Goal: Task Accomplishment & Management: Use online tool/utility

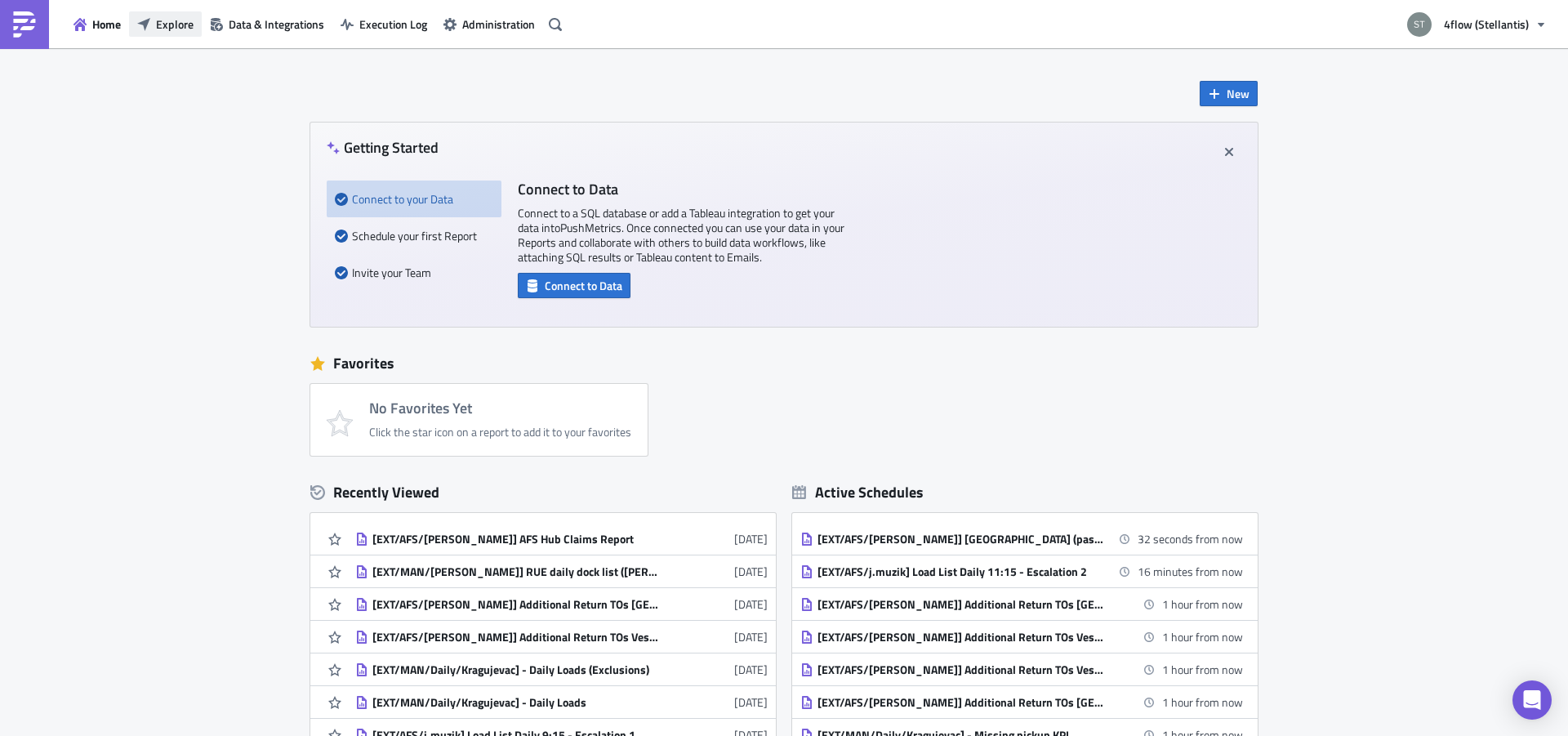
click at [171, 20] on span "Explore" at bounding box center [175, 24] width 38 height 18
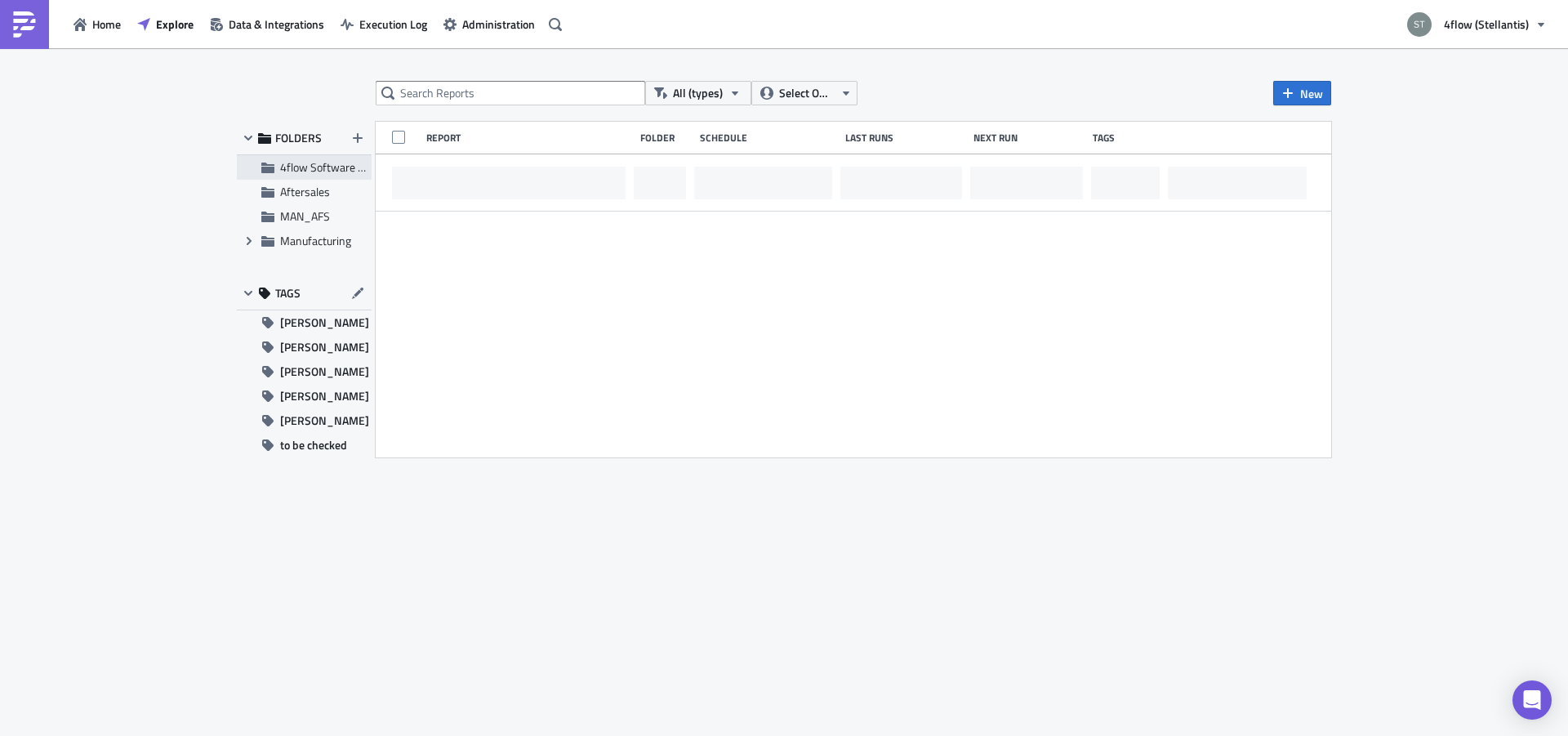
click at [329, 166] on span "4flow Software KAM" at bounding box center [330, 166] width 100 height 18
click at [309, 193] on span "Aftersales" at bounding box center [305, 192] width 50 height 18
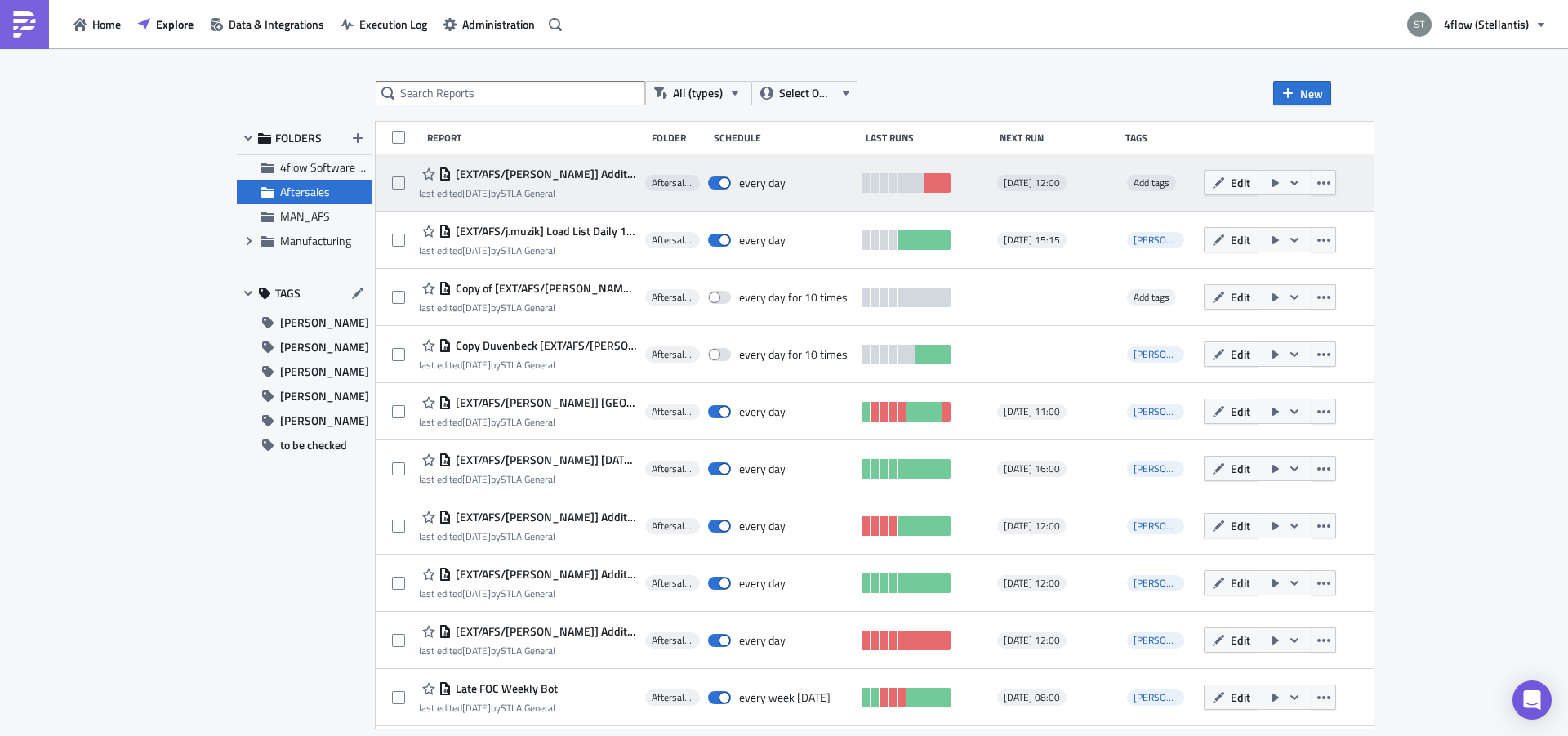
click at [540, 176] on span "[EXT/AFS/[PERSON_NAME]] Additional Return TOs [GEOGRAPHIC_DATA]" at bounding box center [544, 174] width 186 height 15
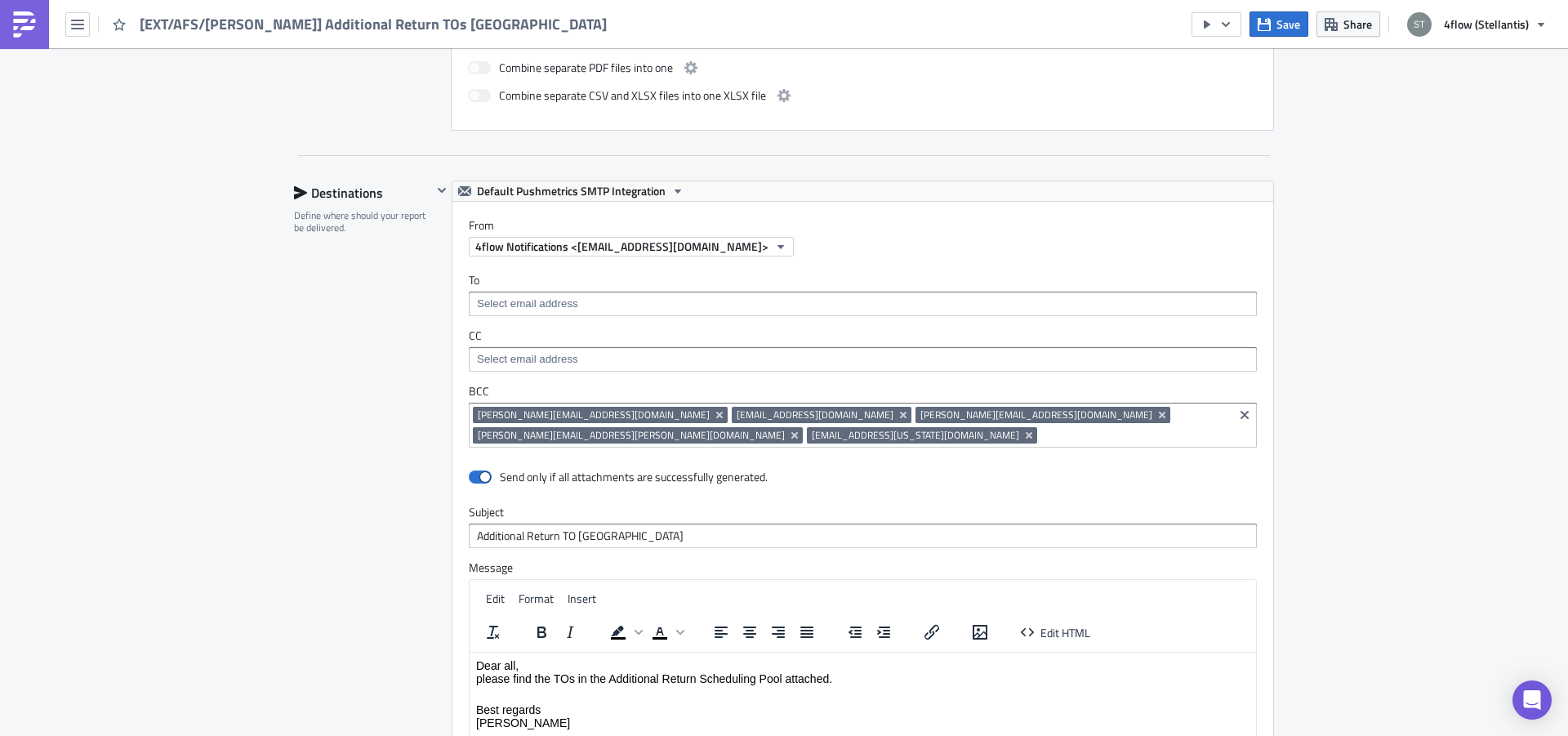
scroll to position [1390, 0]
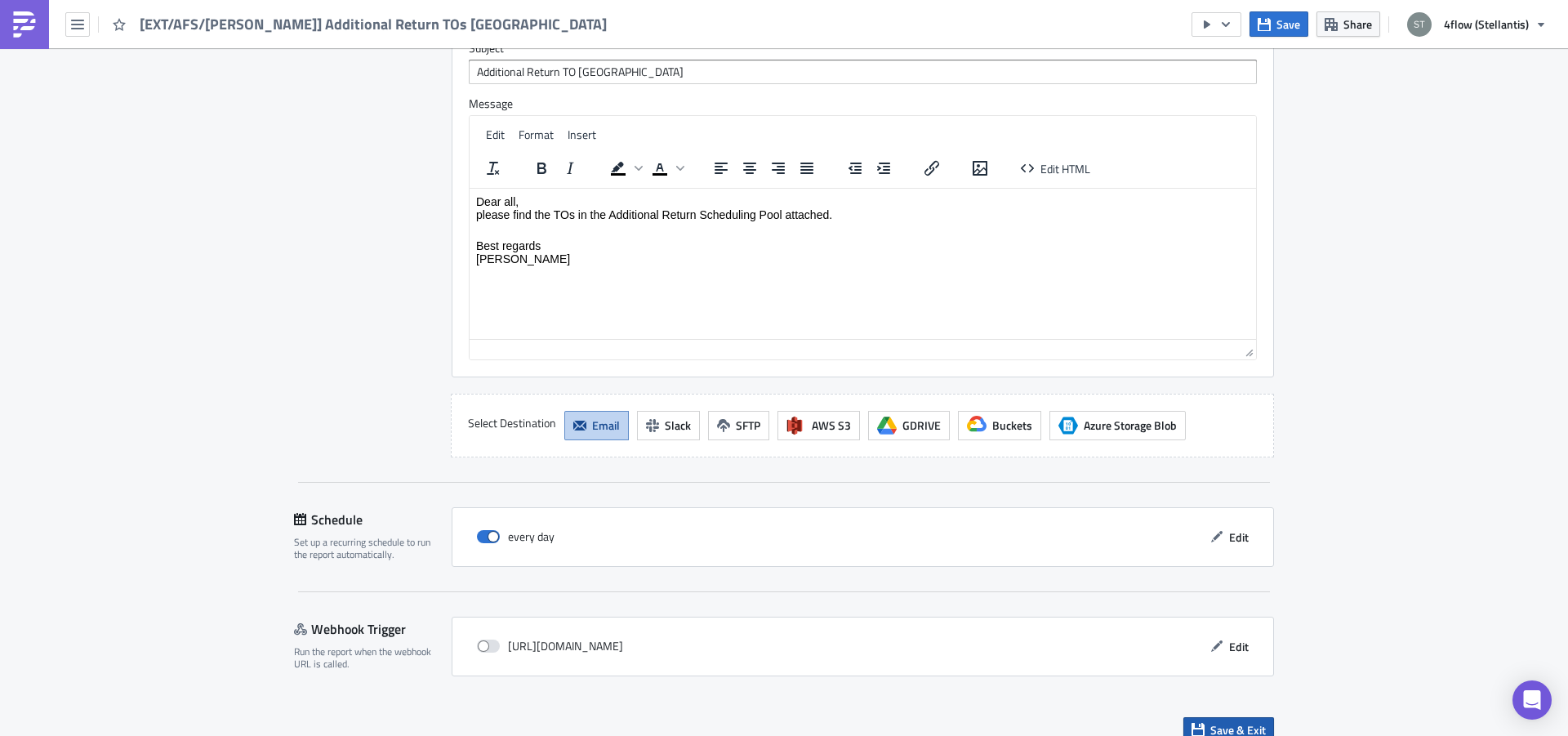
click at [1239, 721] on span "Save & Exit" at bounding box center [1238, 729] width 55 height 18
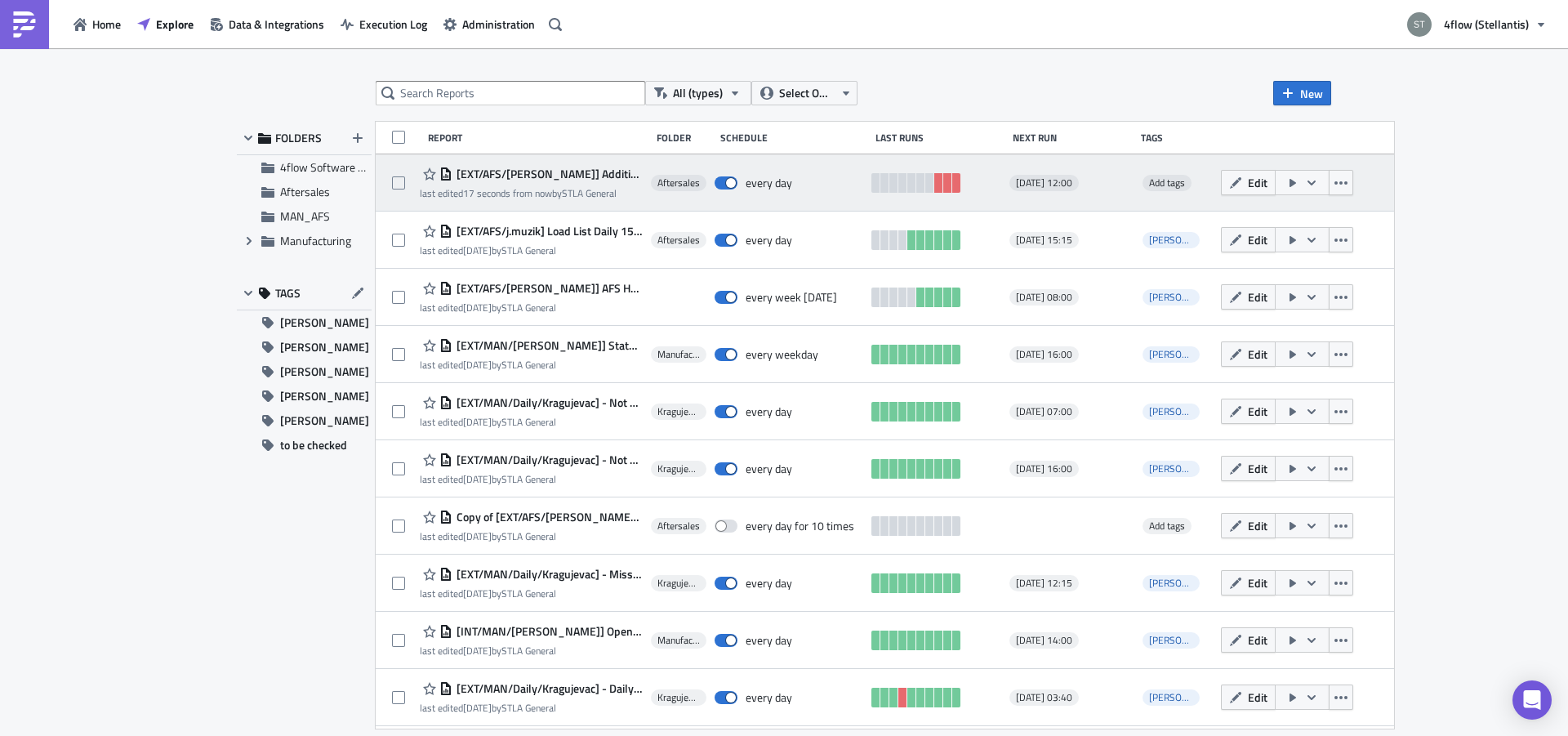
click at [580, 179] on span "[EXT/AFS/[PERSON_NAME]] Additional Return TOs [GEOGRAPHIC_DATA]" at bounding box center [548, 174] width 191 height 15
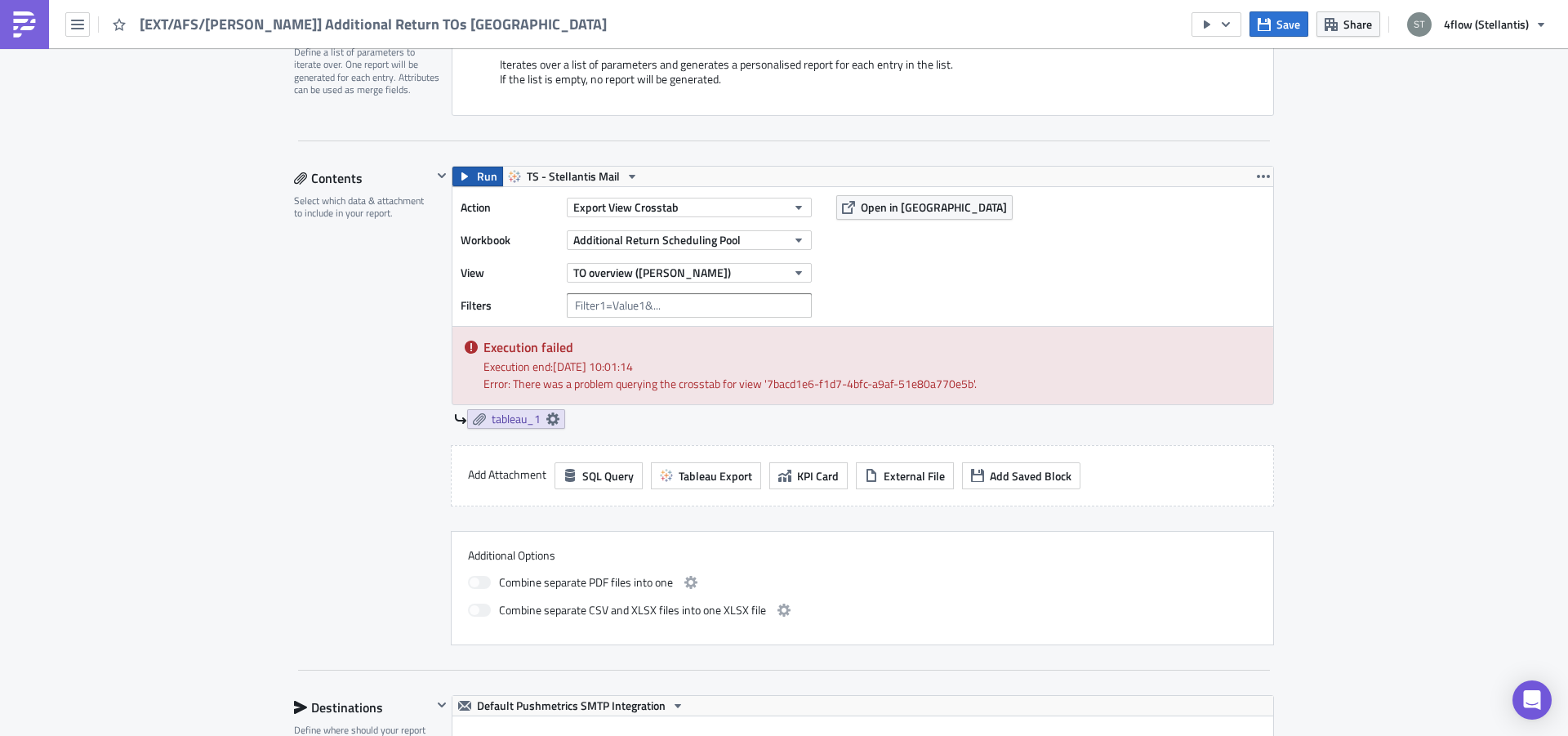
click at [470, 179] on button "Run" at bounding box center [478, 176] width 51 height 19
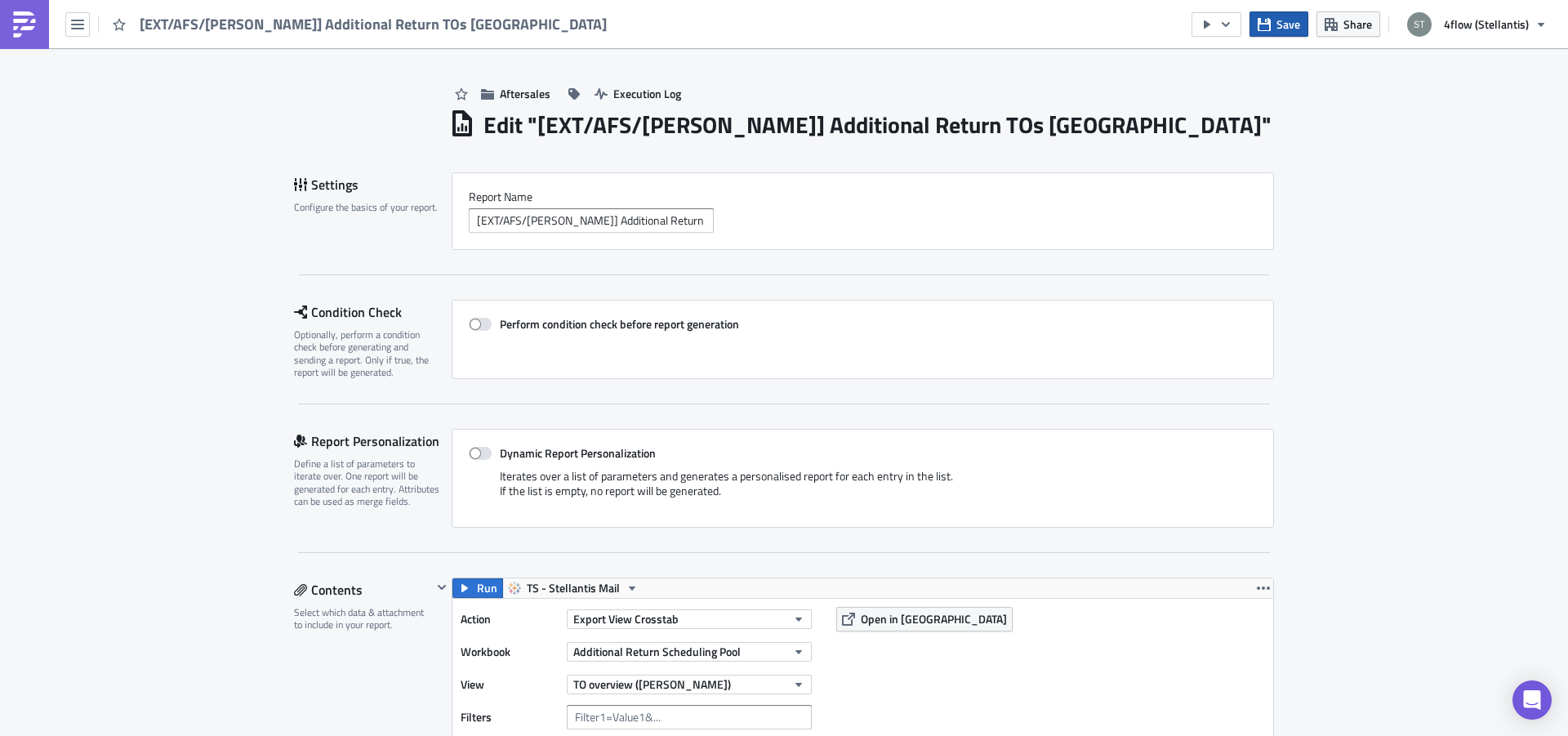
click at [1276, 31] on button "Save" at bounding box center [1279, 24] width 59 height 25
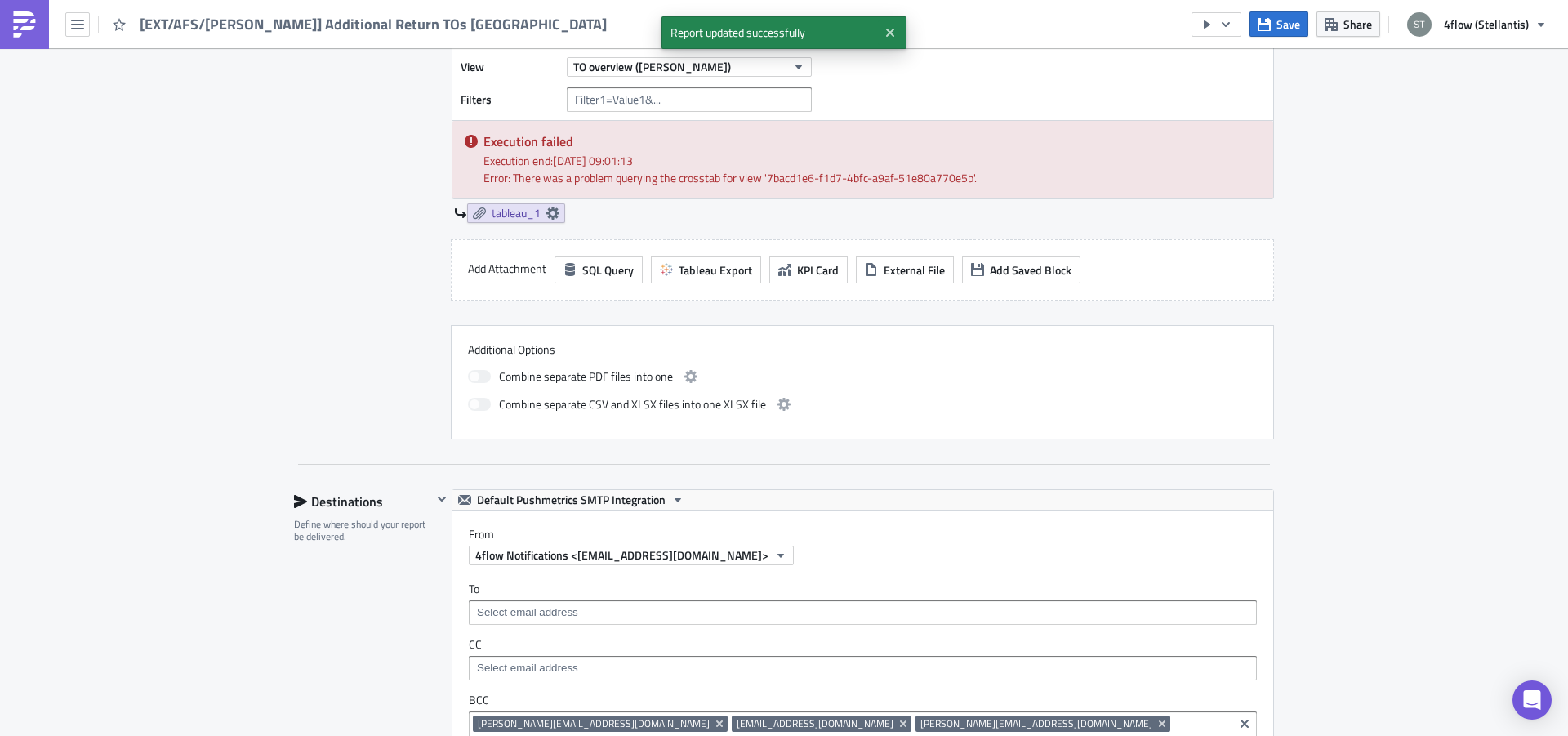
scroll to position [1390, 0]
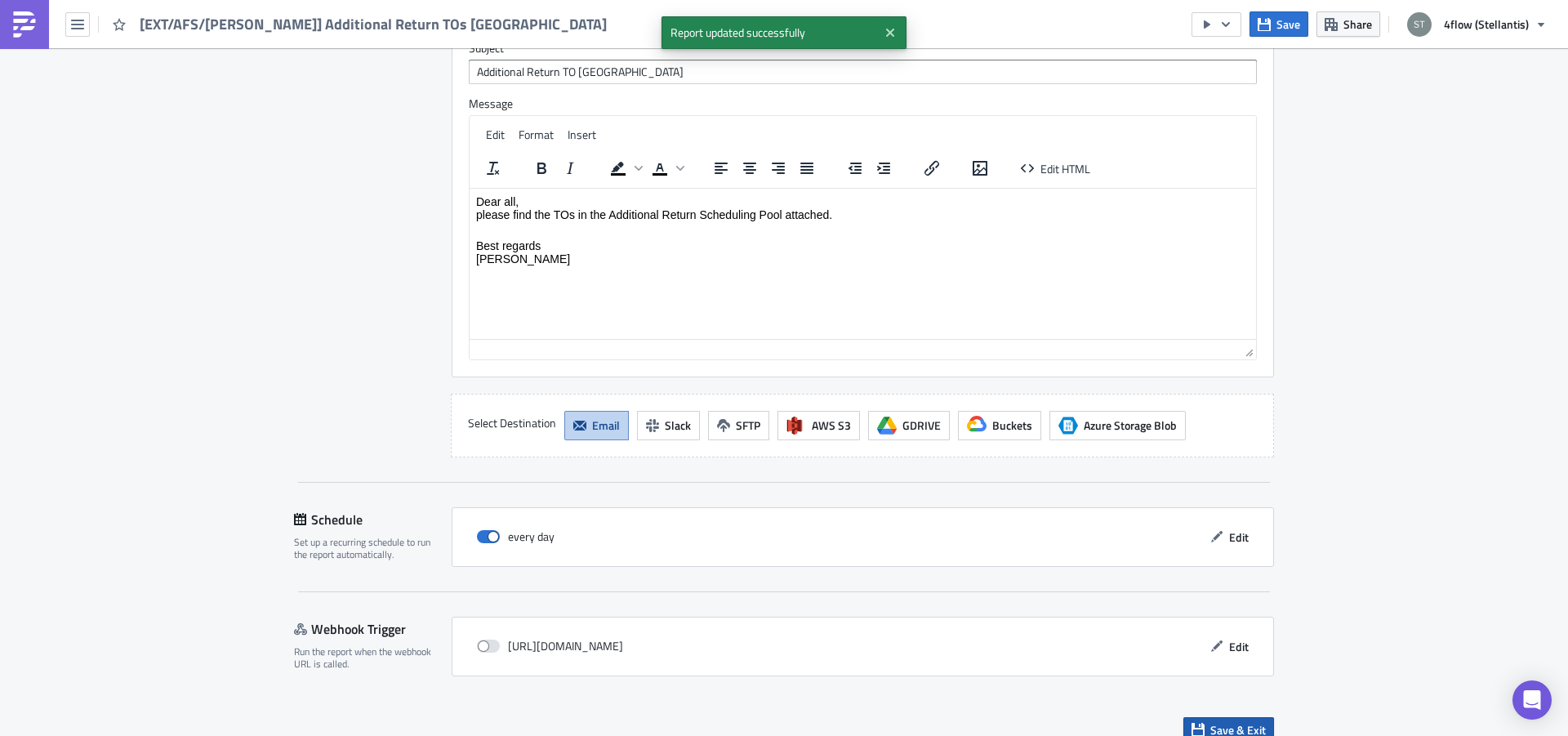
click at [1223, 721] on span "Save & Exit" at bounding box center [1238, 729] width 55 height 18
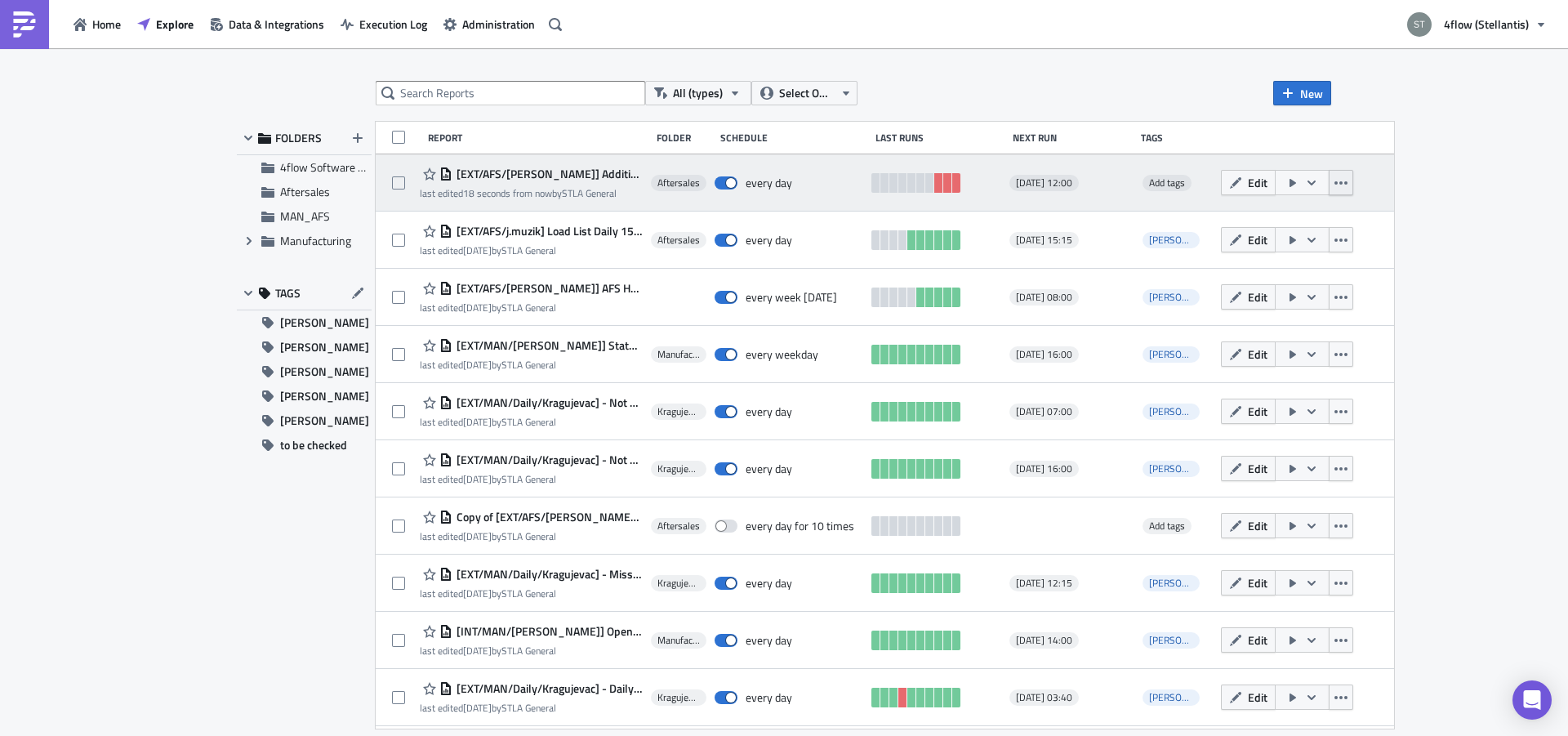
click at [1335, 187] on icon "button" at bounding box center [1341, 183] width 13 height 13
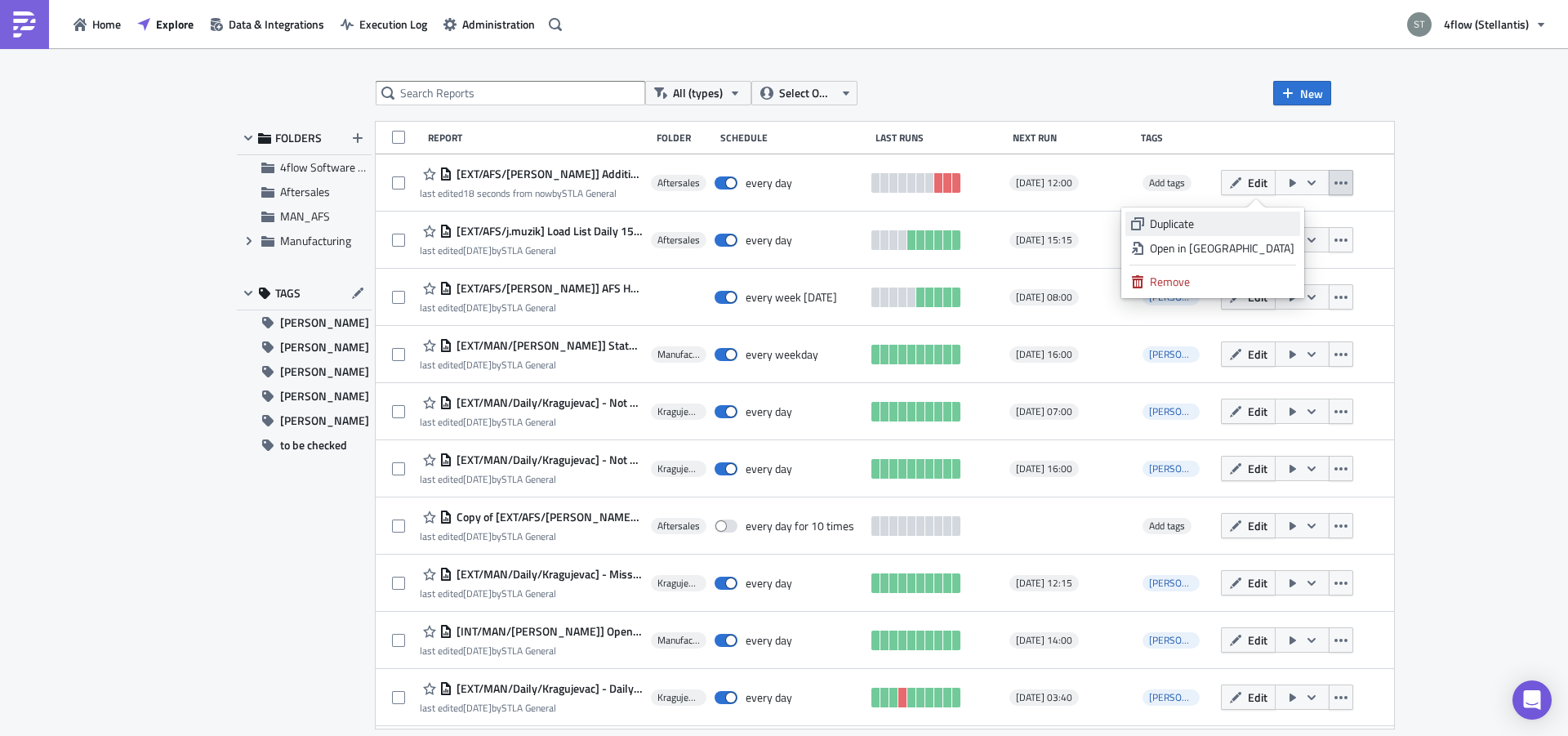
click at [1234, 223] on div "Duplicate" at bounding box center [1222, 224] width 145 height 17
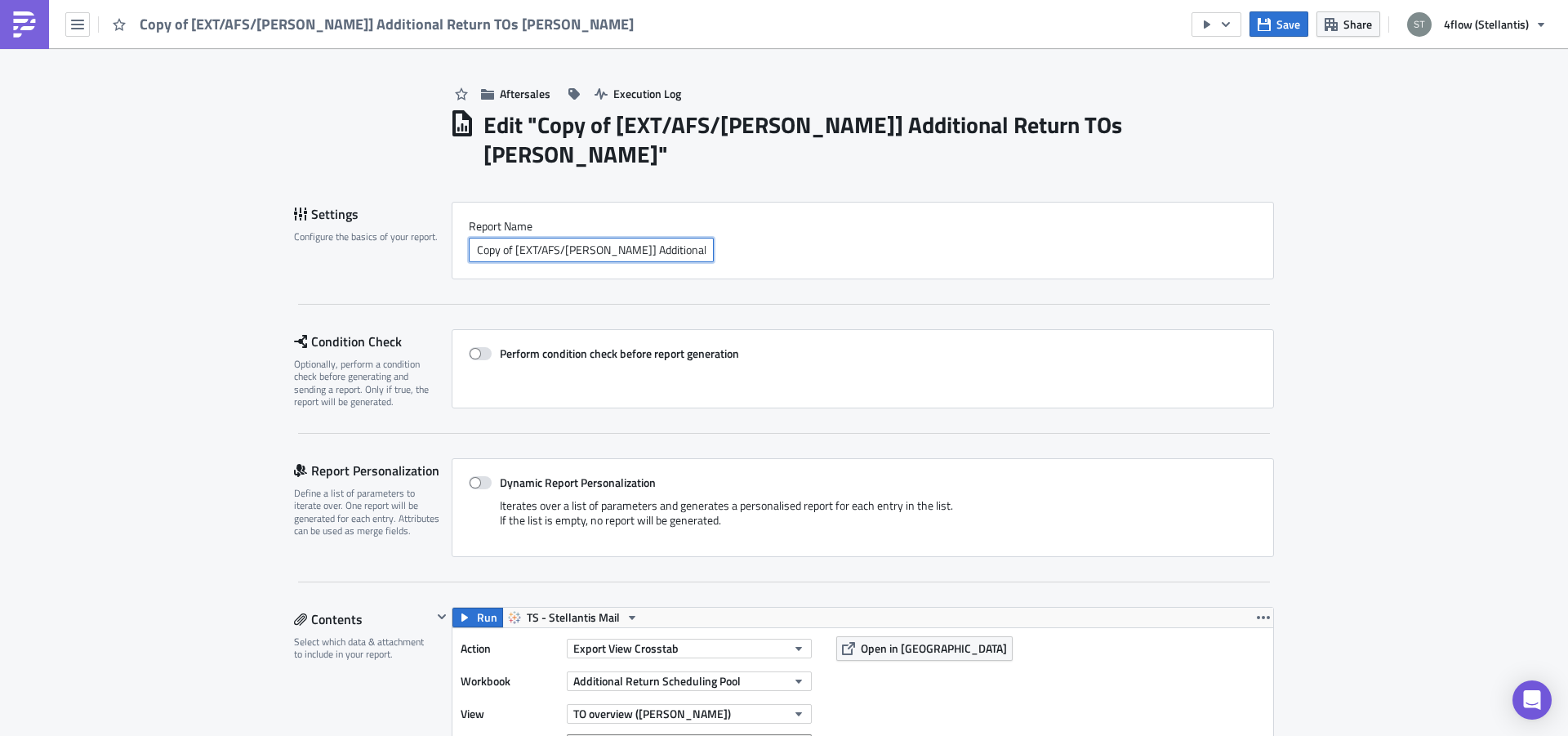
click at [508, 238] on input "Copy of [EXT/AFS/[PERSON_NAME]] Additional Return TOs [PERSON_NAME]" at bounding box center [591, 249] width 245 height 24
drag, startPoint x: 682, startPoint y: 223, endPoint x: 797, endPoint y: 225, distance: 115.0
click at [714, 238] on input "[EXT/AFS/[PERSON_NAME]] Additional Return TOs [GEOGRAPHIC_DATA]" at bounding box center [591, 249] width 245 height 24
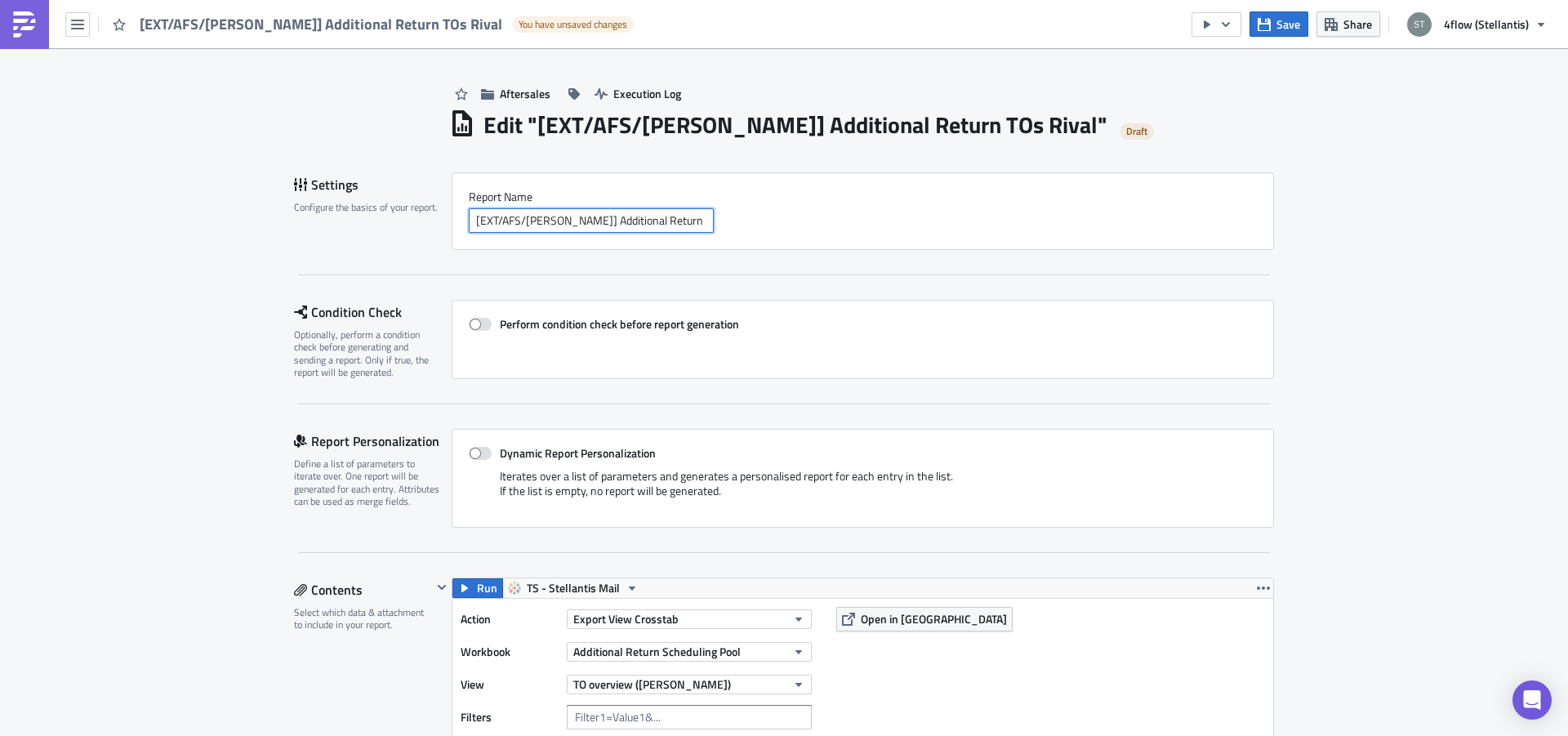
scroll to position [0, 11]
type input "[EXT/AFS/[PERSON_NAME]] Additional Return TOs Rivalta"
click at [675, 682] on span "TO overview ([PERSON_NAME])" at bounding box center [652, 684] width 157 height 18
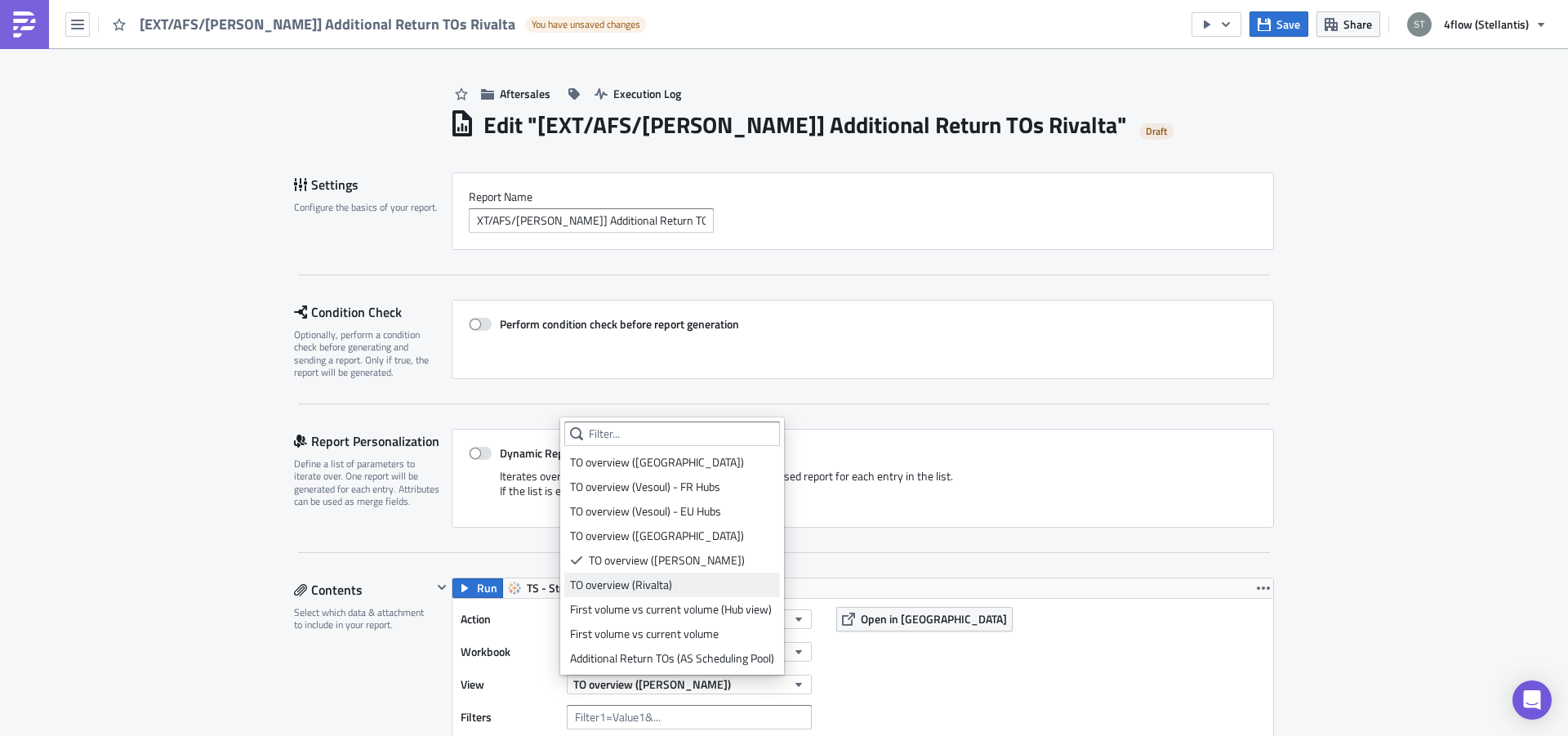
click at [662, 586] on div "TO overview (Rivalta)" at bounding box center [672, 585] width 204 height 17
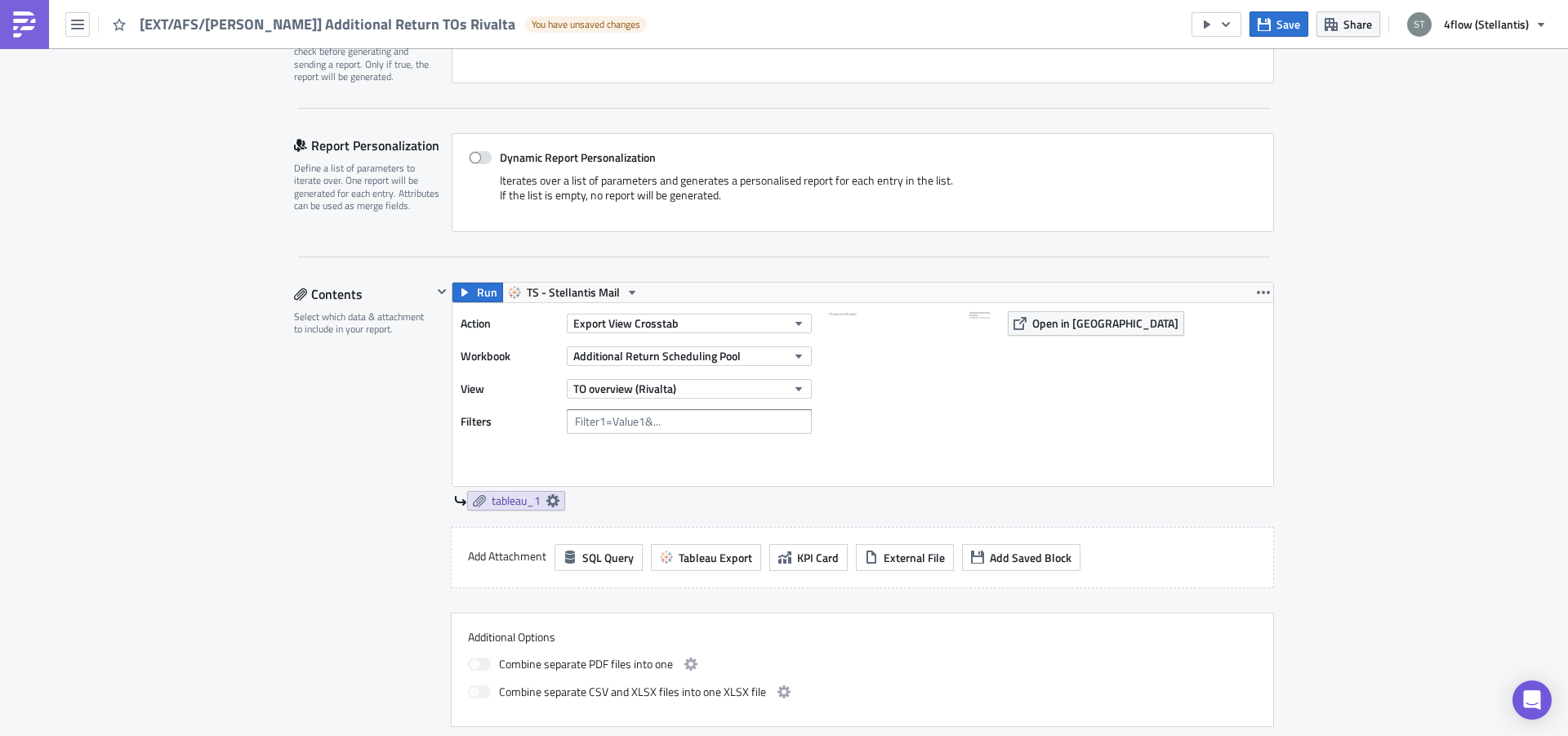
scroll to position [309, 0]
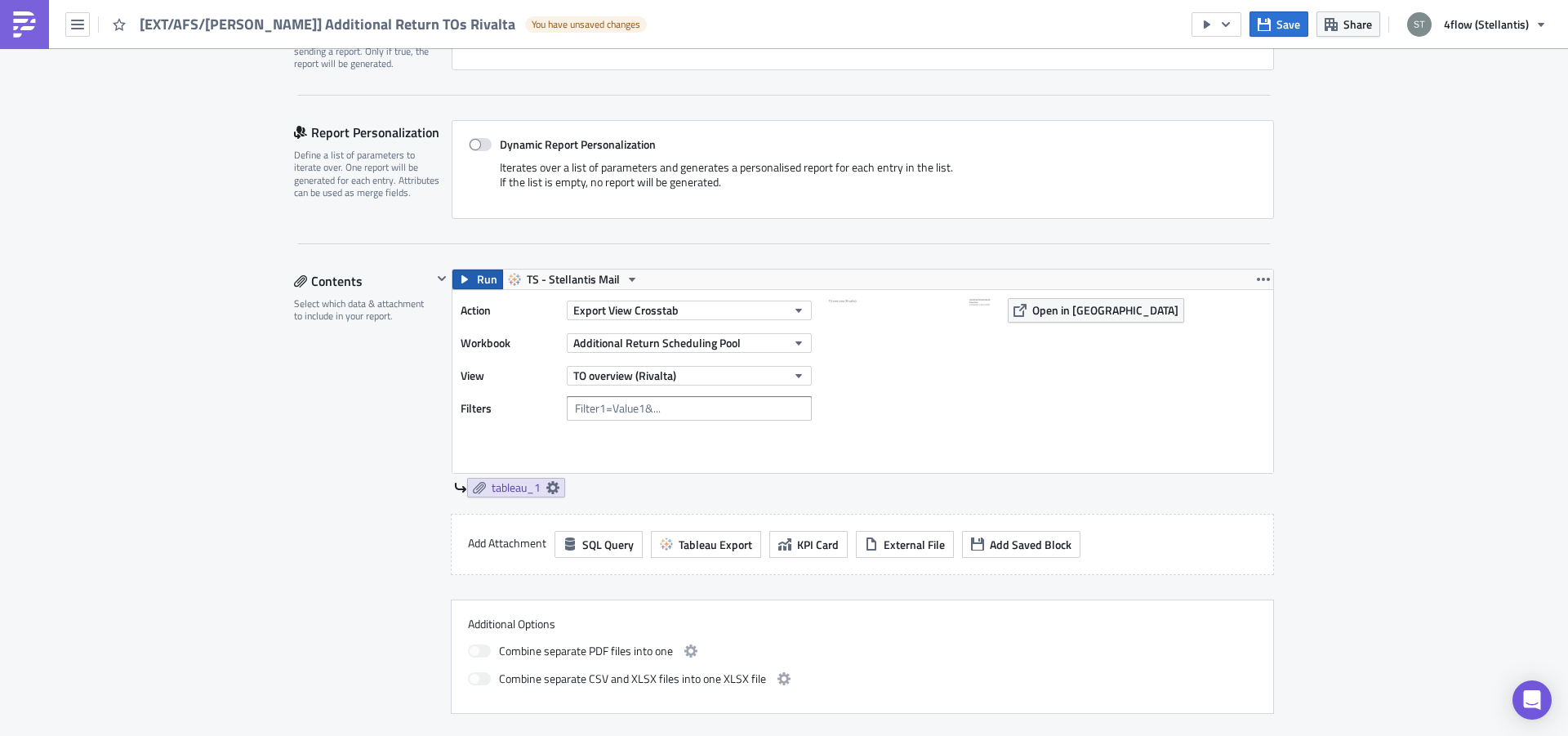
click at [466, 279] on button "Run" at bounding box center [478, 279] width 51 height 19
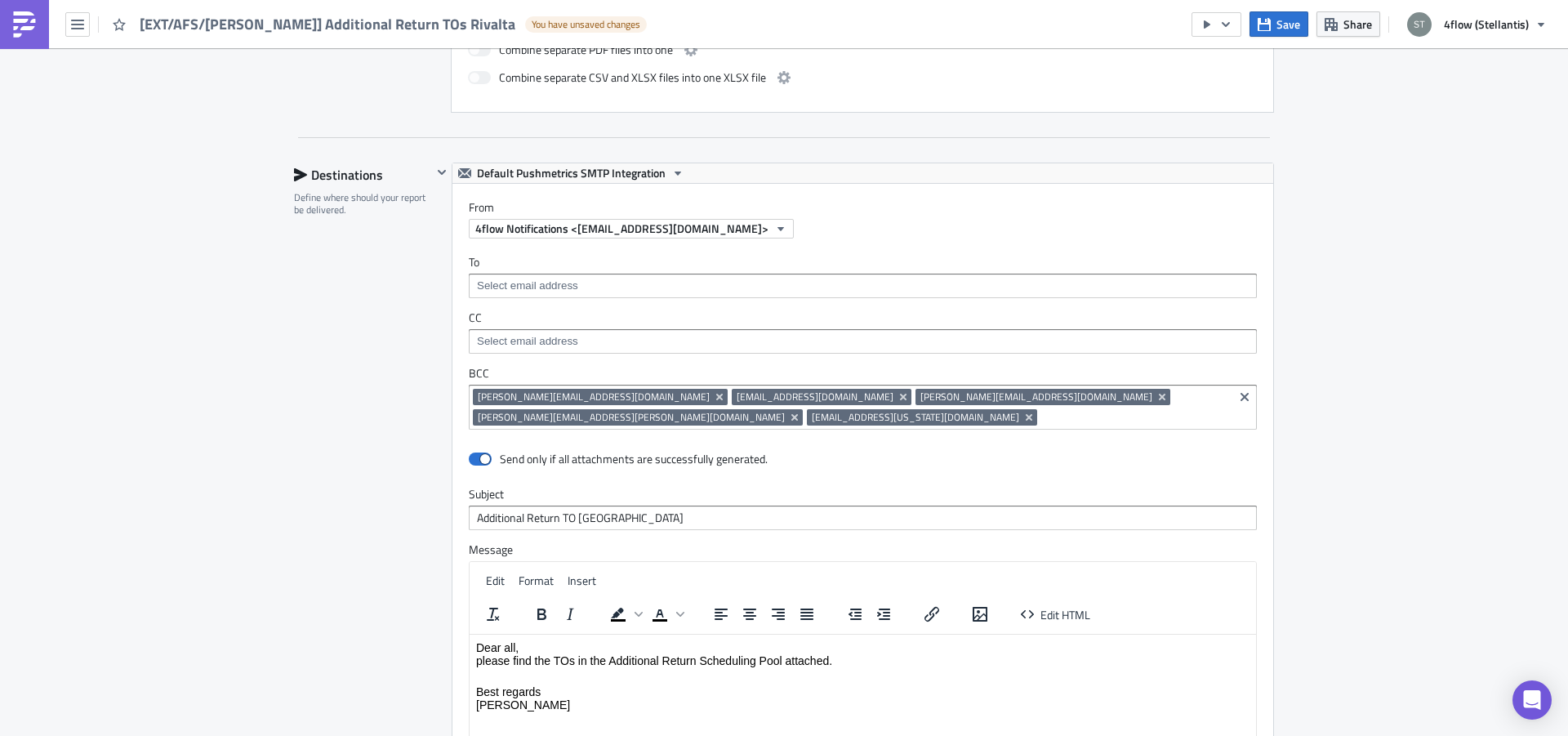
scroll to position [1132, 0]
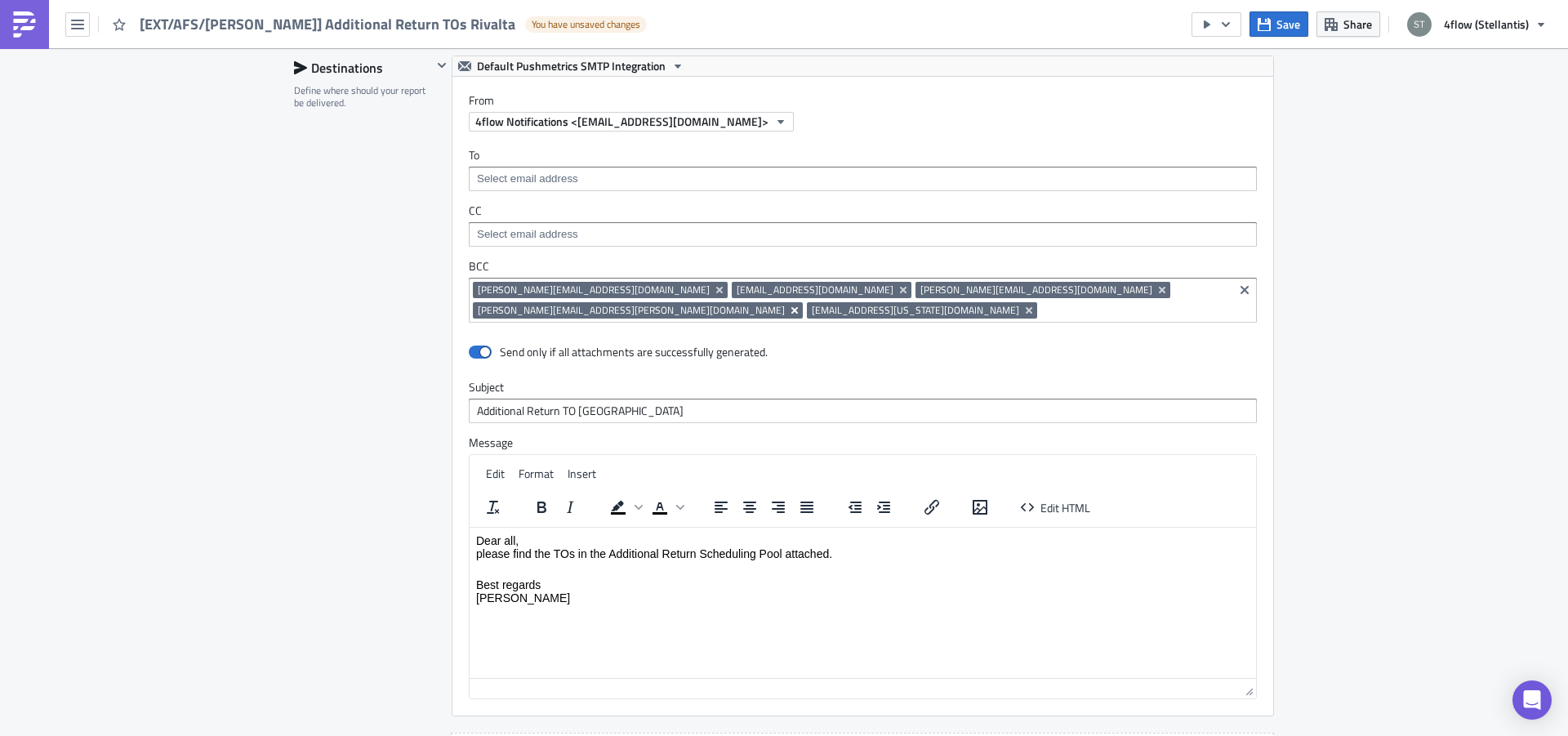
click at [801, 304] on icon "Remove Tag" at bounding box center [794, 310] width 13 height 13
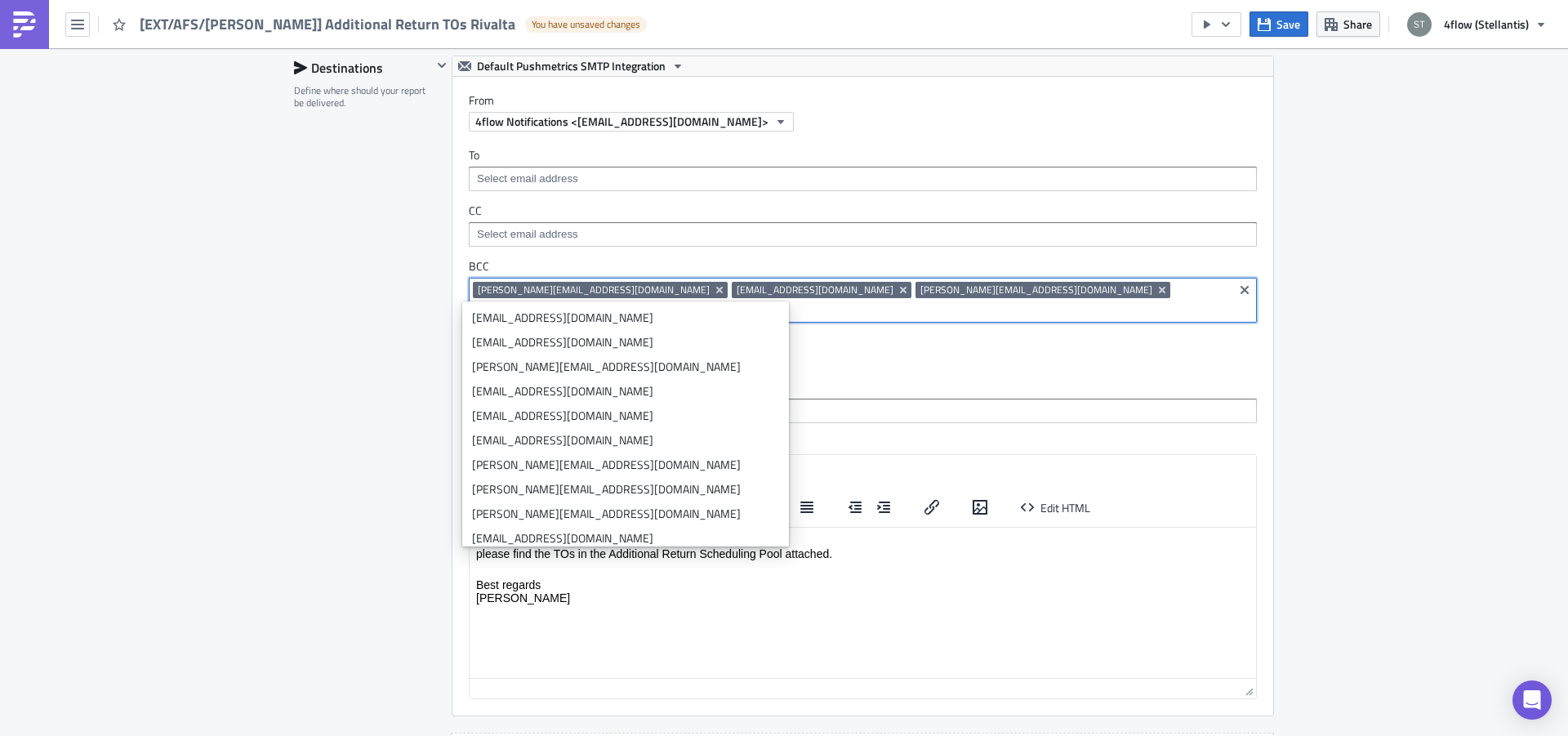
click at [702, 304] on icon "Remove Tag" at bounding box center [695, 310] width 13 height 13
click at [858, 302] on input at bounding box center [850, 310] width 756 height 17
paste input "[PERSON_NAME][EMAIL_ADDRESS][DOMAIN_NAME]"
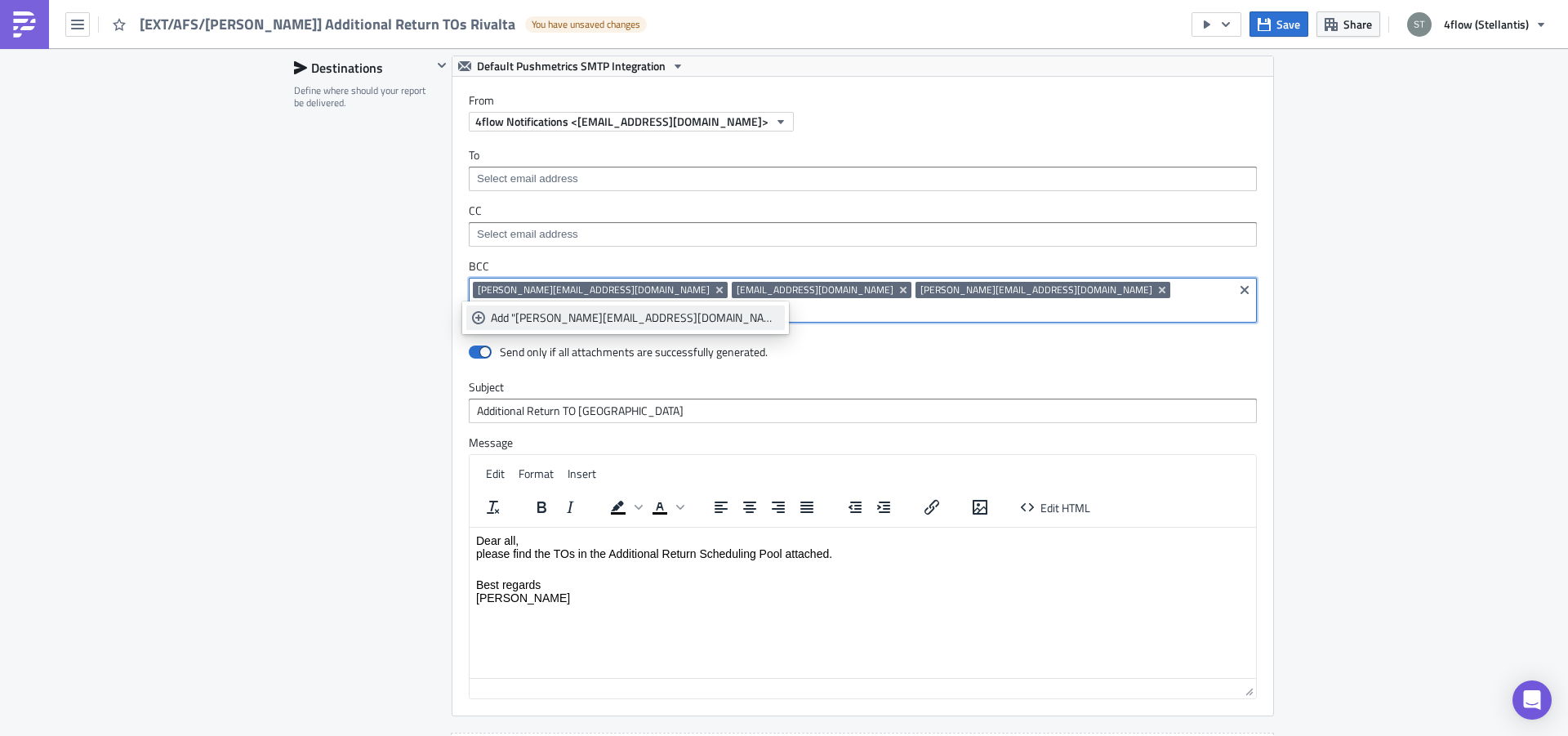
type input "[PERSON_NAME][EMAIL_ADDRESS][DOMAIN_NAME]"
click at [558, 325] on div "Add "[PERSON_NAME][EMAIL_ADDRESS][DOMAIN_NAME]"" at bounding box center [635, 318] width 289 height 17
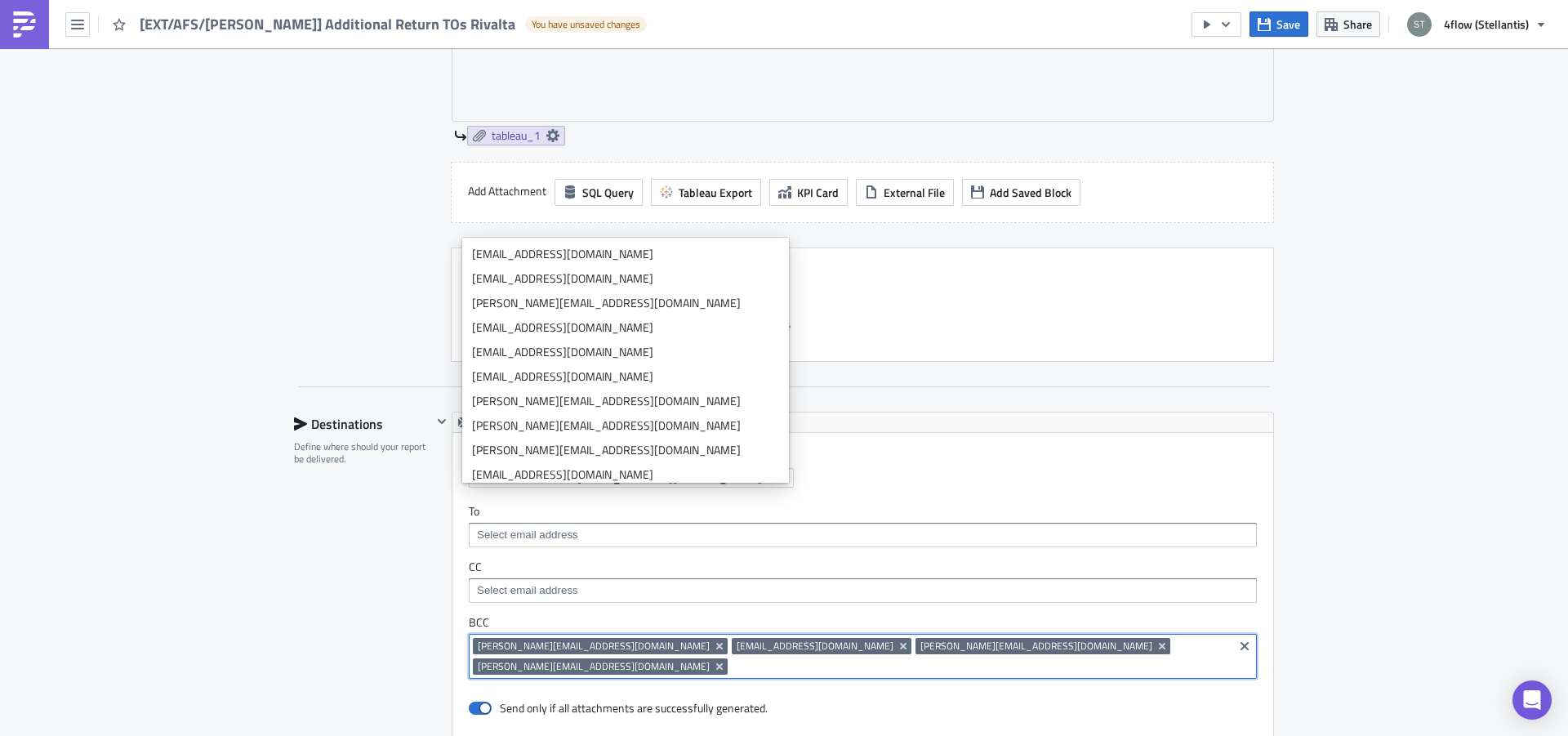
scroll to position [926, 0]
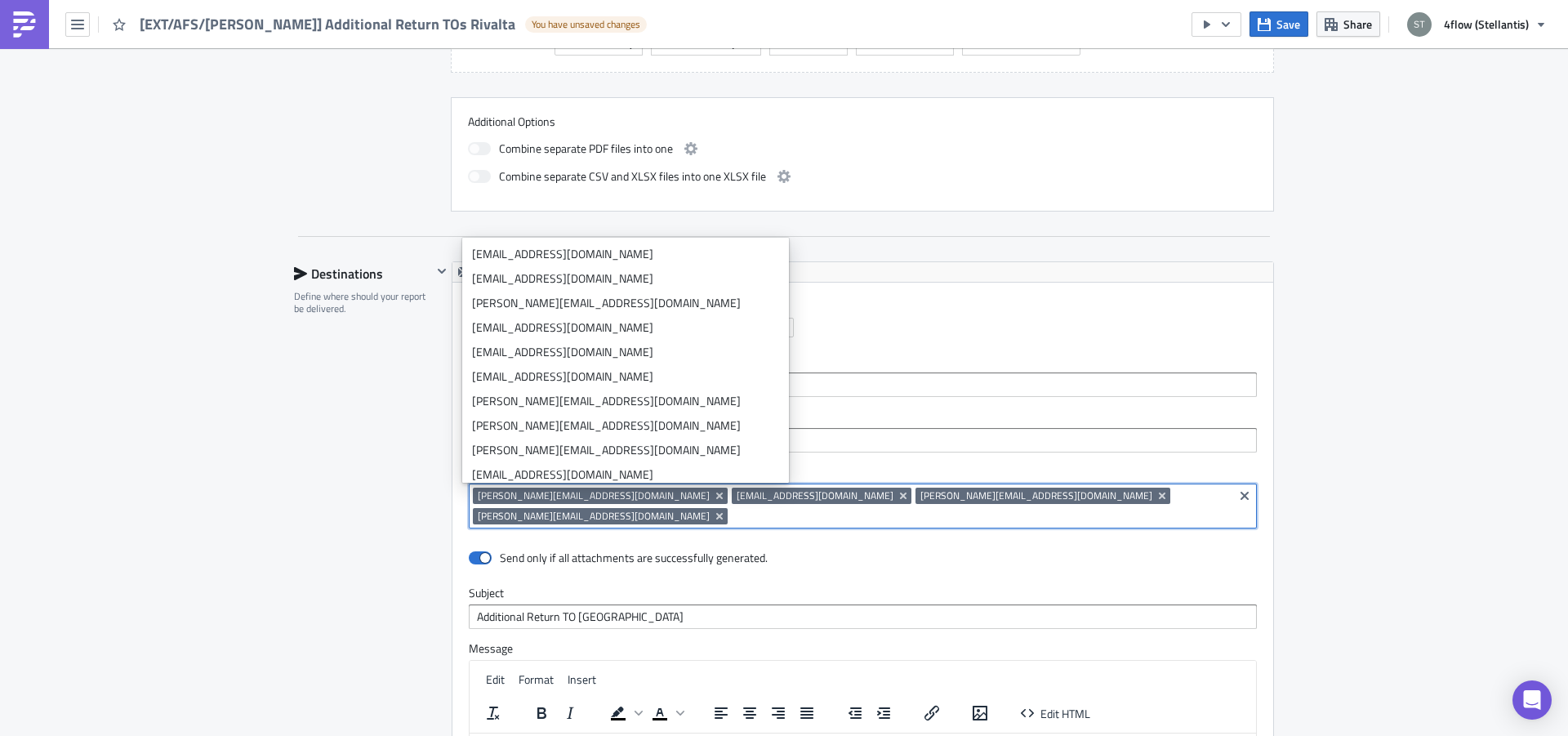
click at [1479, 497] on div "Aftersales Execution Log Edit " [EXT/AFS/[PERSON_NAME]] Additional Return TOs R…" at bounding box center [784, 212] width 1568 height 2182
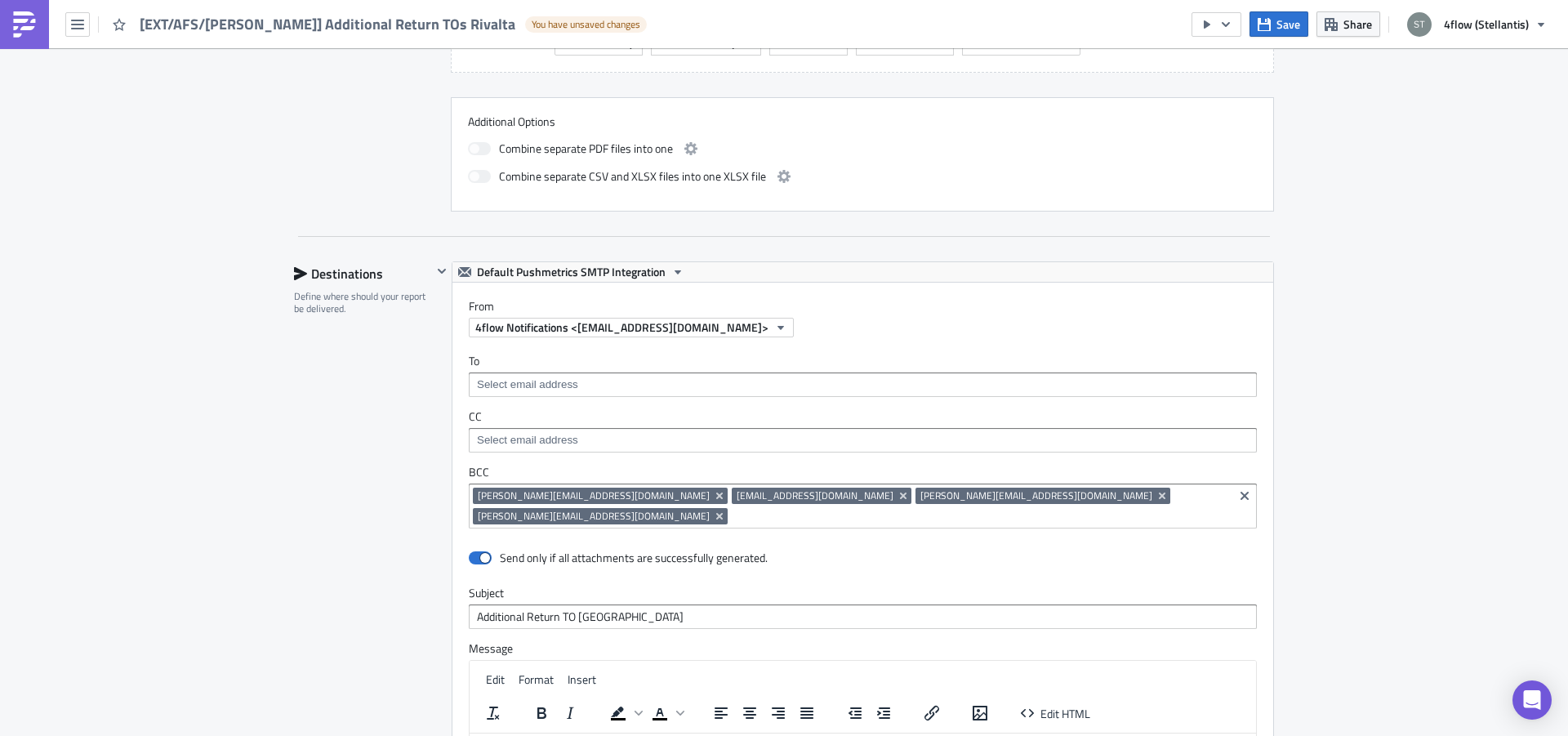
scroll to position [1132, 0]
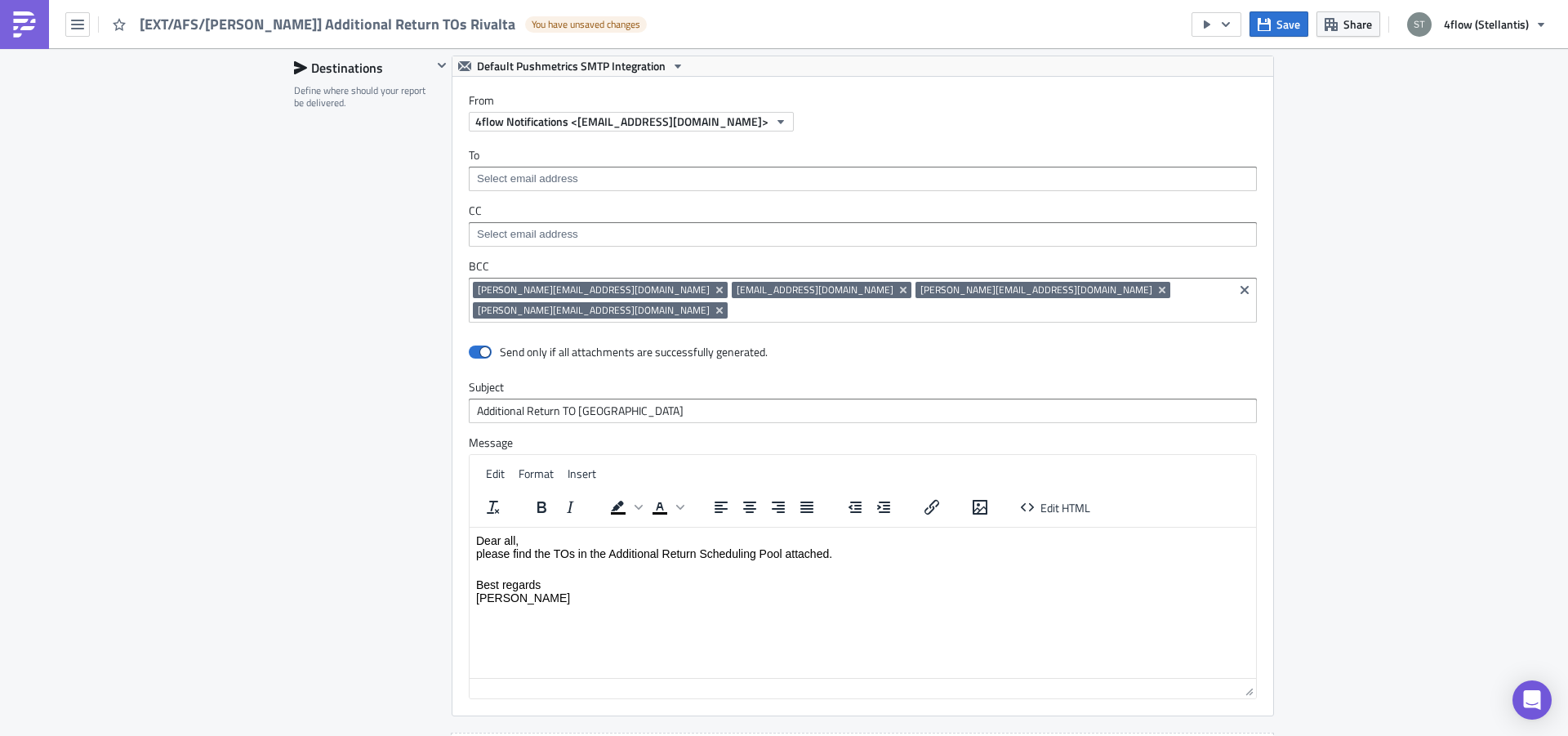
click at [1003, 302] on input at bounding box center [980, 310] width 498 height 17
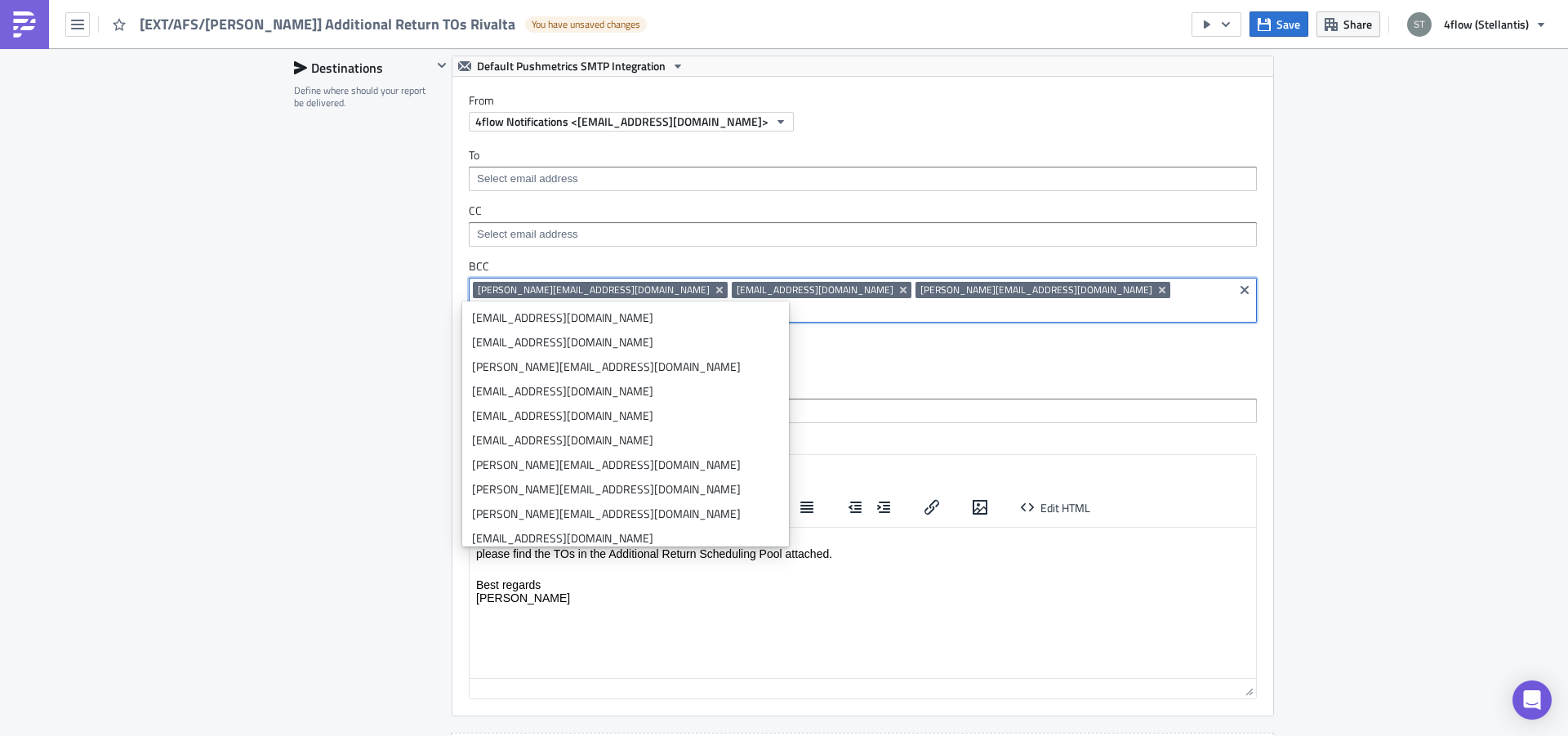
paste input "[PERSON_NAME][EMAIL_ADDRESS][PERSON_NAME][DOMAIN_NAME]"
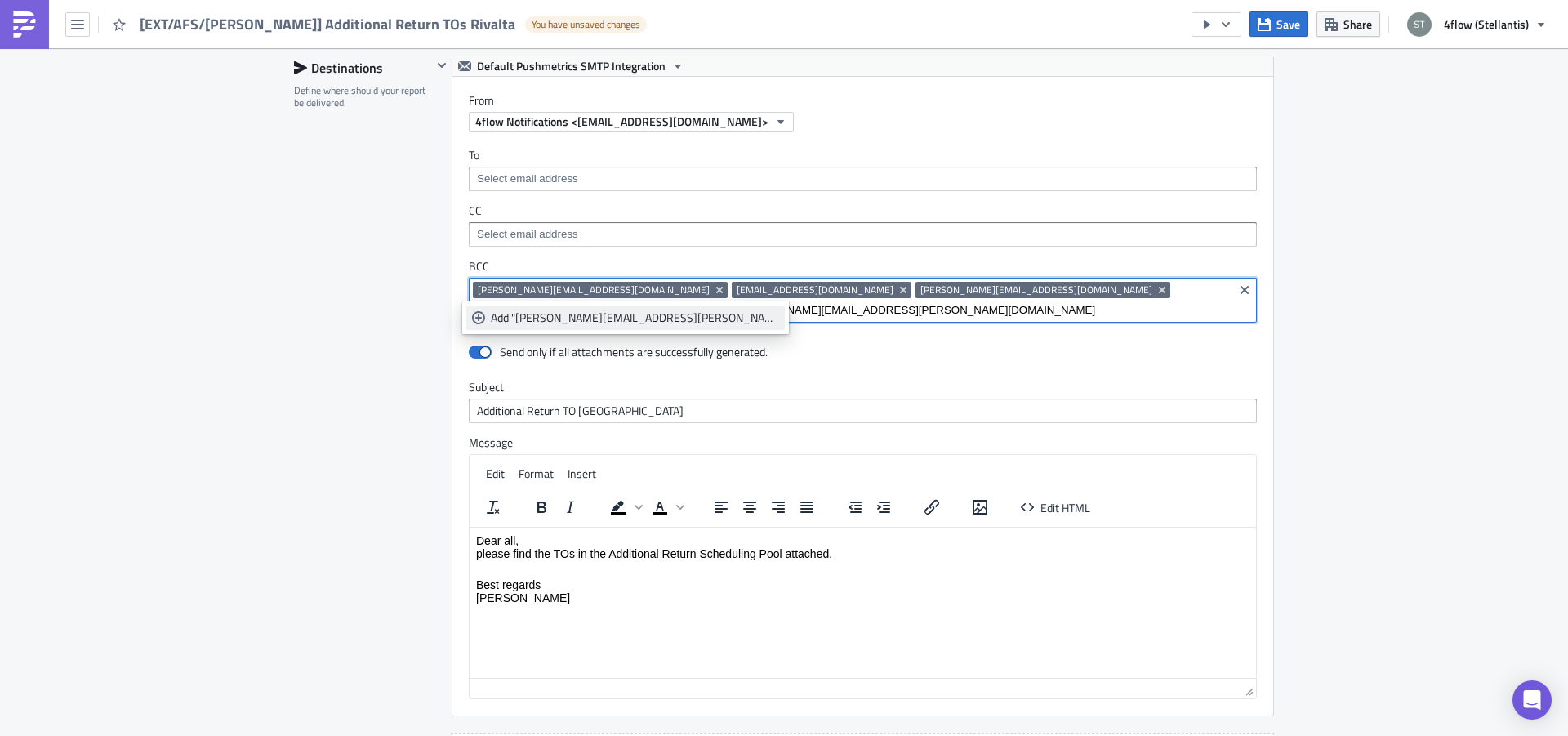
type input "[PERSON_NAME][EMAIL_ADDRESS][PERSON_NAME][DOMAIN_NAME]"
click at [578, 310] on div "Add "[PERSON_NAME][EMAIL_ADDRESS][PERSON_NAME][DOMAIN_NAME]"" at bounding box center [635, 318] width 289 height 17
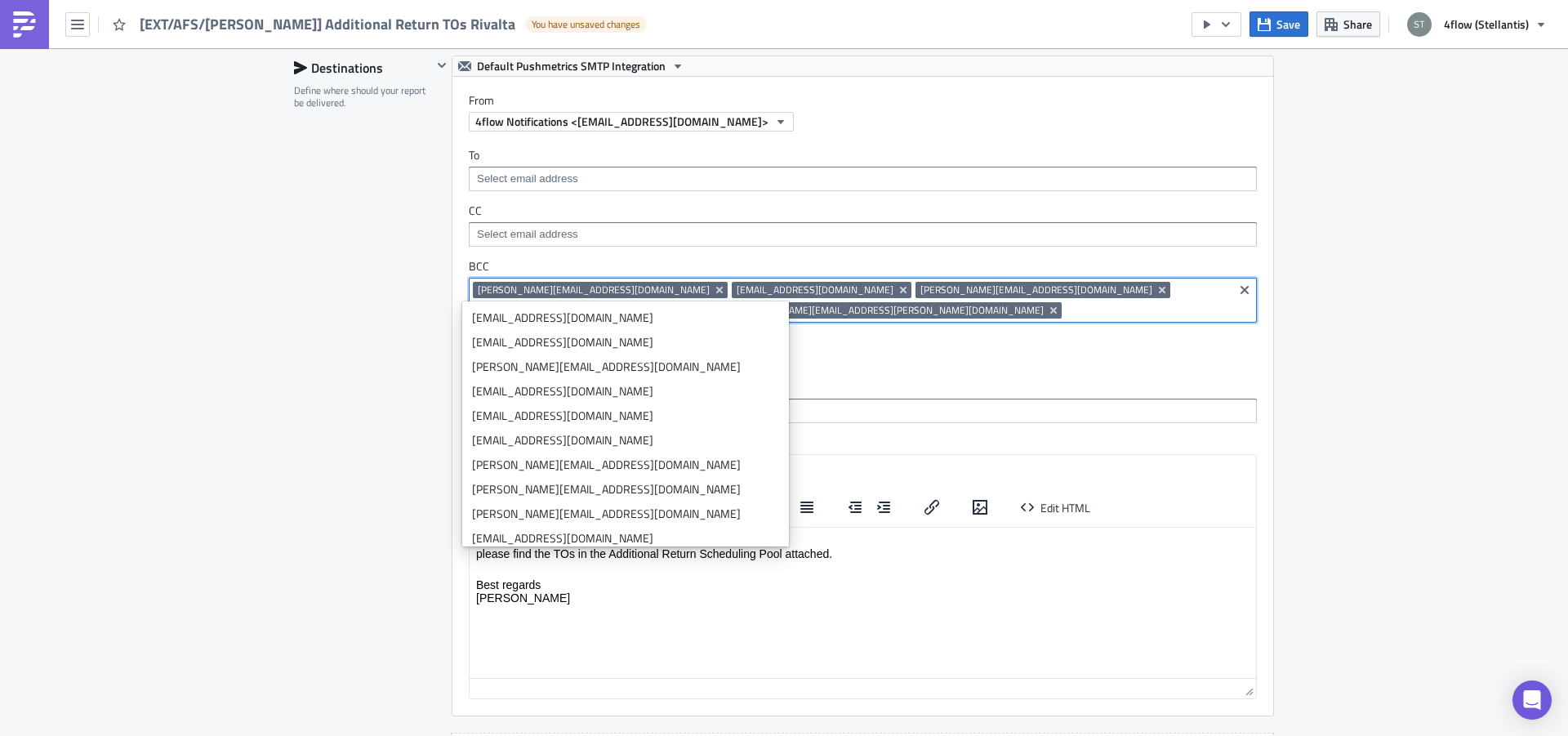
click at [1180, 302] on input at bounding box center [1147, 310] width 163 height 17
paste input "[PERSON_NAME][EMAIL_ADDRESS][DOMAIN_NAME]"
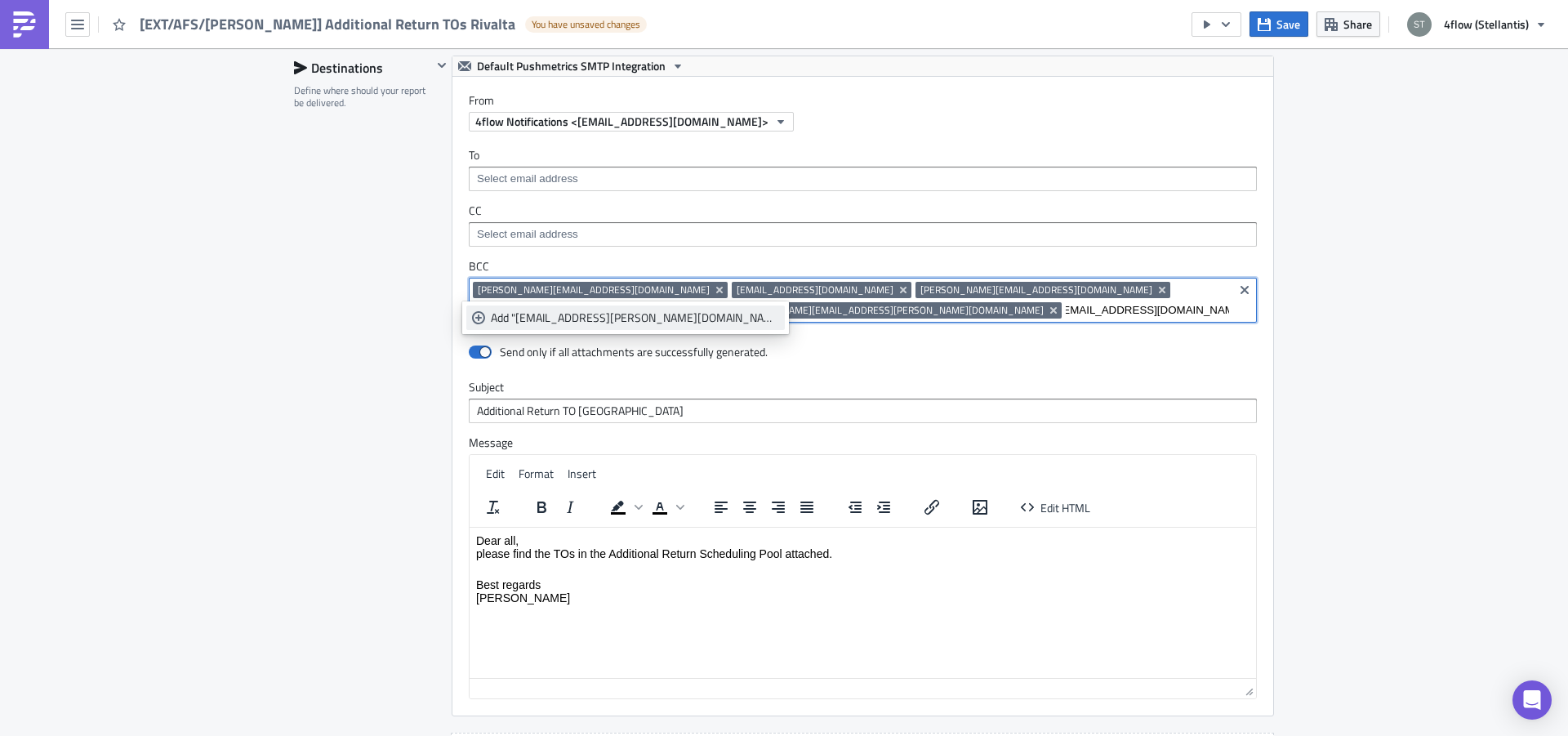
type input "[PERSON_NAME][EMAIL_ADDRESS][DOMAIN_NAME]"
click at [559, 312] on div "Add "[EMAIL_ADDRESS][PERSON_NAME][DOMAIN_NAME]"" at bounding box center [635, 318] width 289 height 17
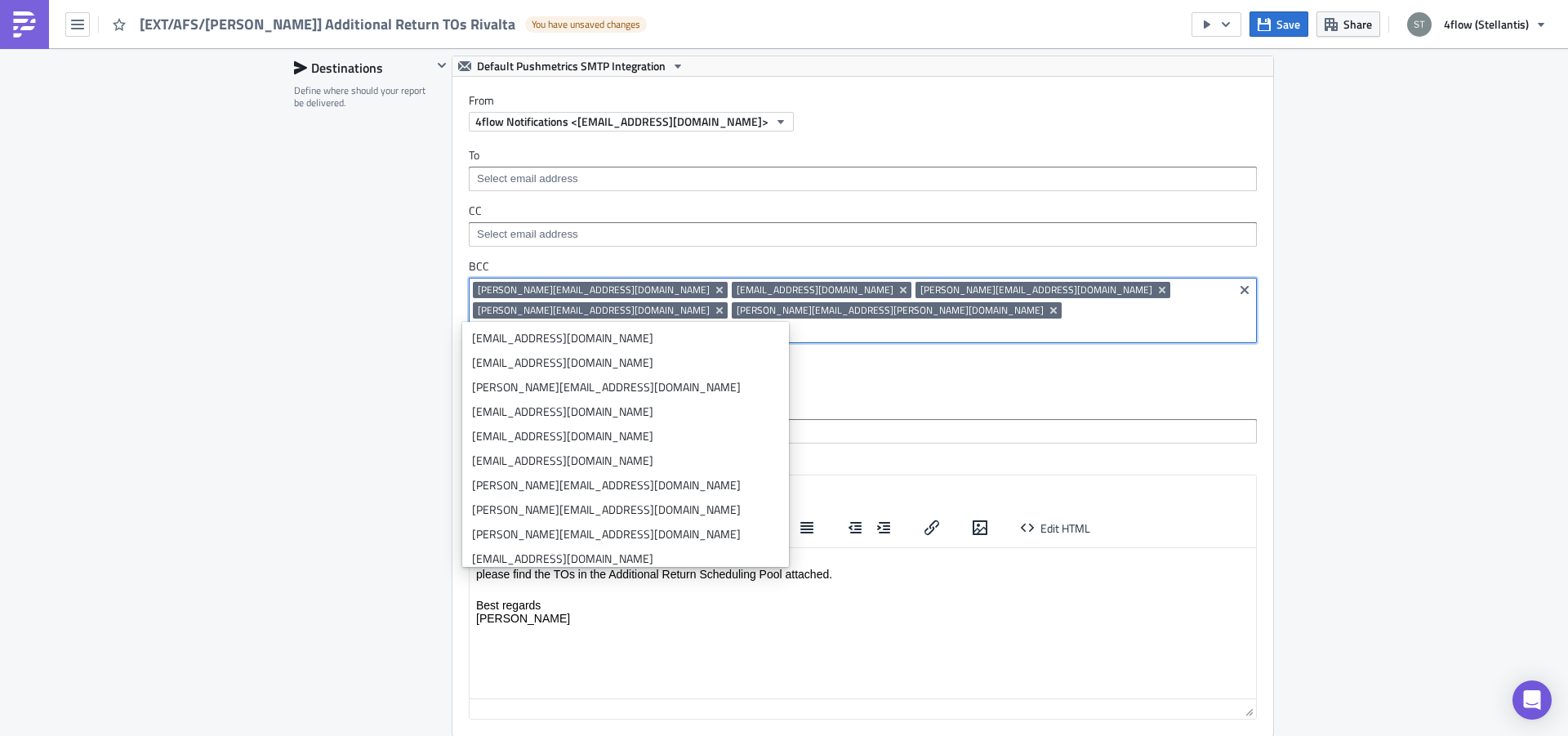
scroll to position [0, 0]
click at [732, 323] on input at bounding box center [980, 331] width 498 height 17
paste input "[PERSON_NAME][EMAIL_ADDRESS][PERSON_NAME][DOMAIN_NAME]"
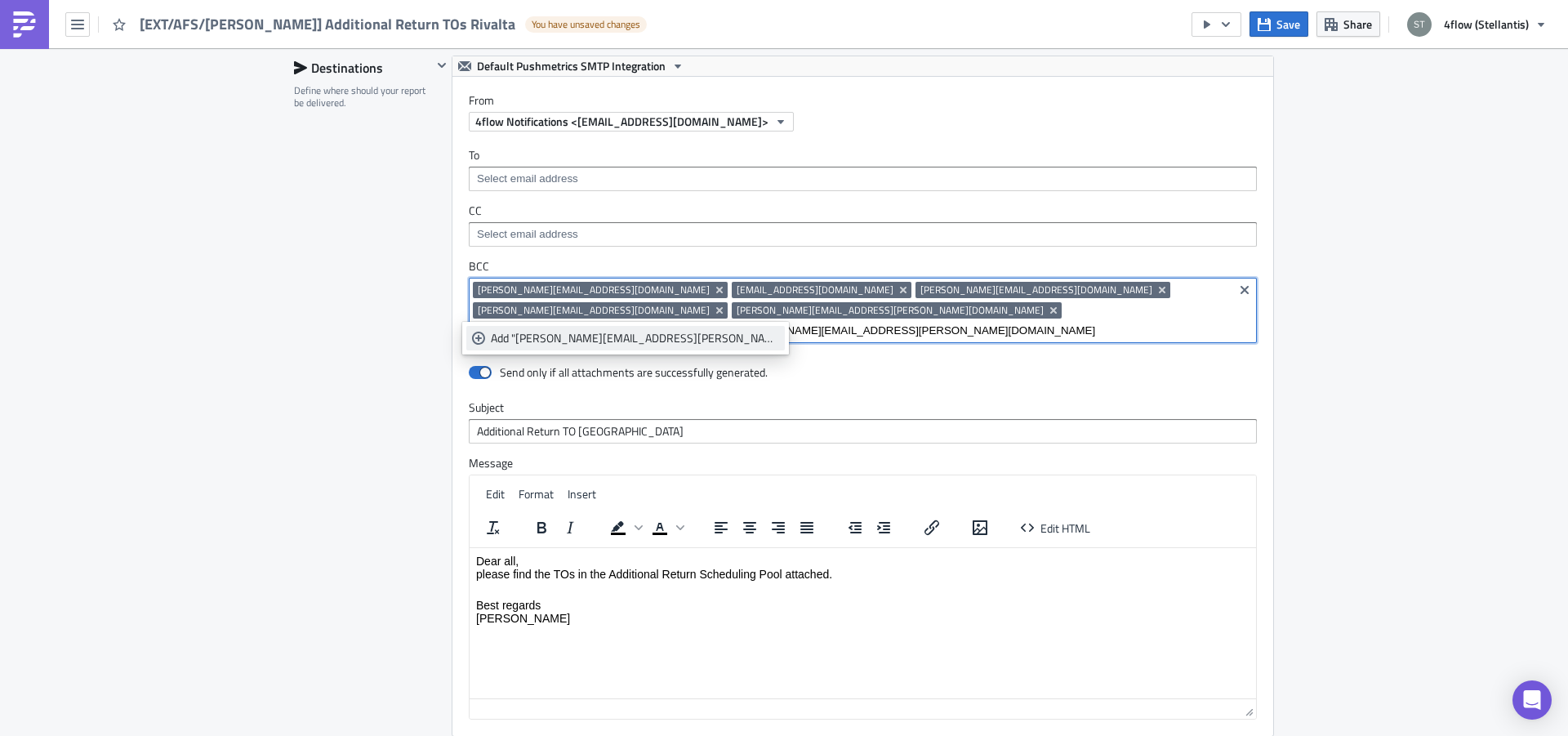
type input "[PERSON_NAME][EMAIL_ADDRESS][PERSON_NAME][DOMAIN_NAME]"
click at [646, 339] on div "Add "[PERSON_NAME][EMAIL_ADDRESS][PERSON_NAME][DOMAIN_NAME]"" at bounding box center [635, 339] width 289 height 17
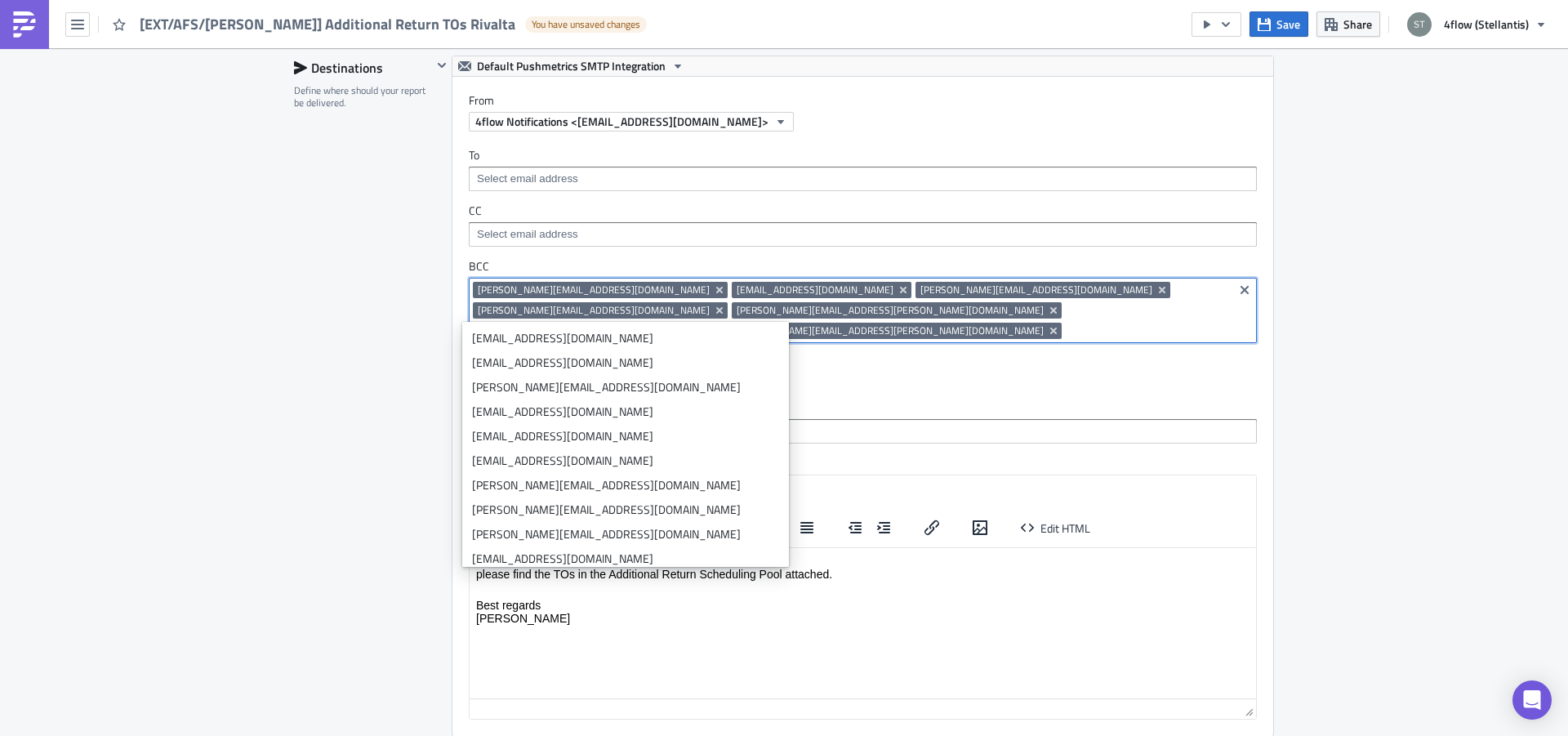
click at [854, 319] on div "[PERSON_NAME][EMAIL_ADDRESS][DOMAIN_NAME] [DOMAIN_NAME][EMAIL_ADDRESS][DOMAIN_N…" at bounding box center [850, 312] width 756 height 61
paste input "[PERSON_NAME][EMAIL_ADDRESS][PERSON_NAME][DOMAIN_NAME]"
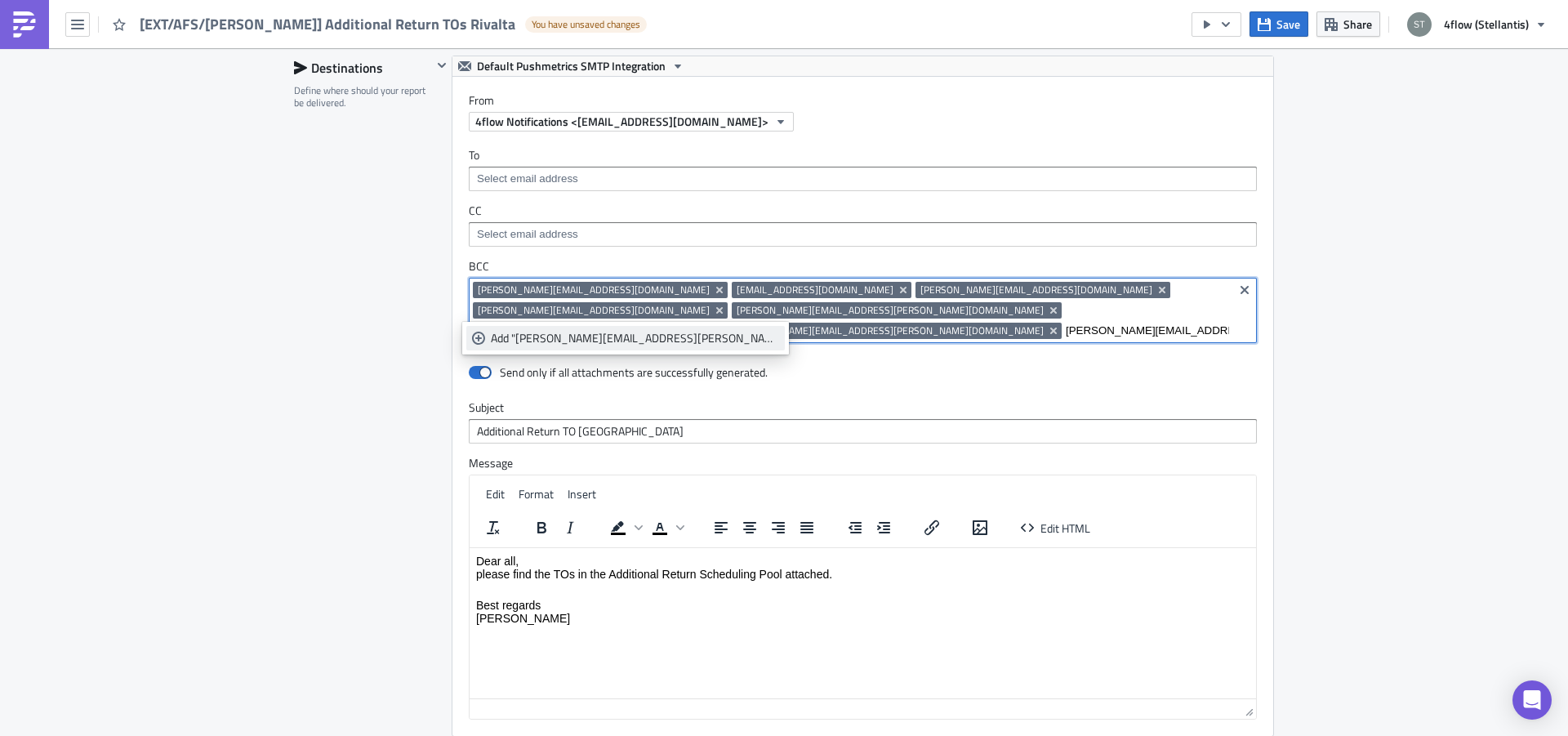
type input "[PERSON_NAME][EMAIL_ADDRESS][PERSON_NAME][DOMAIN_NAME]"
click at [648, 340] on div "Add "[PERSON_NAME][EMAIL_ADDRESS][PERSON_NAME][DOMAIN_NAME]"" at bounding box center [635, 339] width 289 height 17
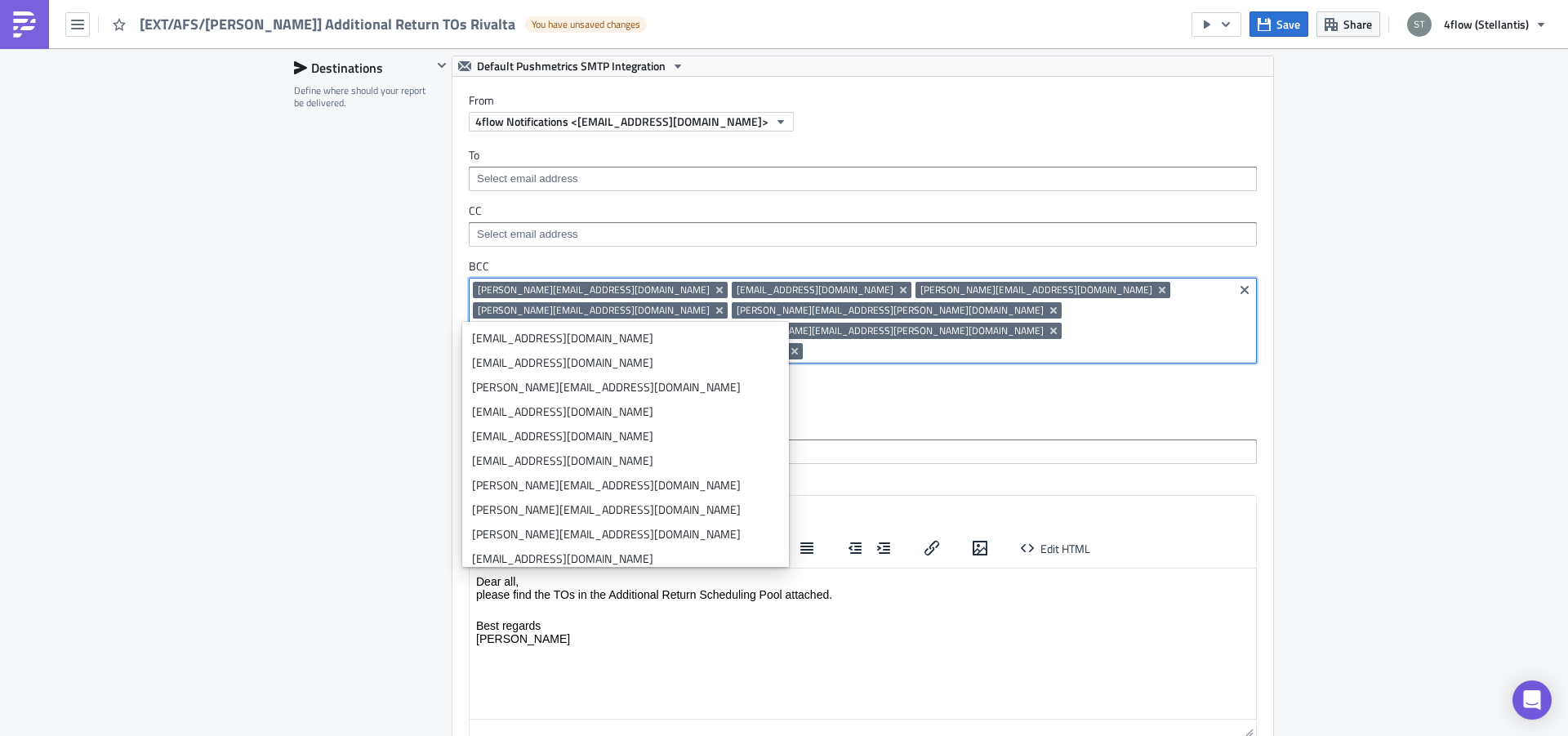
click at [993, 343] on input at bounding box center [1018, 351] width 422 height 17
paste input "[PERSON_NAME][EMAIL_ADDRESS][DOMAIN_NAME]"
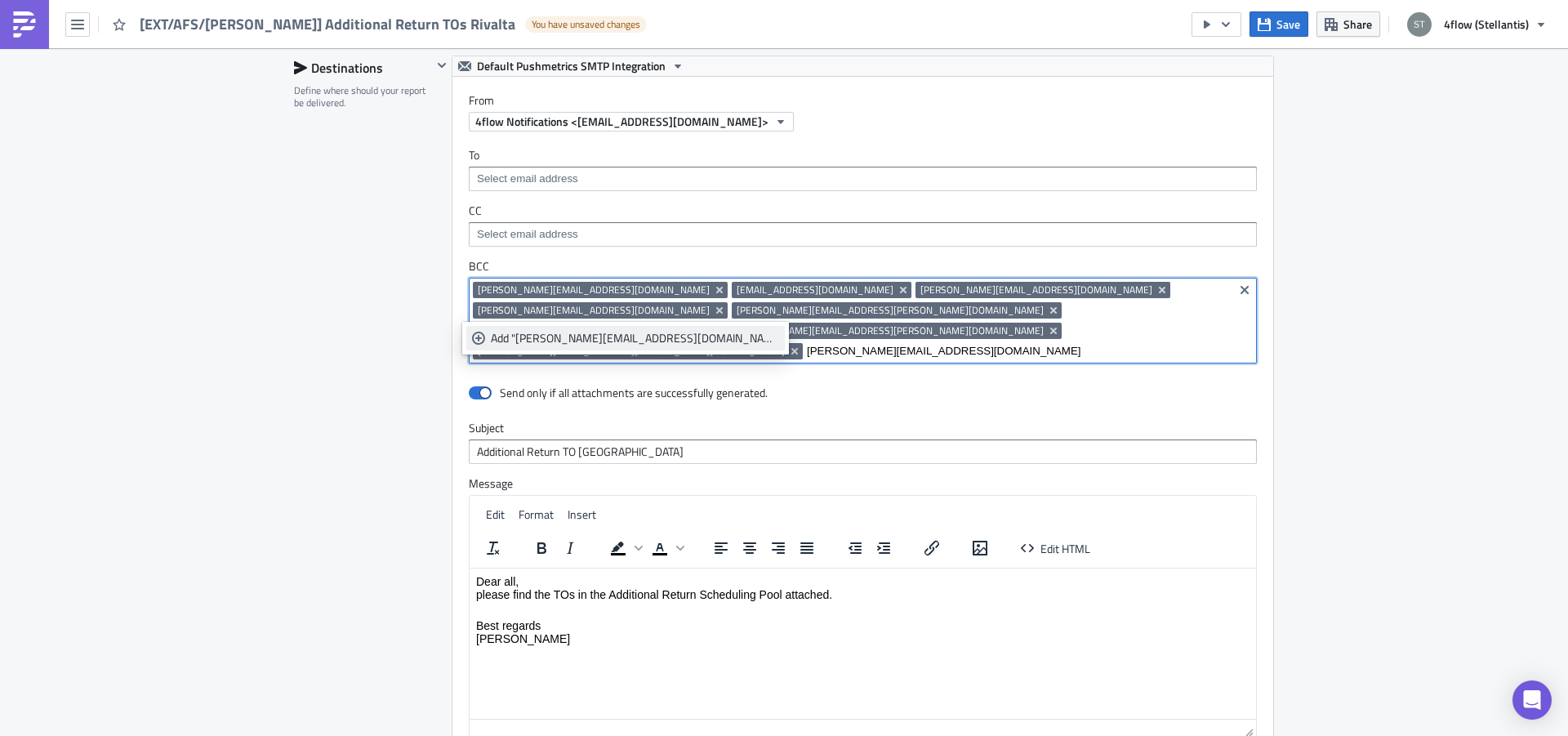
type input "[PERSON_NAME][EMAIL_ADDRESS][DOMAIN_NAME]"
click at [652, 340] on div "Add "[PERSON_NAME][EMAIL_ADDRESS][DOMAIN_NAME]"" at bounding box center [635, 339] width 289 height 17
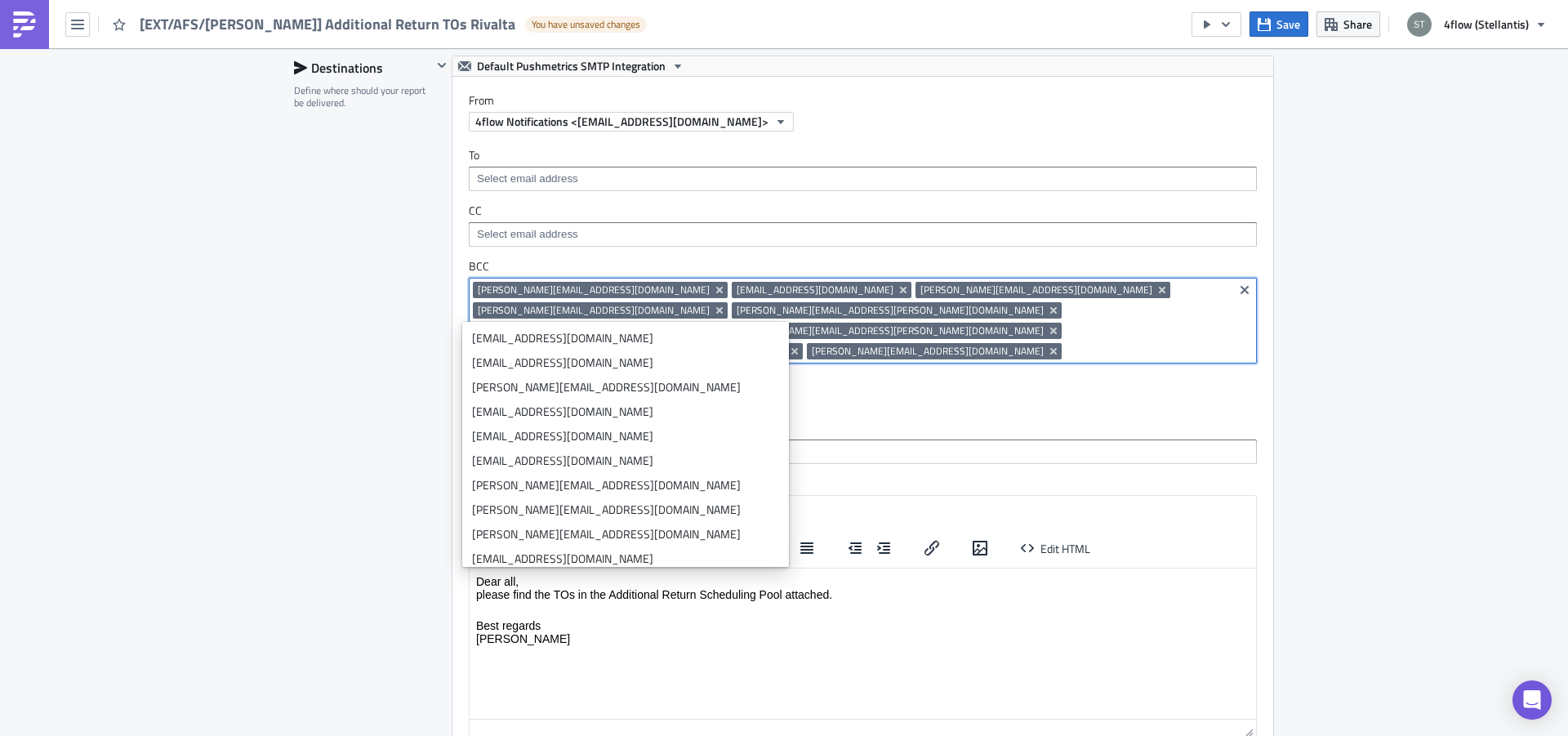
click at [1152, 343] on input at bounding box center [1147, 351] width 163 height 17
paste input "[EMAIL_ADDRESS][PERSON_NAME][DOMAIN_NAME]"
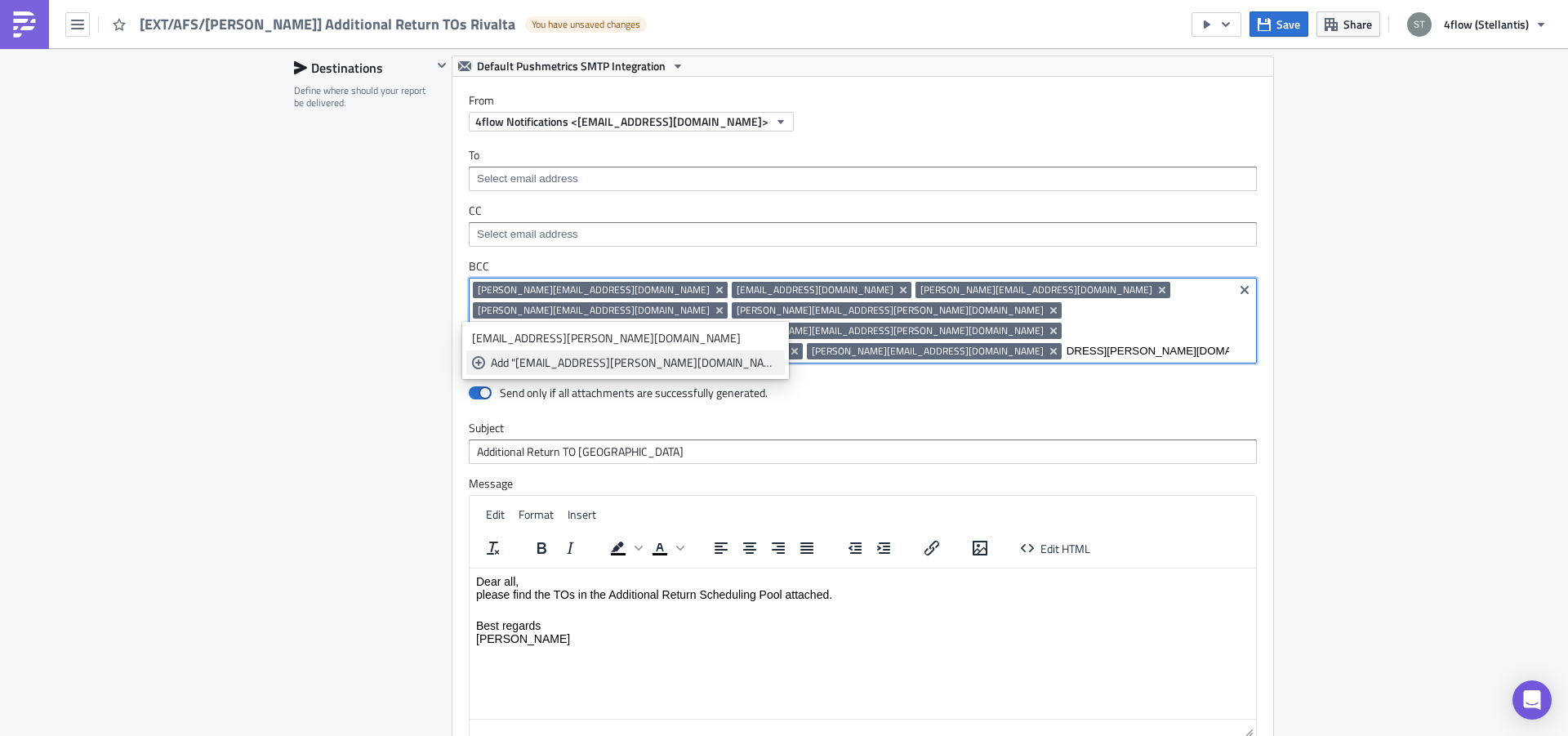
type input "[EMAIL_ADDRESS][PERSON_NAME][DOMAIN_NAME]"
click at [580, 366] on div "Add "[EMAIL_ADDRESS][PERSON_NAME][DOMAIN_NAME]"" at bounding box center [635, 363] width 289 height 17
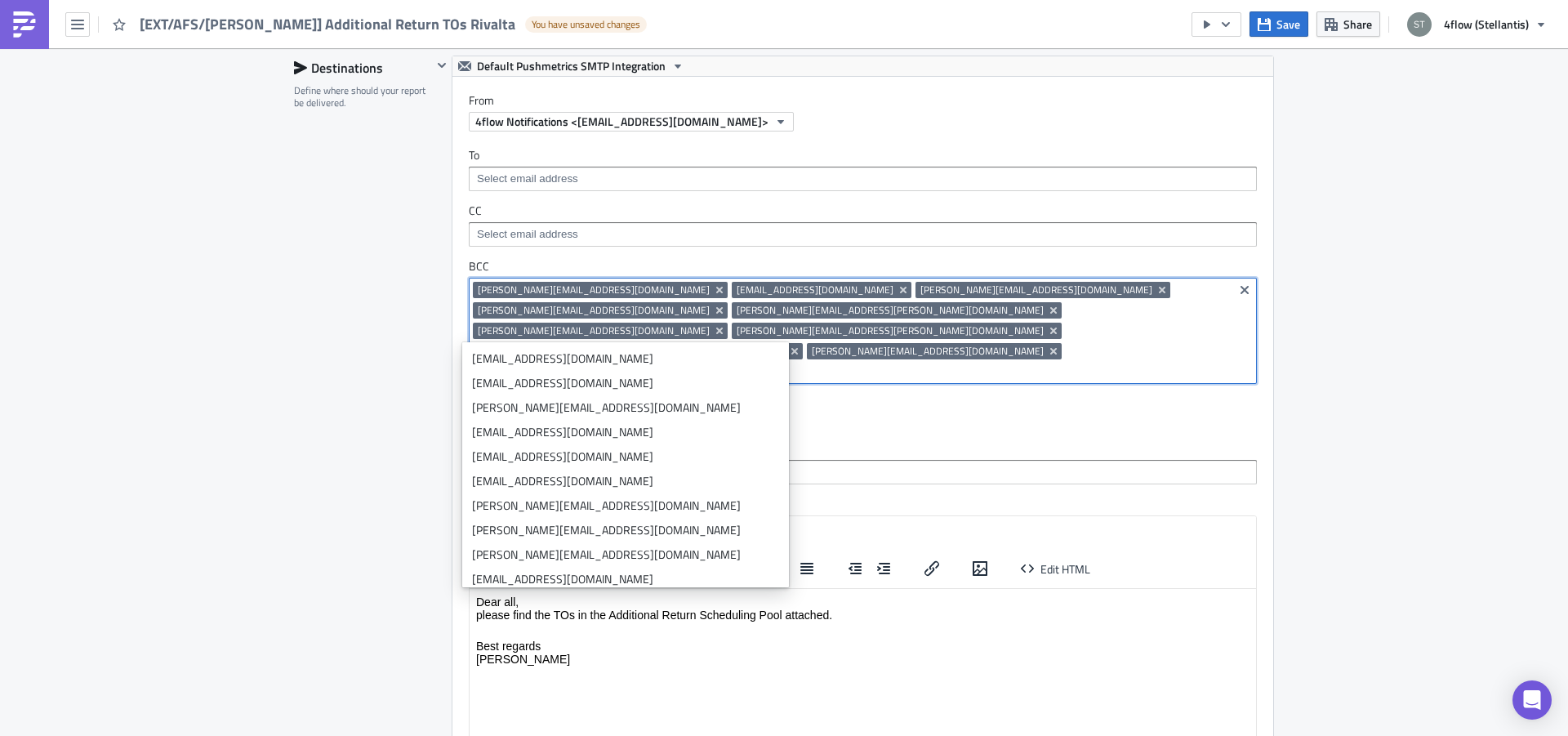
scroll to position [0, 0]
click at [732, 364] on input at bounding box center [980, 372] width 498 height 17
paste input "[PERSON_NAME][EMAIL_ADDRESS][DOMAIN_NAME]"
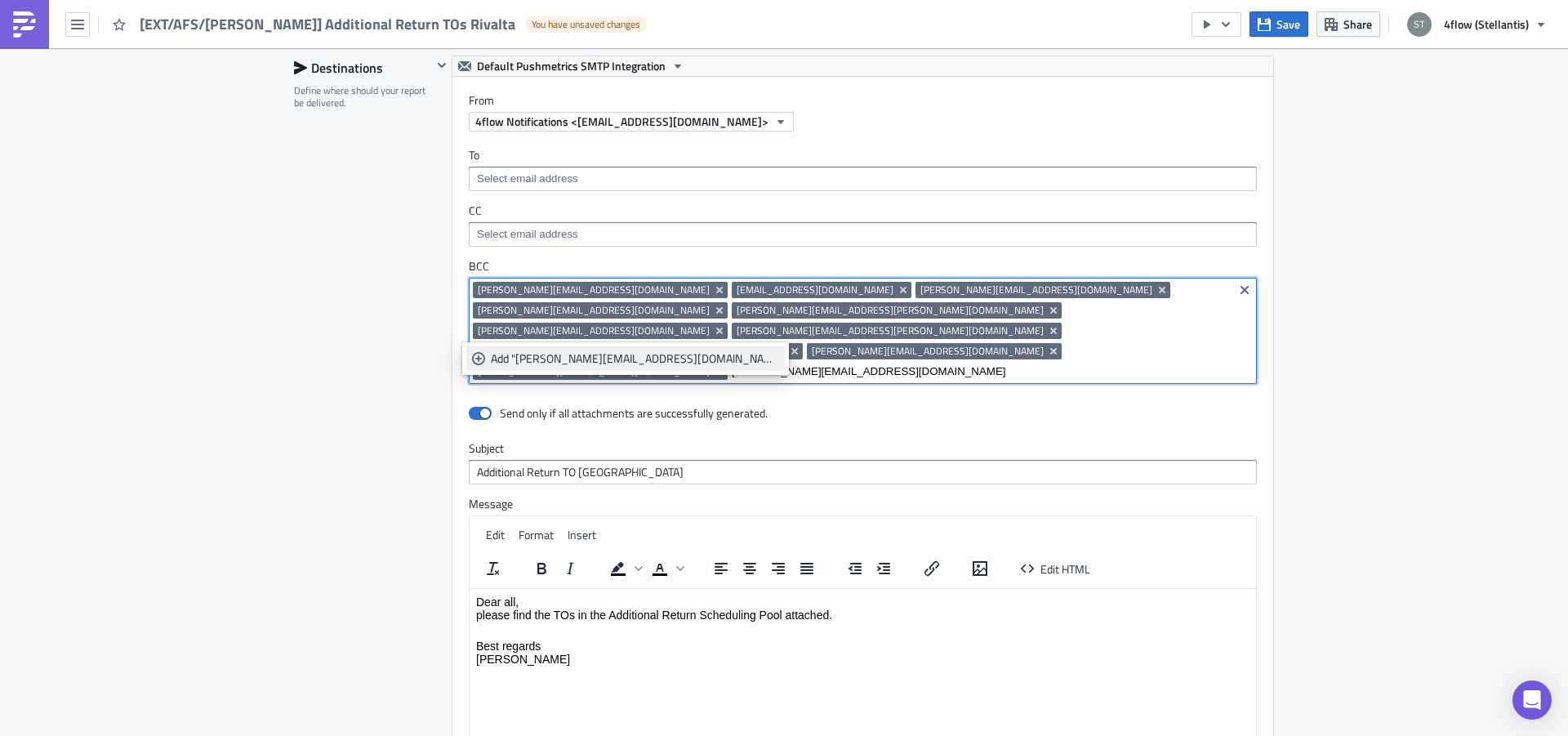
type input "[PERSON_NAME][EMAIL_ADDRESS][DOMAIN_NAME]"
click at [629, 357] on div "Add "[PERSON_NAME][EMAIL_ADDRESS][DOMAIN_NAME]"" at bounding box center [635, 359] width 289 height 17
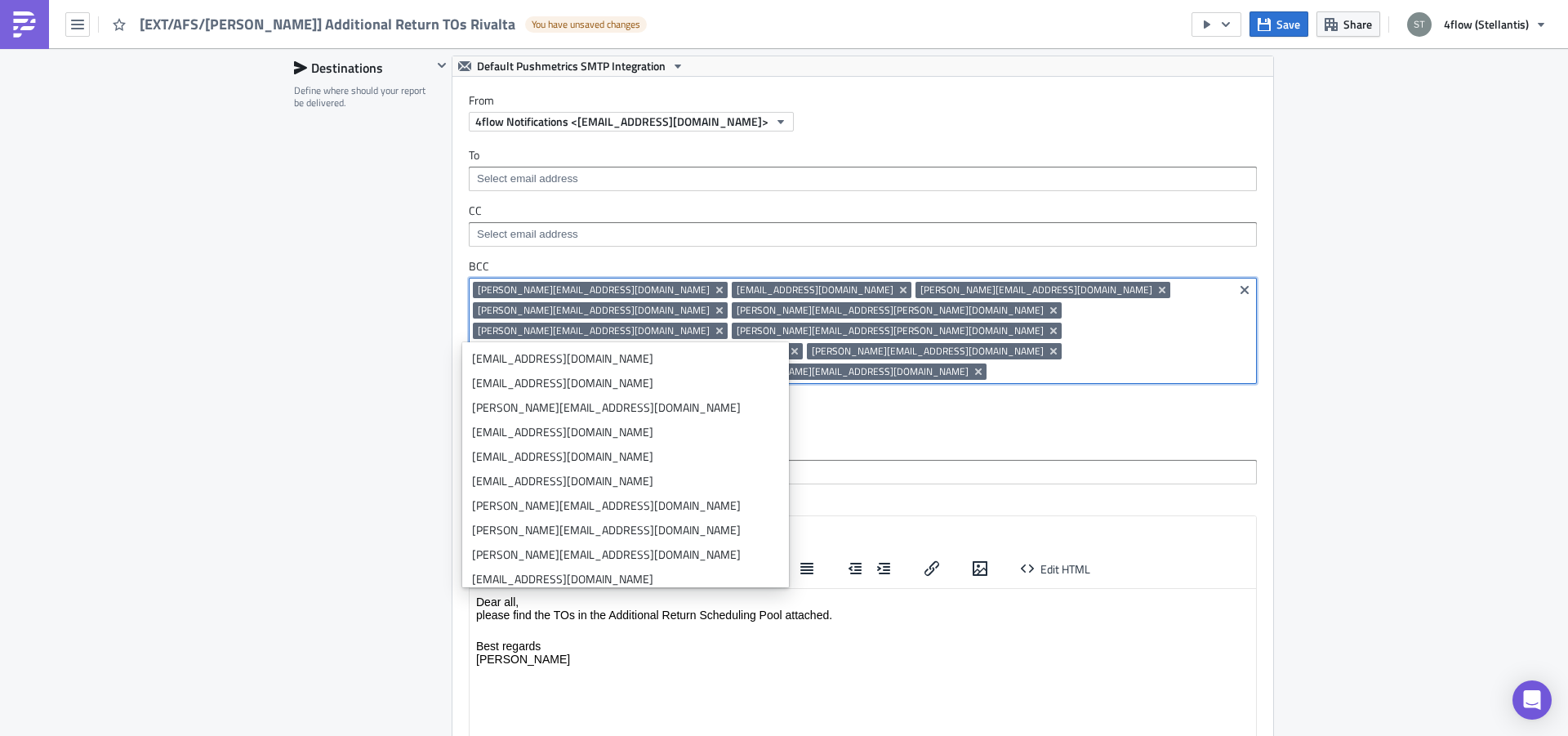
click at [991, 364] on input at bounding box center [1110, 372] width 238 height 17
paste input "[PERSON_NAME][EMAIL_ADDRESS][DOMAIN_NAME]"
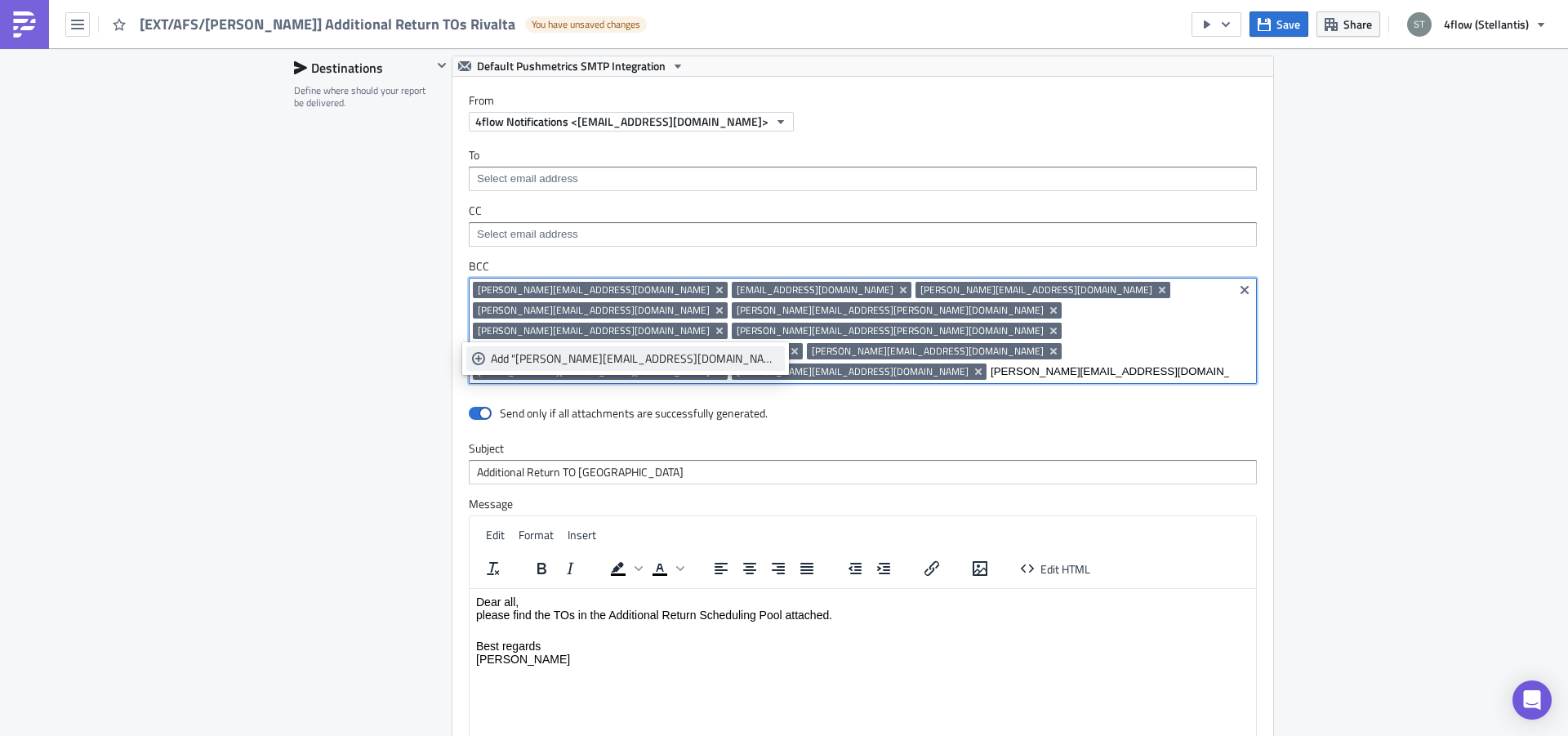
type input "[PERSON_NAME][EMAIL_ADDRESS][DOMAIN_NAME]"
click at [615, 365] on div "Add "[PERSON_NAME][EMAIL_ADDRESS][DOMAIN_NAME]"" at bounding box center [635, 359] width 289 height 17
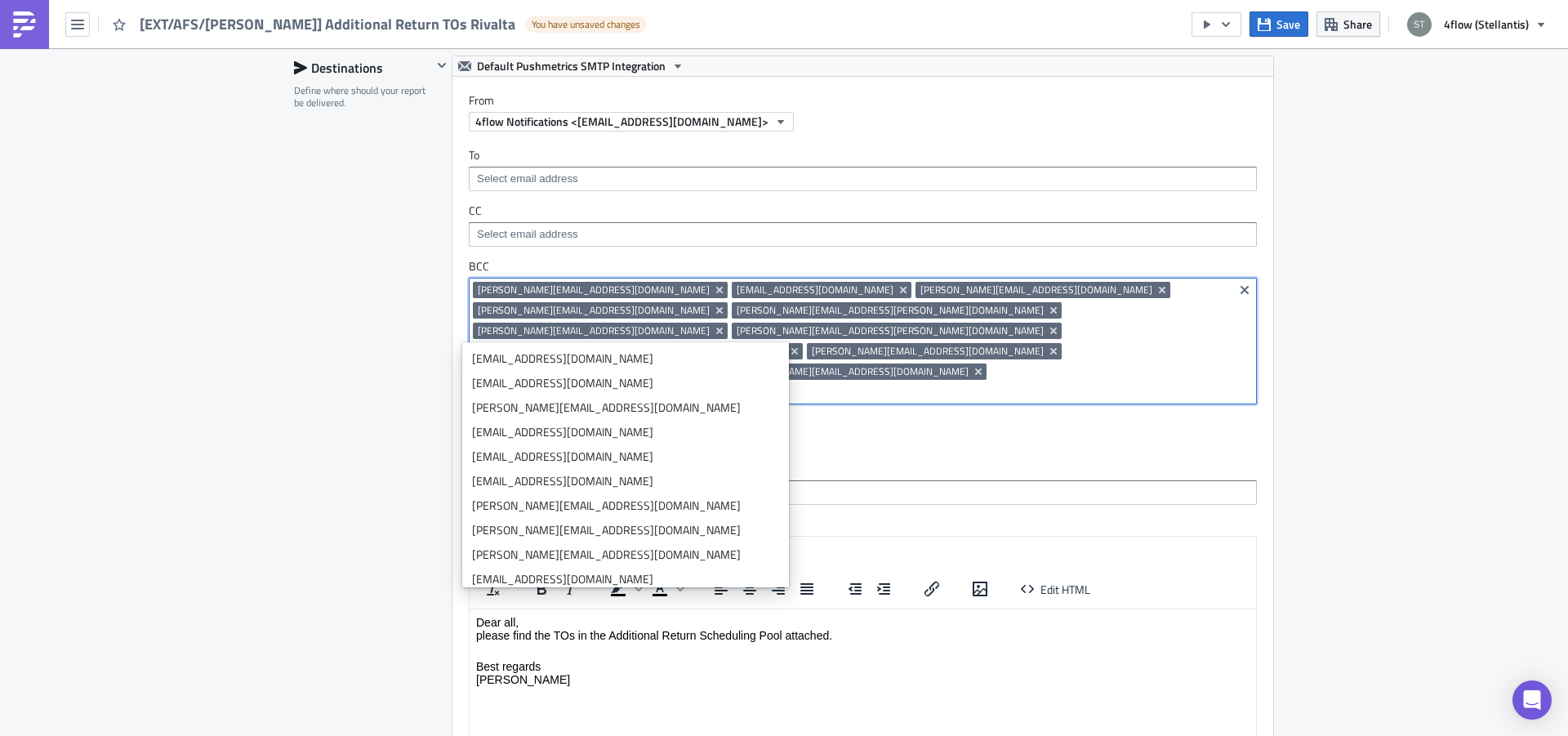
click at [966, 384] on input at bounding box center [980, 392] width 498 height 17
paste input "[EMAIL_ADDRESS][DOMAIN_NAME]"
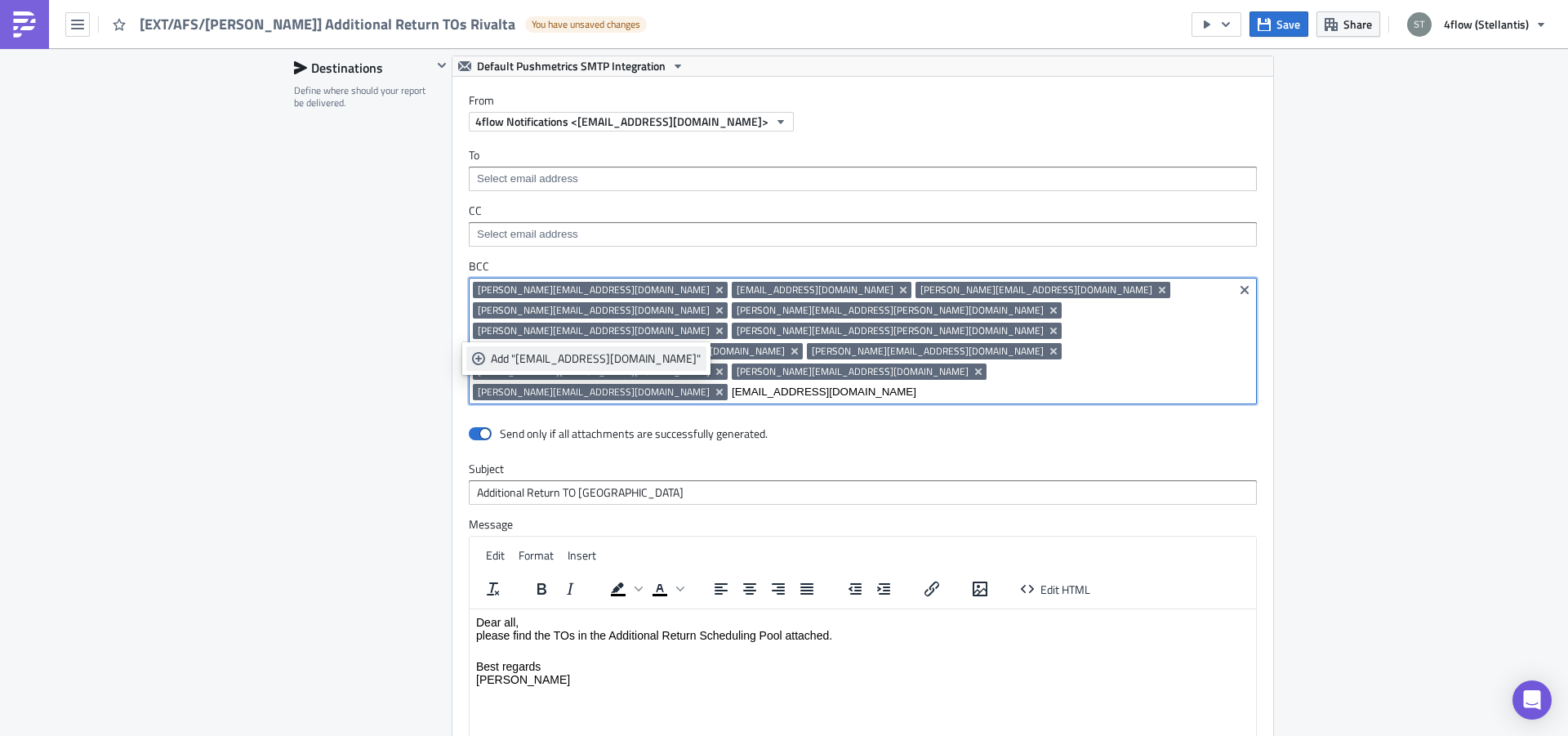
type input "[EMAIL_ADDRESS][DOMAIN_NAME]"
click at [610, 360] on div "Add "[EMAIL_ADDRESS][DOMAIN_NAME]"" at bounding box center [595, 359] width 210 height 17
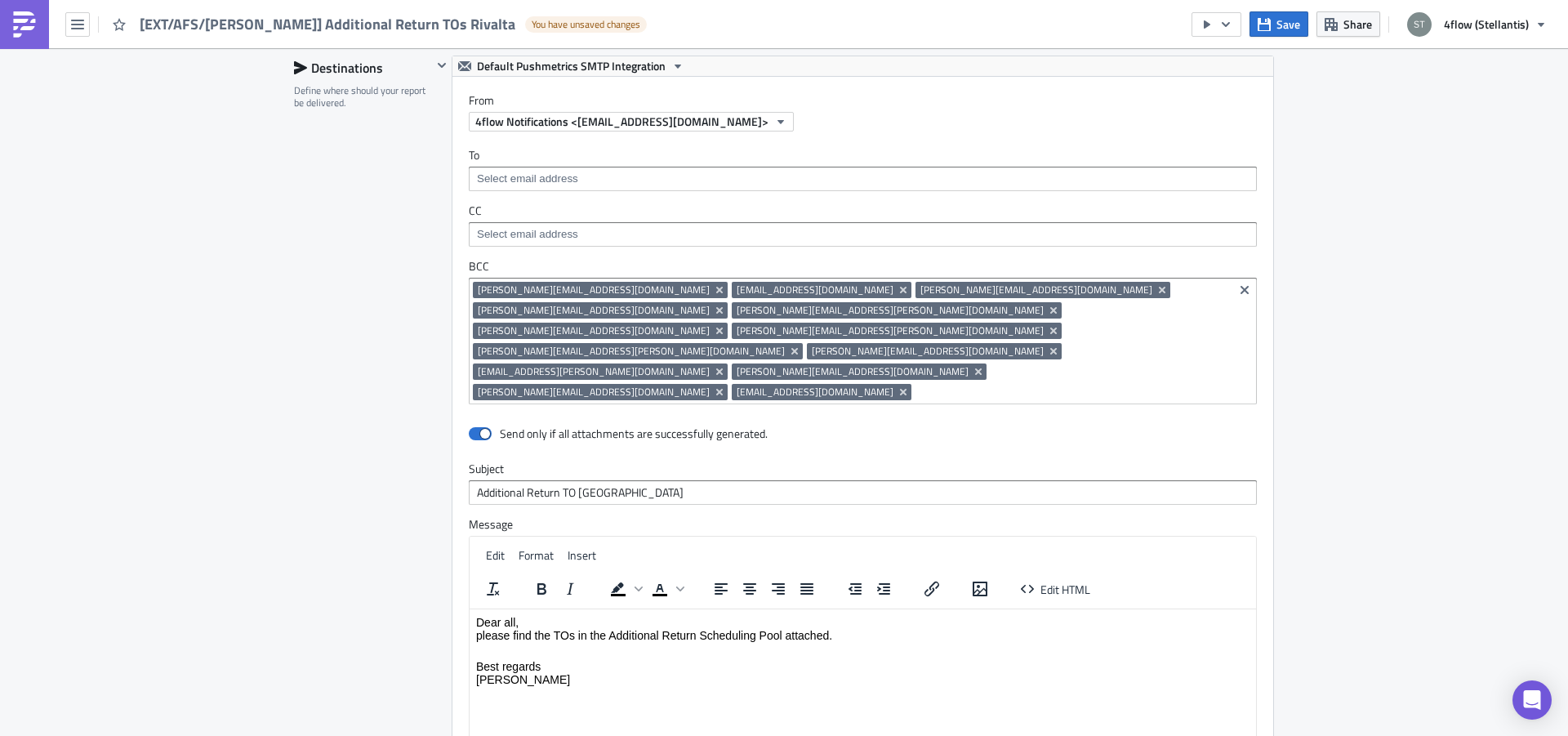
click at [296, 314] on div "Destinations Define where should your report be delivered." at bounding box center [363, 466] width 138 height 822
drag, startPoint x: 638, startPoint y: 420, endPoint x: 575, endPoint y: 439, distance: 65.8
click at [575, 480] on input "Additional Return TO [GEOGRAPHIC_DATA]" at bounding box center [863, 492] width 788 height 24
type input "Additional Return TO [GEOGRAPHIC_DATA]"
click at [401, 372] on div "Destinations Define where should your report be delivered." at bounding box center [363, 466] width 138 height 822
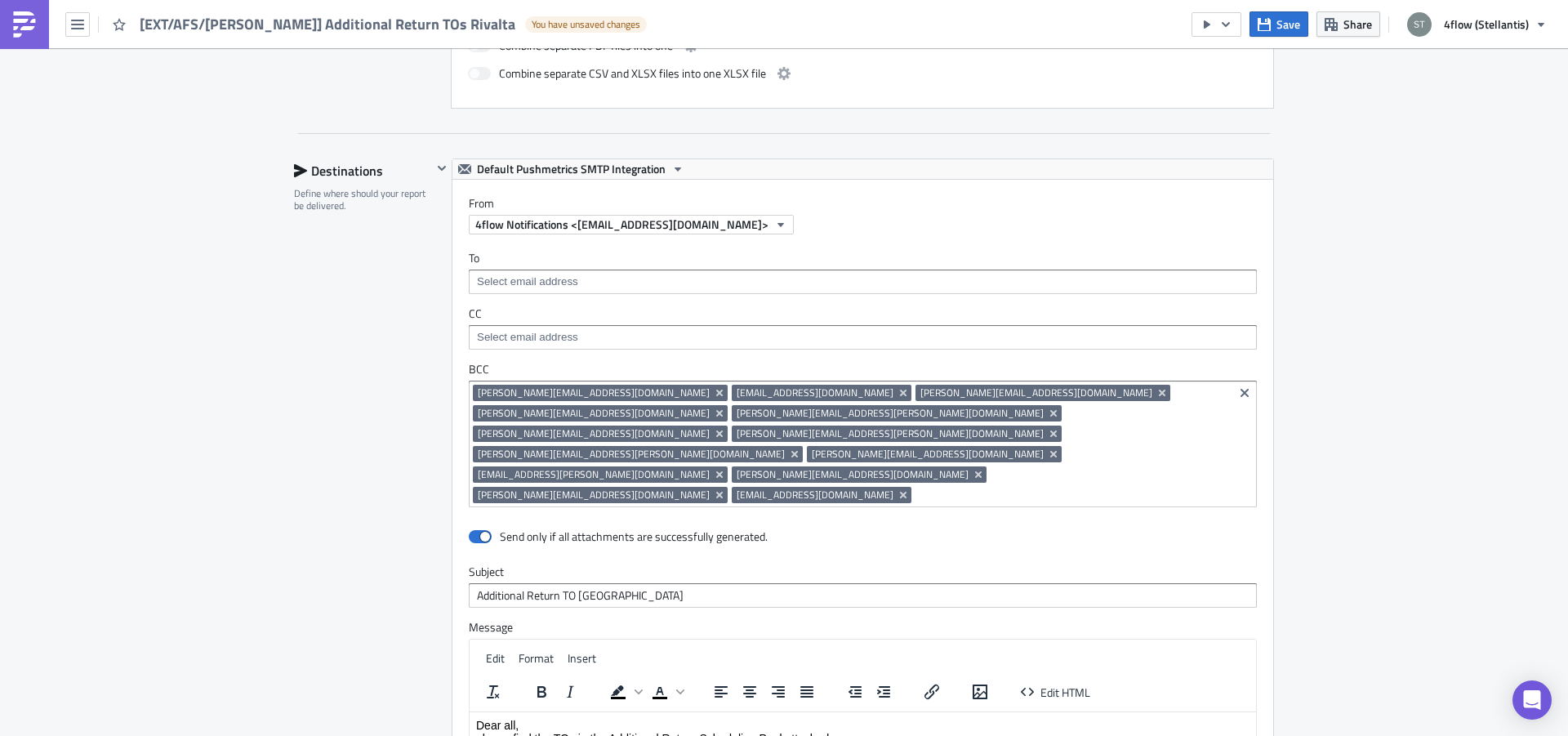
scroll to position [1511, 0]
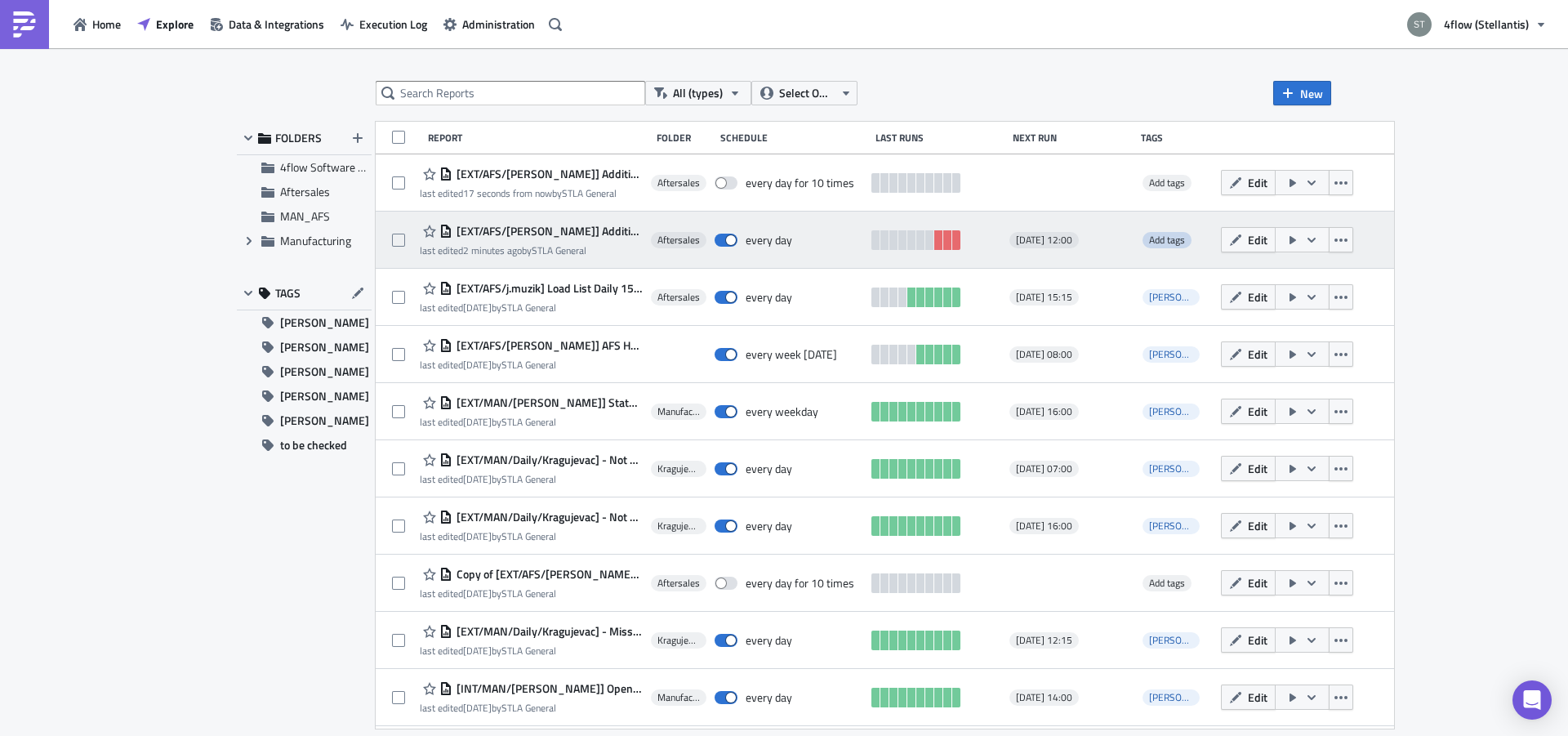
click at [1149, 243] on span "Add tags" at bounding box center [1167, 239] width 36 height 16
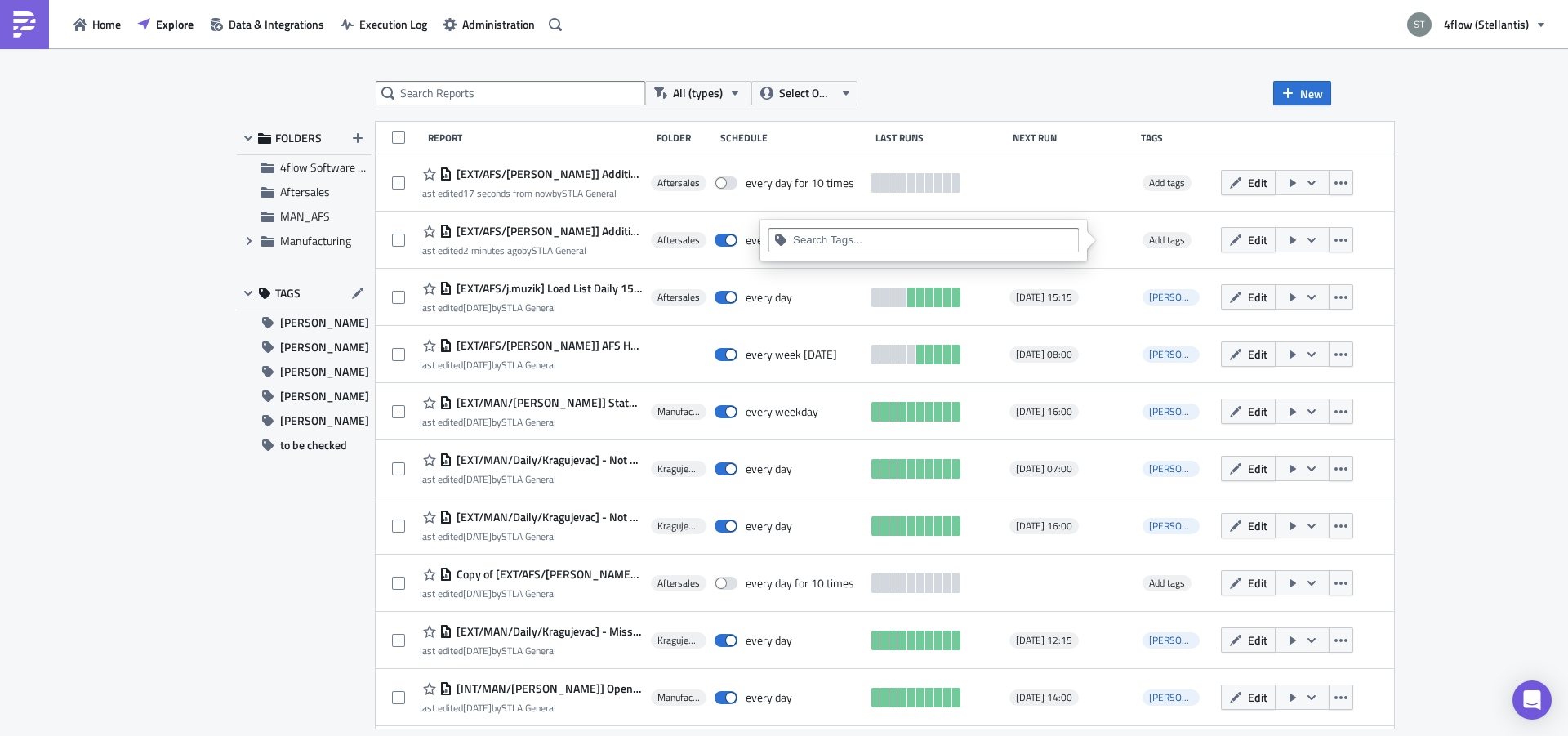
click at [888, 247] on div at bounding box center [932, 242] width 280 height 20
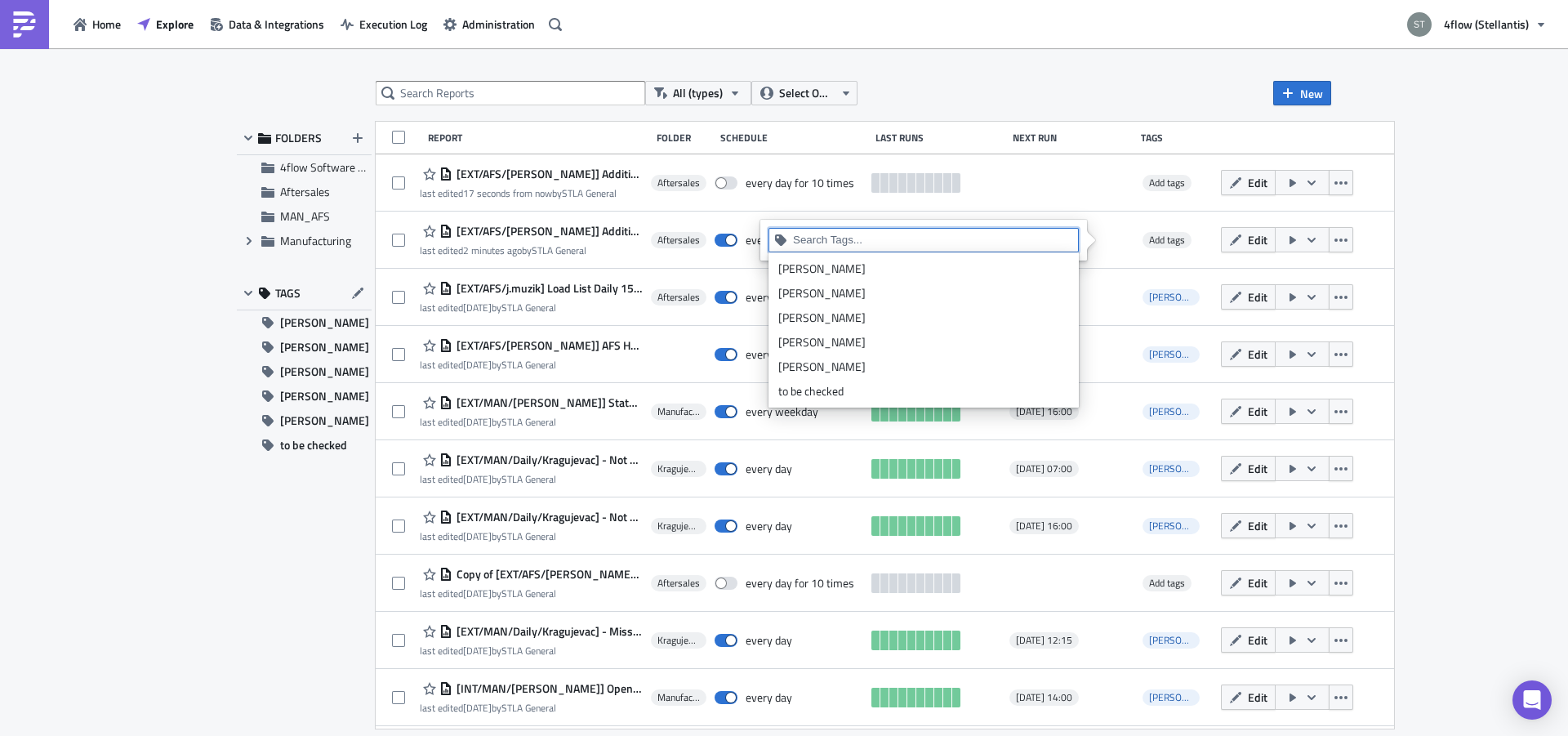
click at [888, 247] on input at bounding box center [932, 240] width 280 height 17
click at [851, 332] on link "[PERSON_NAME]" at bounding box center [923, 342] width 302 height 24
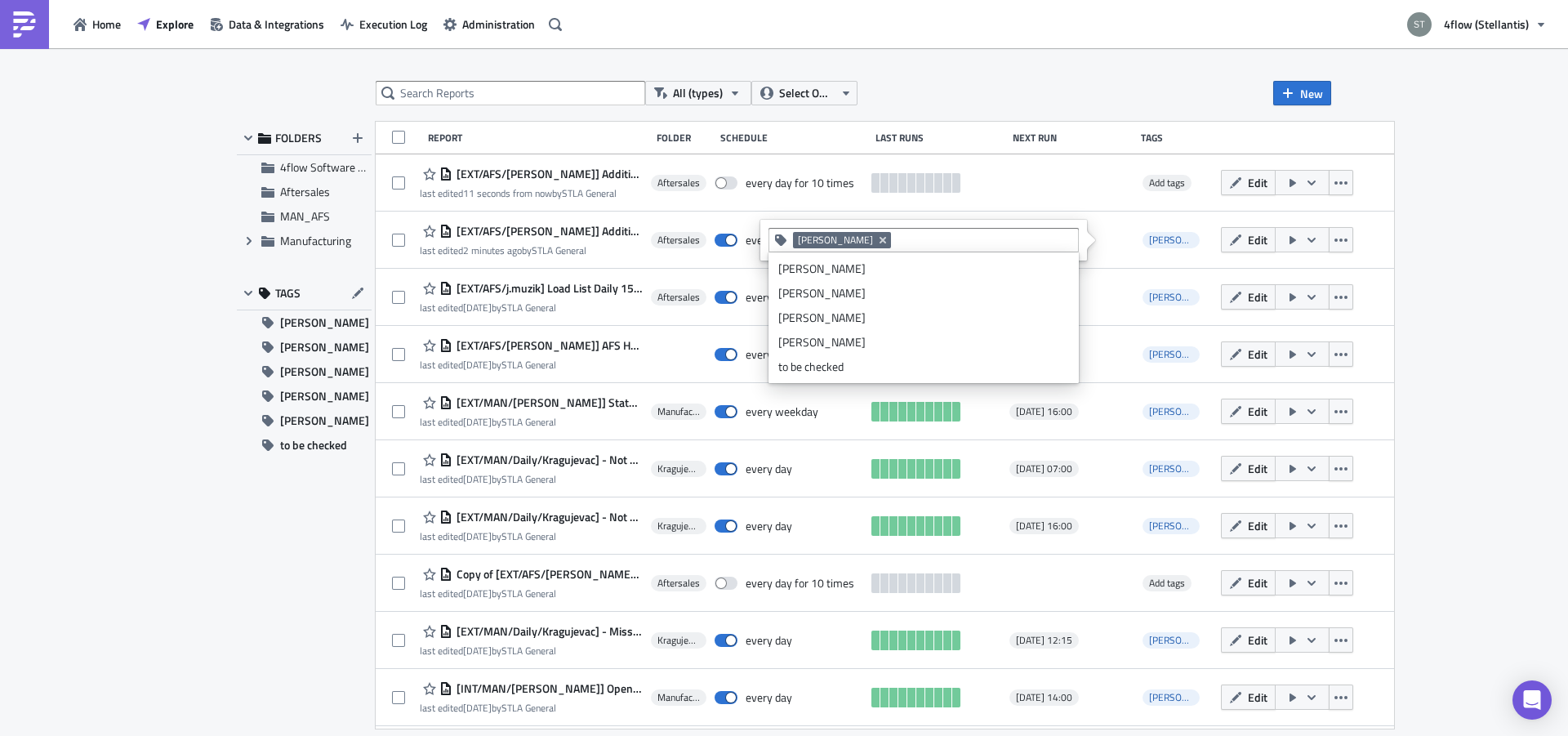
click at [1451, 263] on div "All (types) Select Owner New FOLDERS 4flow Software KAM Aftersales MAN_AFS Expa…" at bounding box center [784, 393] width 1568 height 690
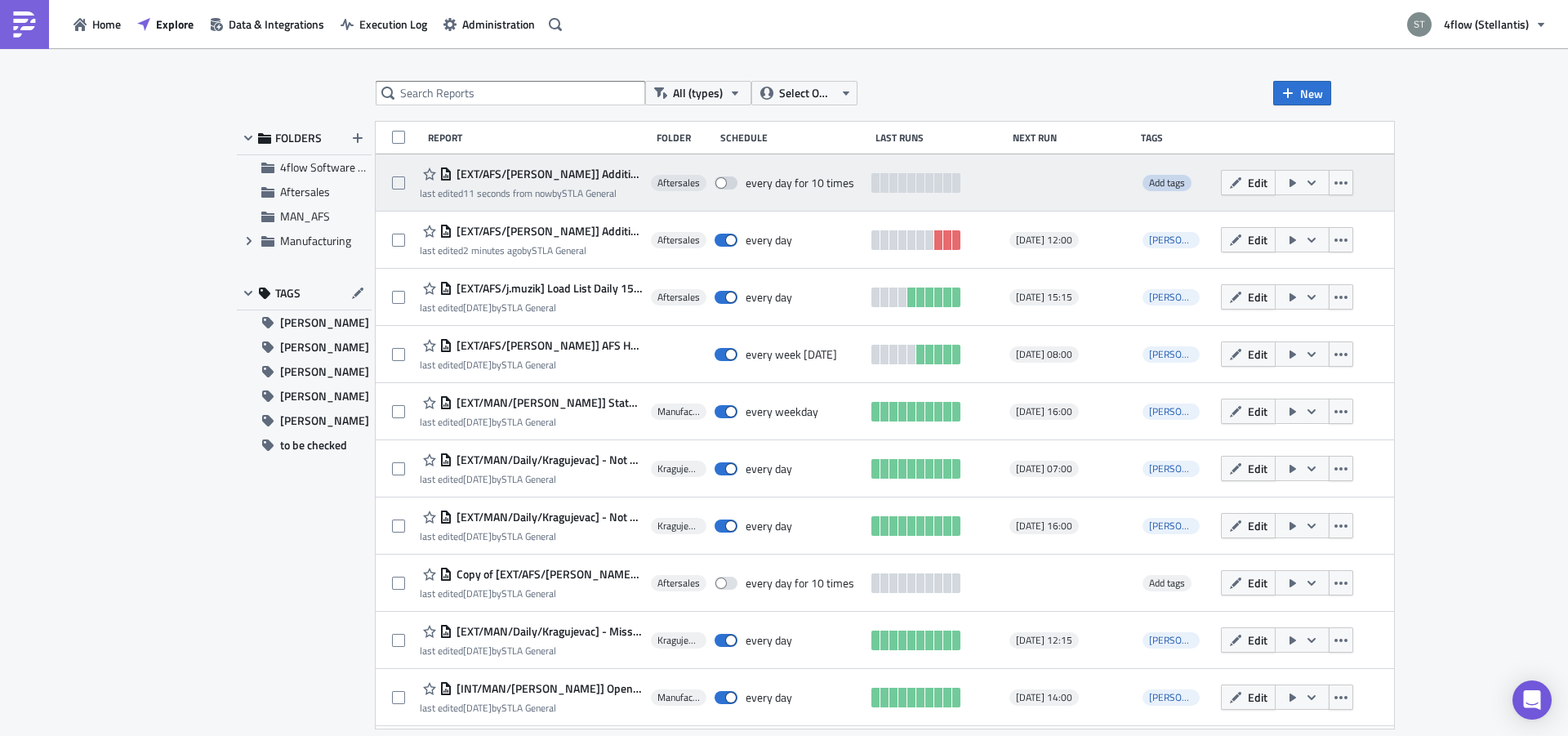
click at [1149, 183] on span "Add tags" at bounding box center [1167, 182] width 36 height 16
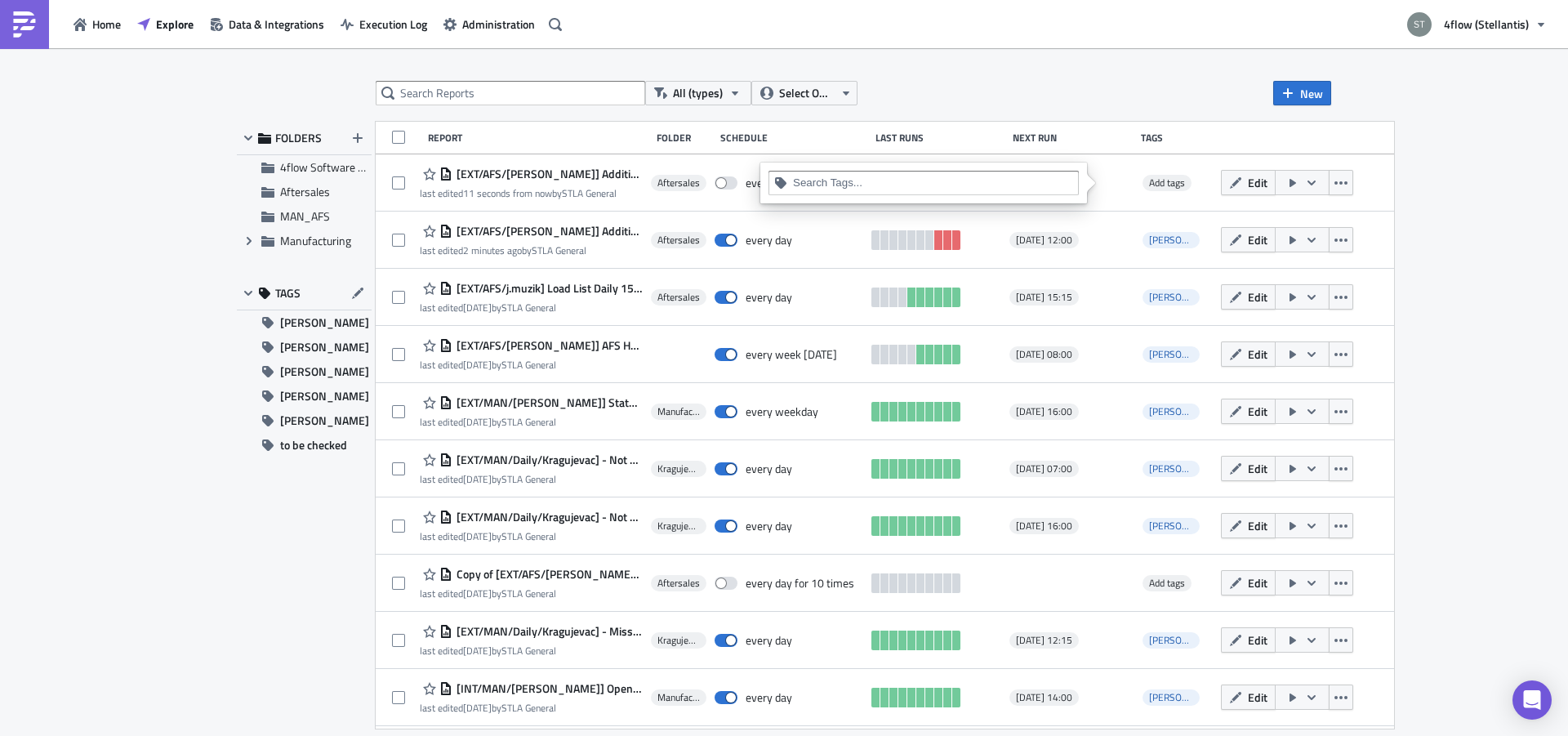
click at [898, 181] on input at bounding box center [932, 183] width 280 height 17
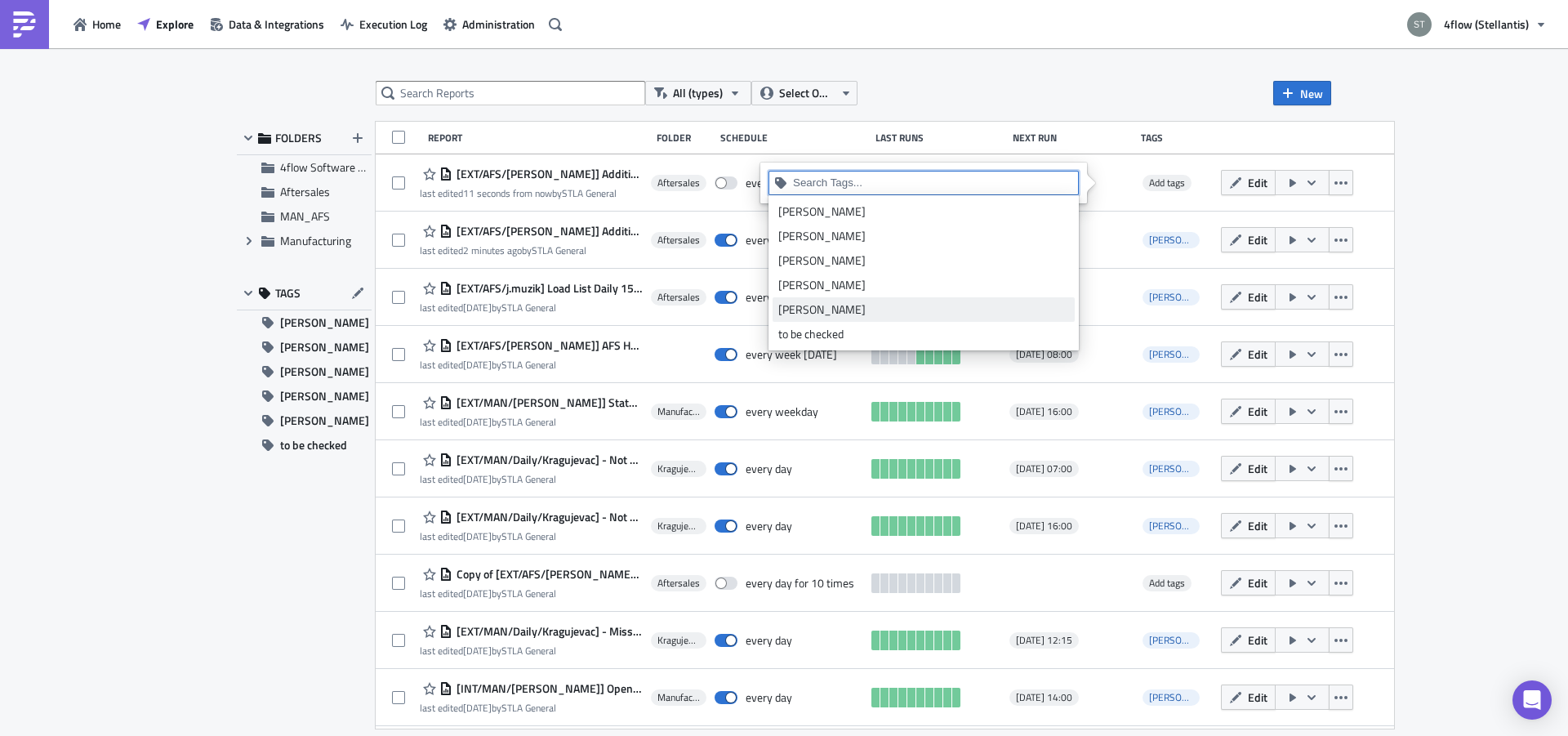
click at [804, 289] on div "[PERSON_NAME]" at bounding box center [924, 285] width 291 height 17
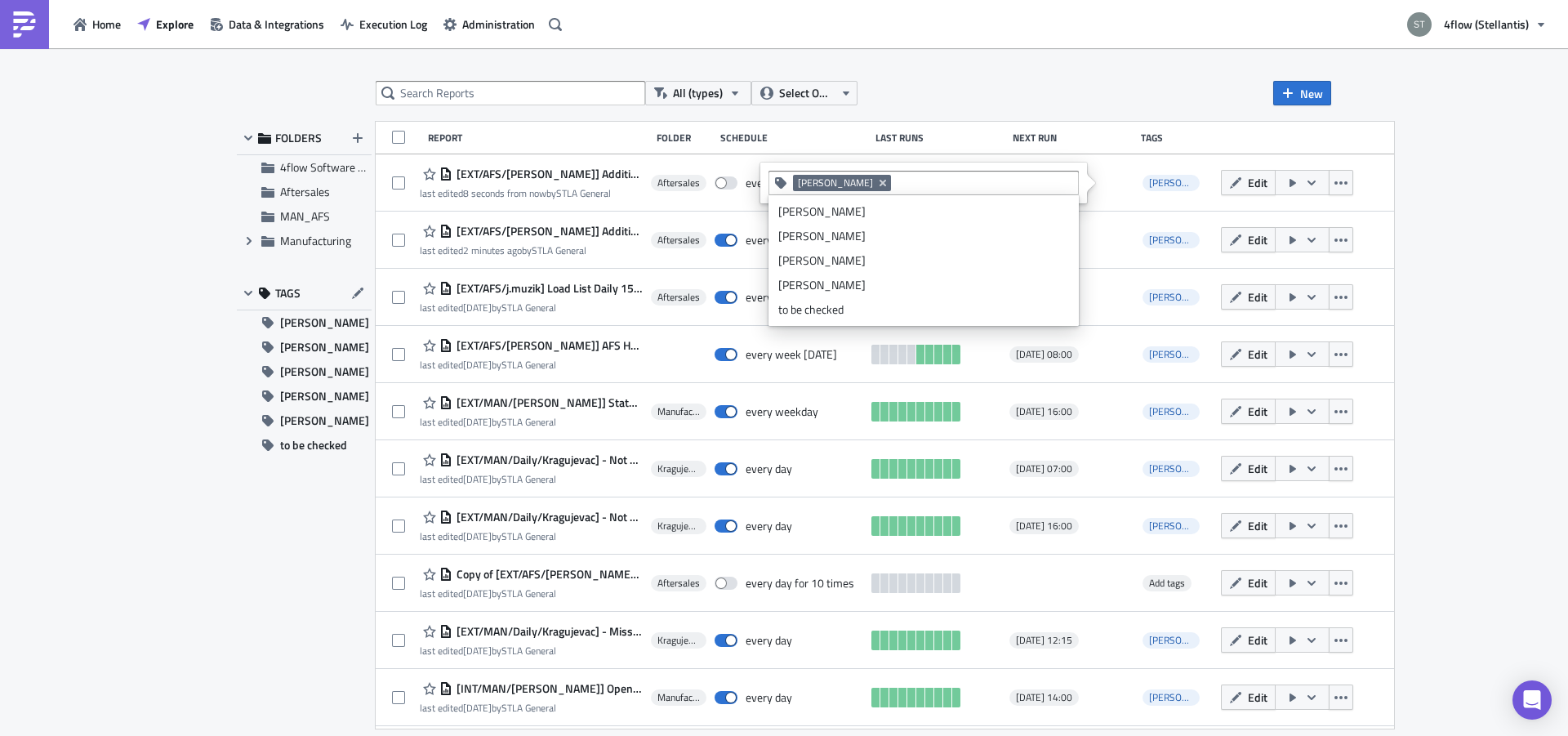
click at [1386, 282] on div "All (types) Select Owner New FOLDERS 4flow Software KAM Aftersales MAN_AFS Expa…" at bounding box center [784, 393] width 1568 height 690
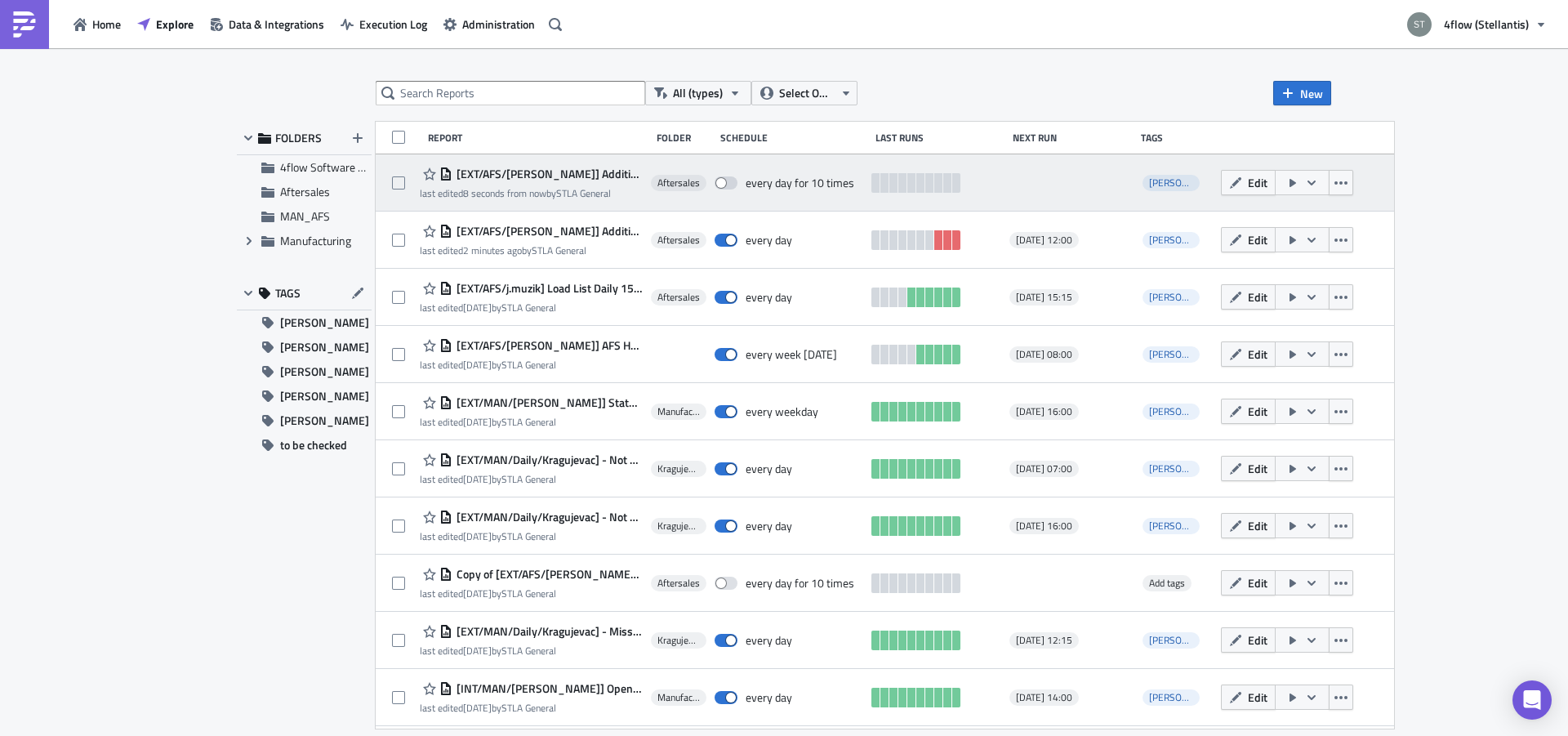
click at [808, 183] on div "every day for 10 times" at bounding box center [800, 183] width 109 height 15
click at [570, 181] on span "[EXT/AFS/[PERSON_NAME]] Additional Return TOs Rivalta" at bounding box center [548, 174] width 191 height 15
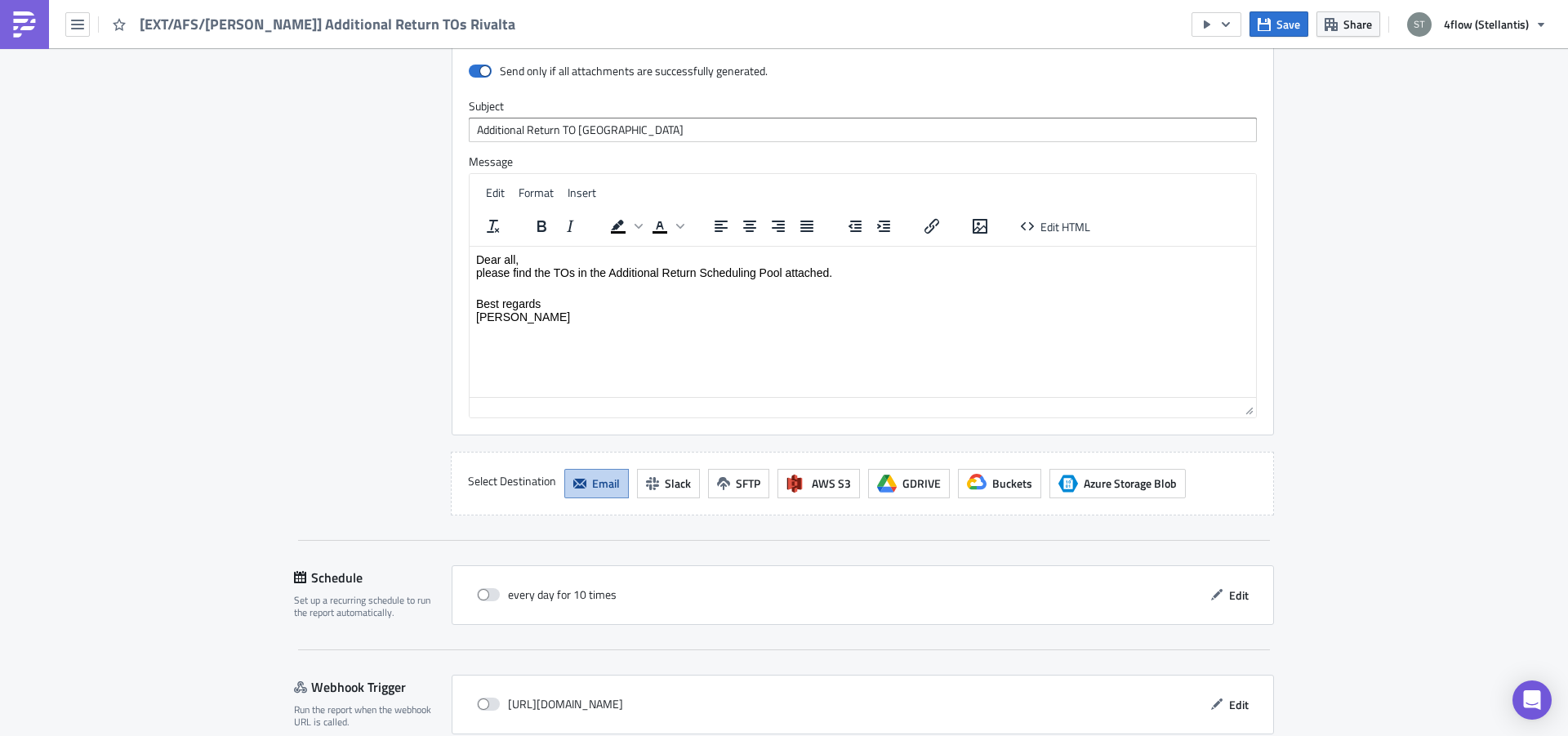
scroll to position [1352, 0]
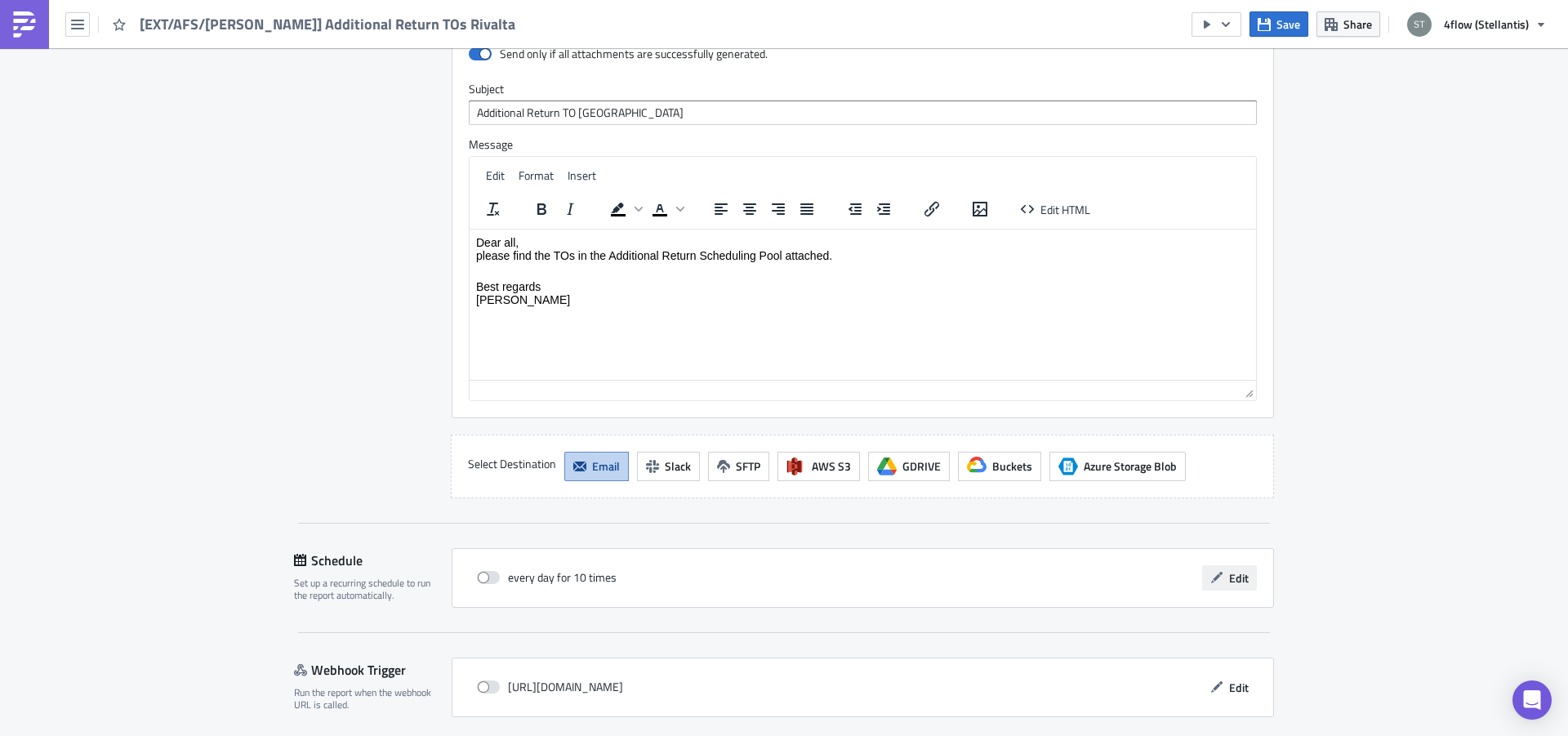
click at [1234, 565] on button "Edit" at bounding box center [1229, 578] width 54 height 25
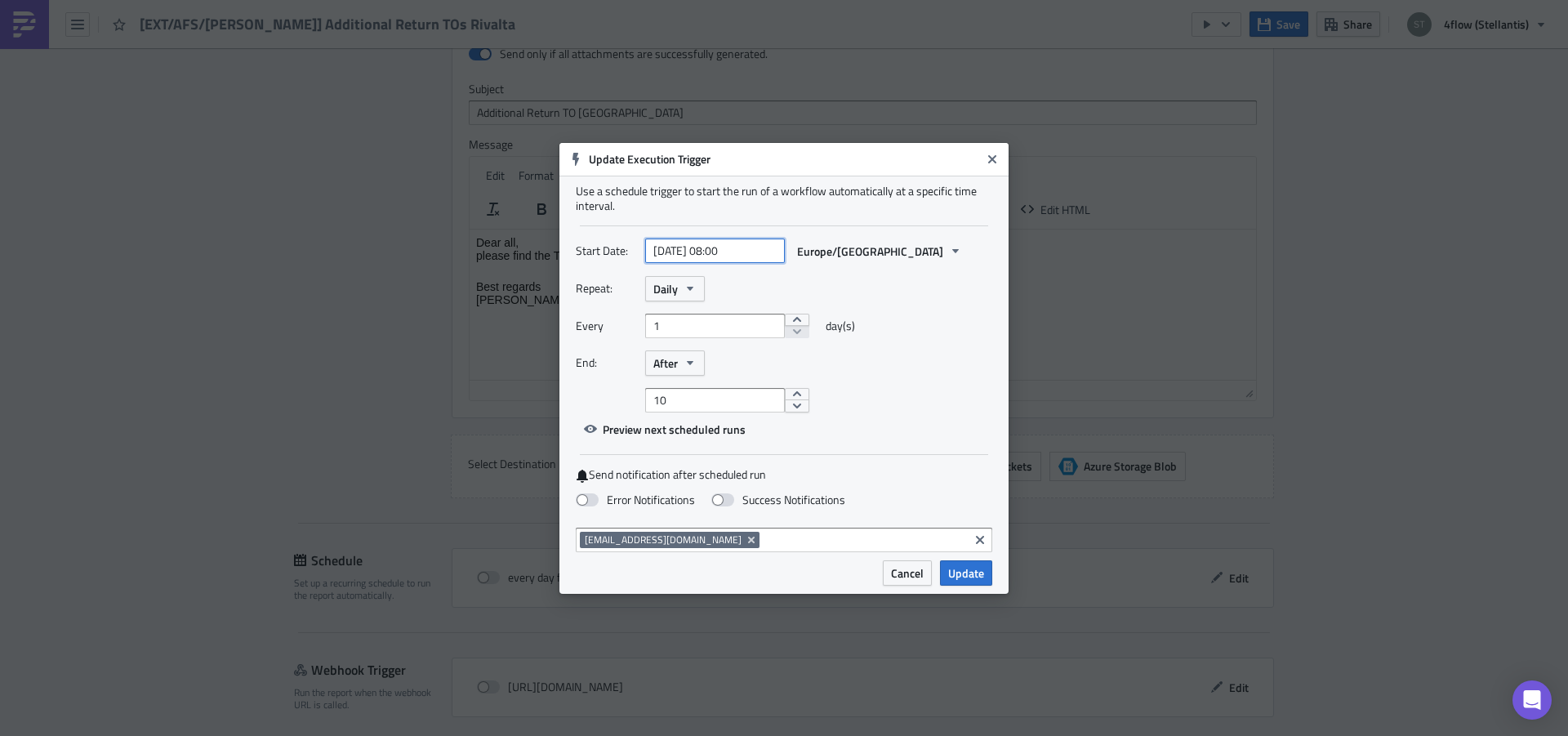
select select "8"
select select "2025"
click at [728, 248] on input "[DATE] 08:00" at bounding box center [715, 250] width 140 height 24
click at [678, 345] on div "2" at bounding box center [672, 345] width 24 height 23
type input "[DATE] 08:00"
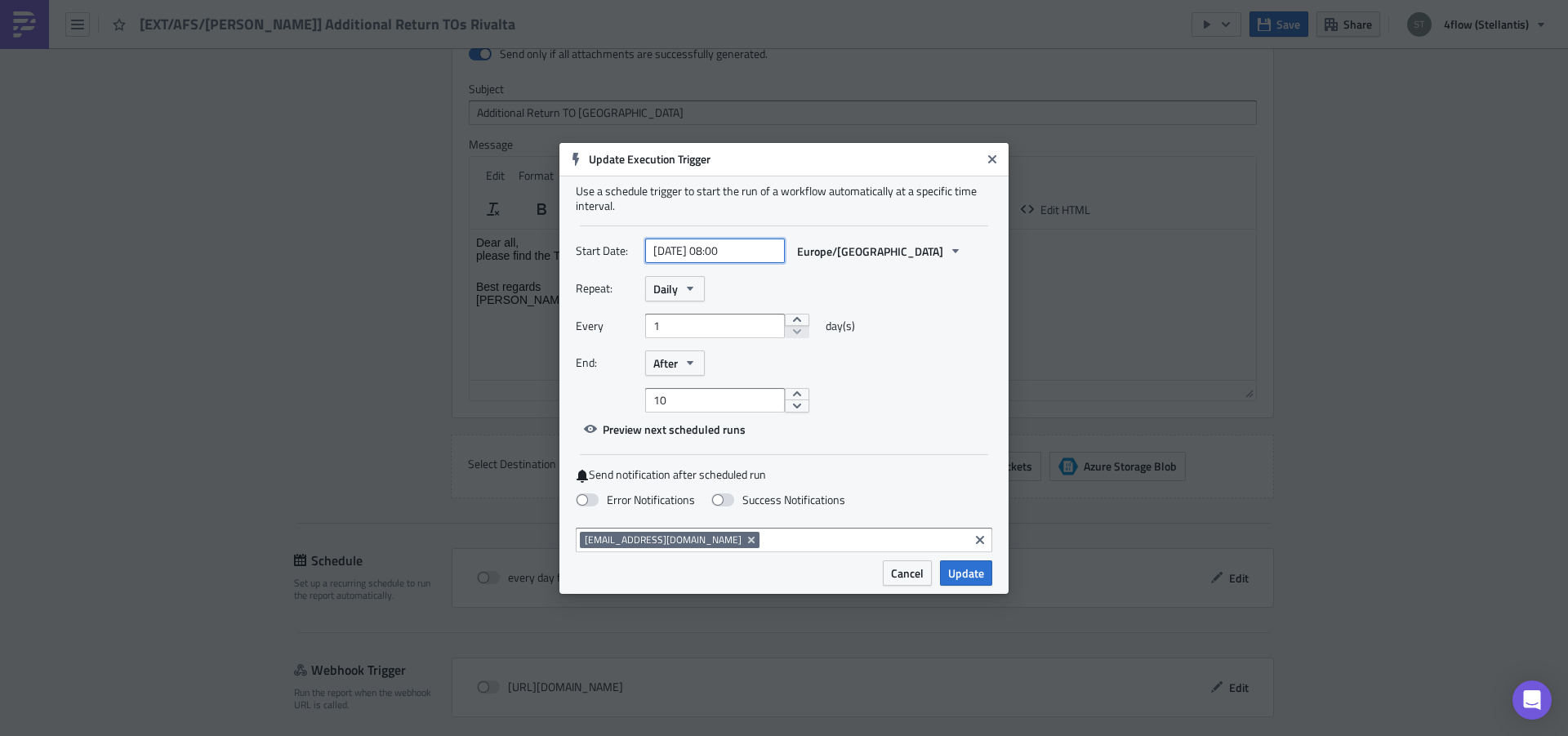
click at [728, 249] on input "[DATE] 08:00" at bounding box center [715, 250] width 140 height 24
select select "8"
select select "2025"
type input "[DATE] 12:00"
click at [922, 301] on div "Repeat: Daily Every 1 day(s) End: After 10" at bounding box center [784, 344] width 416 height 136
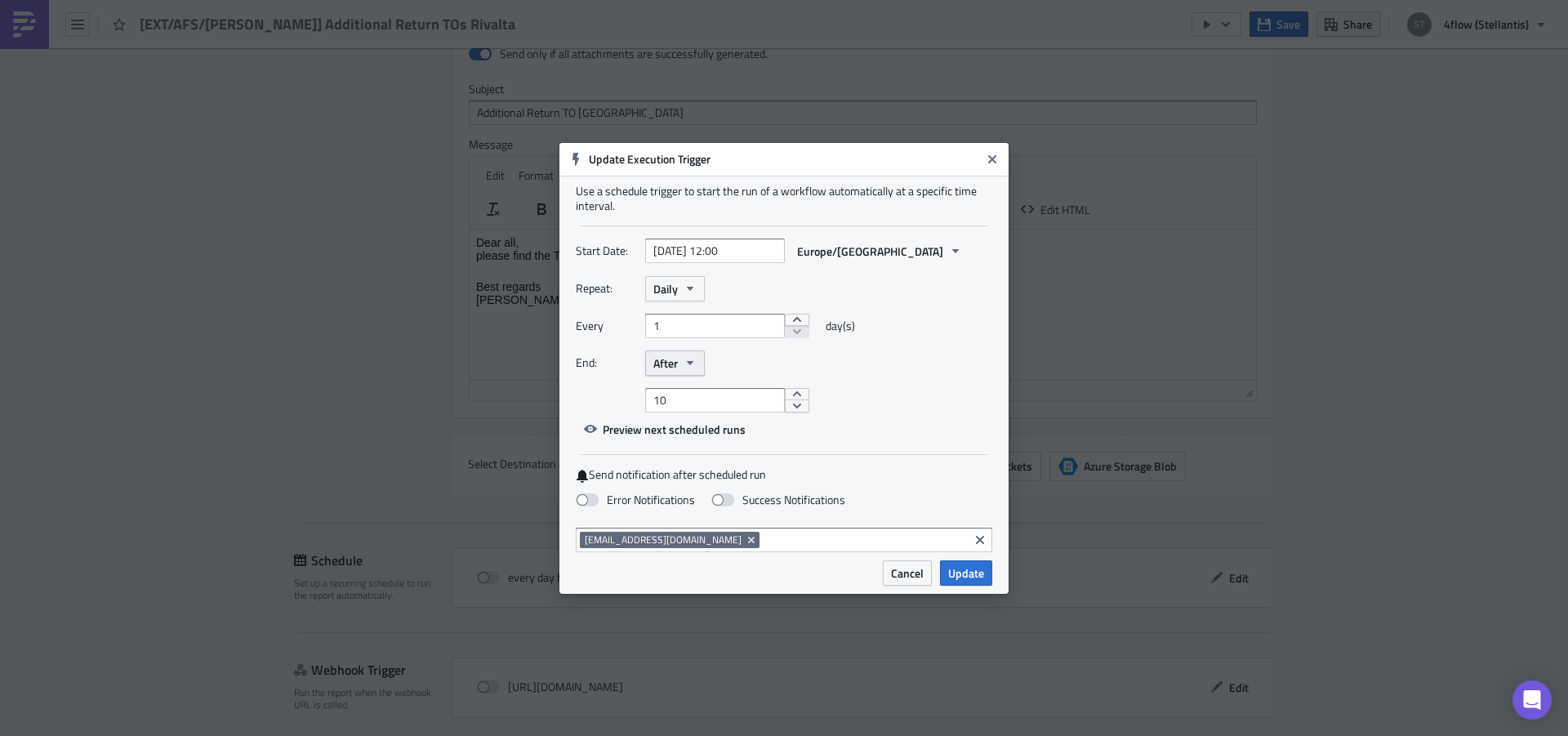
click at [670, 360] on span "After" at bounding box center [665, 363] width 24 height 18
click at [673, 391] on div "Never" at bounding box center [723, 392] width 135 height 17
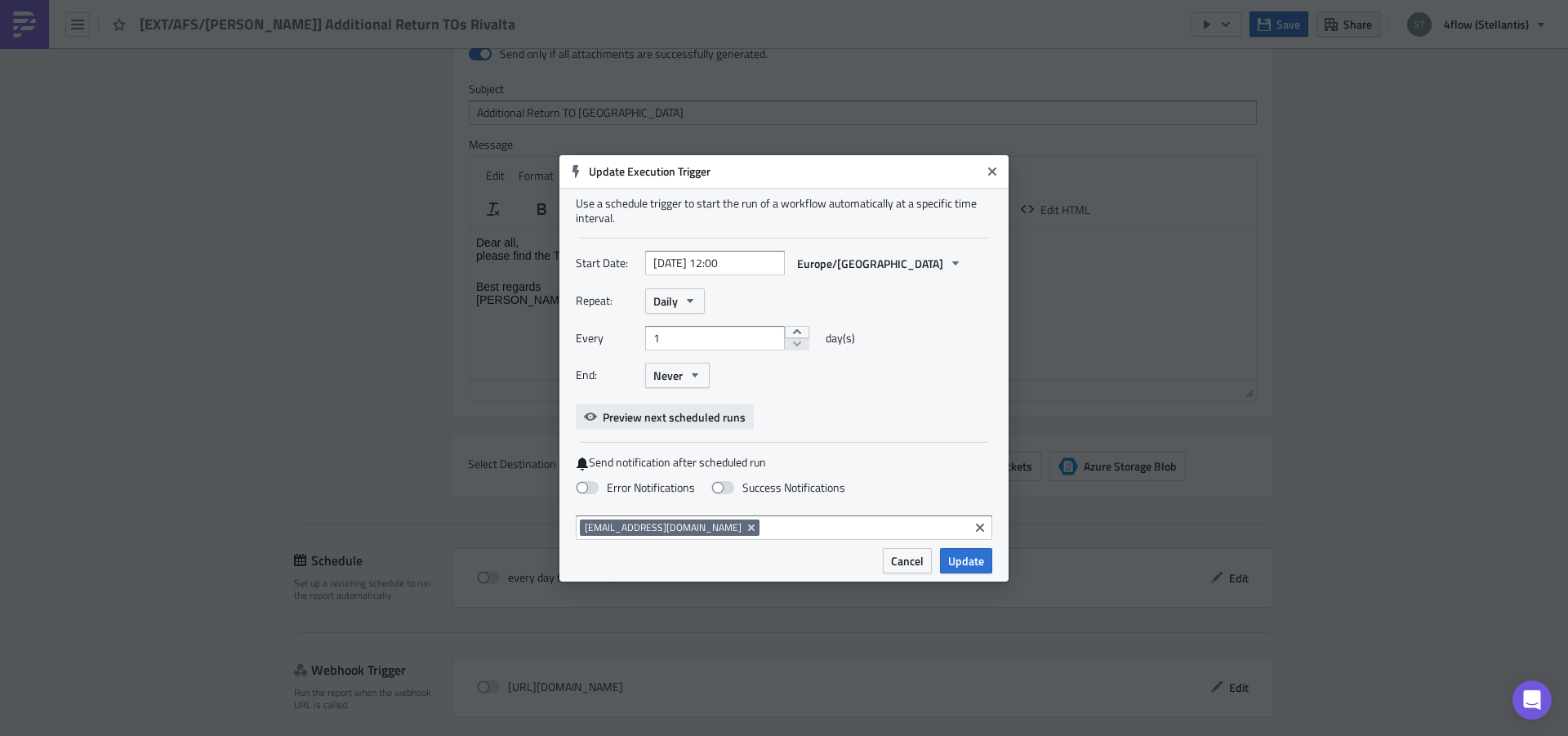
click at [701, 421] on span "Preview next scheduled runs" at bounding box center [674, 417] width 143 height 18
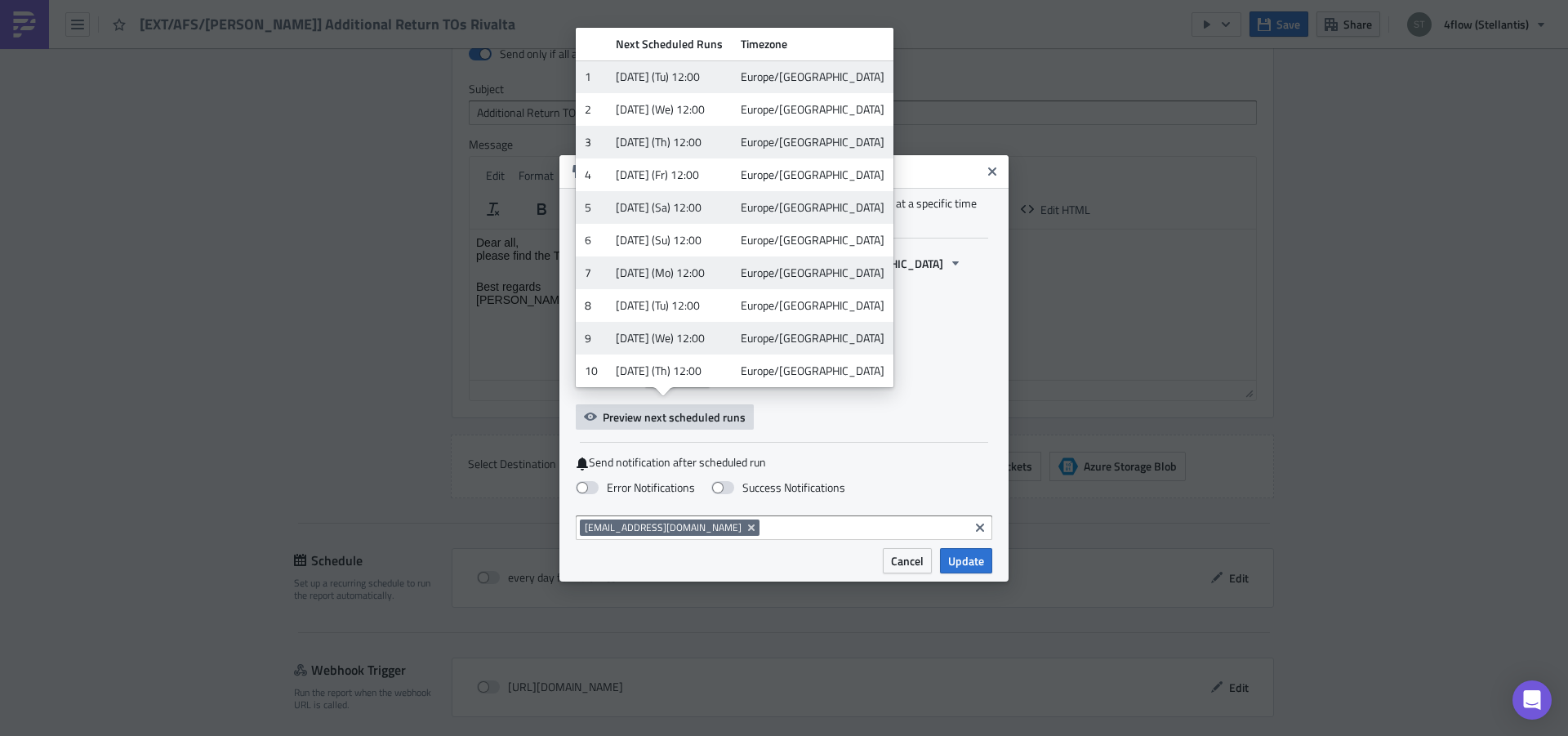
click at [891, 412] on div "Start Date: [DATE] 12:00 Europe/[GEOGRAPHIC_DATA] Repeat: Daily Every 1 day(s) …" at bounding box center [784, 340] width 416 height 179
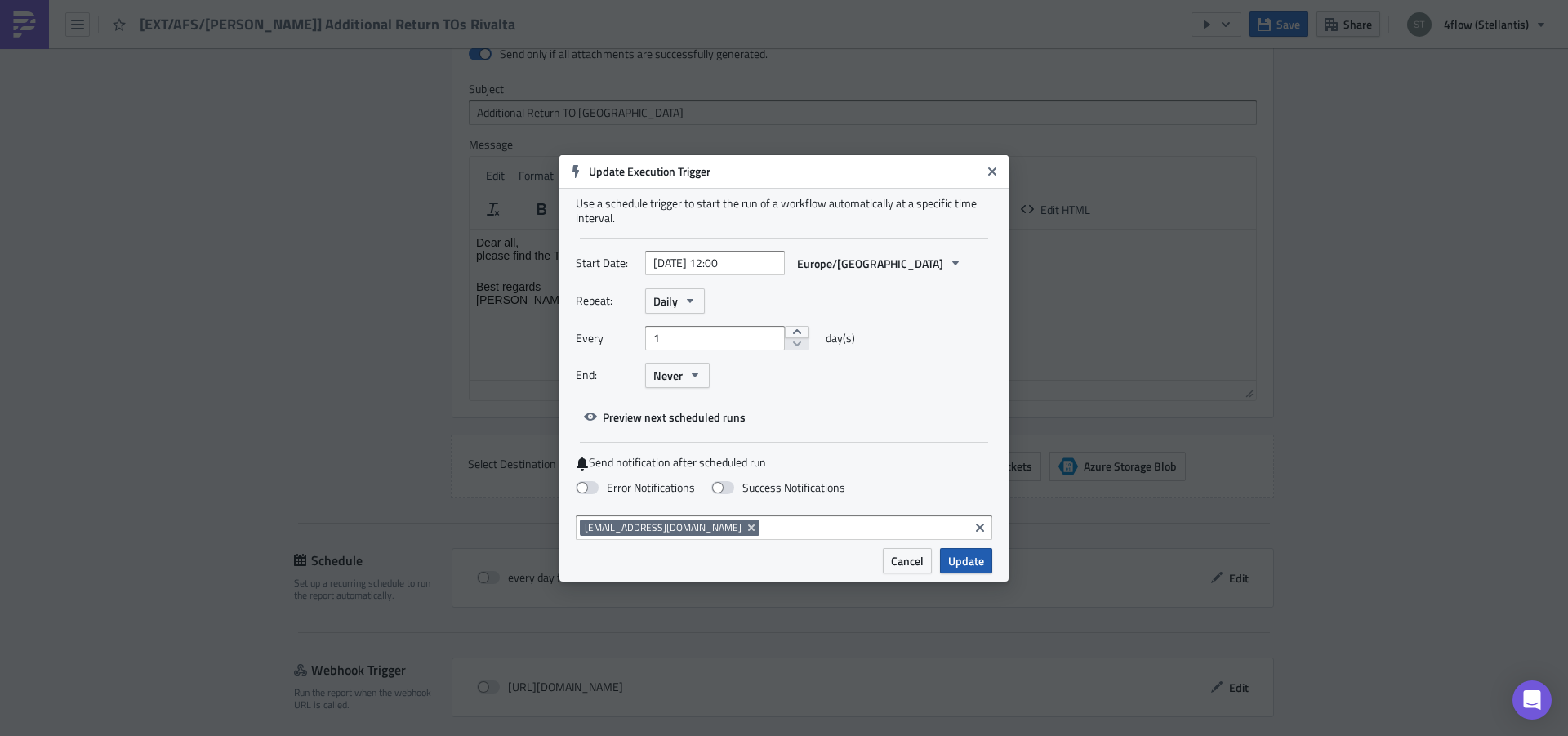
click at [973, 565] on span "Update" at bounding box center [966, 560] width 36 height 18
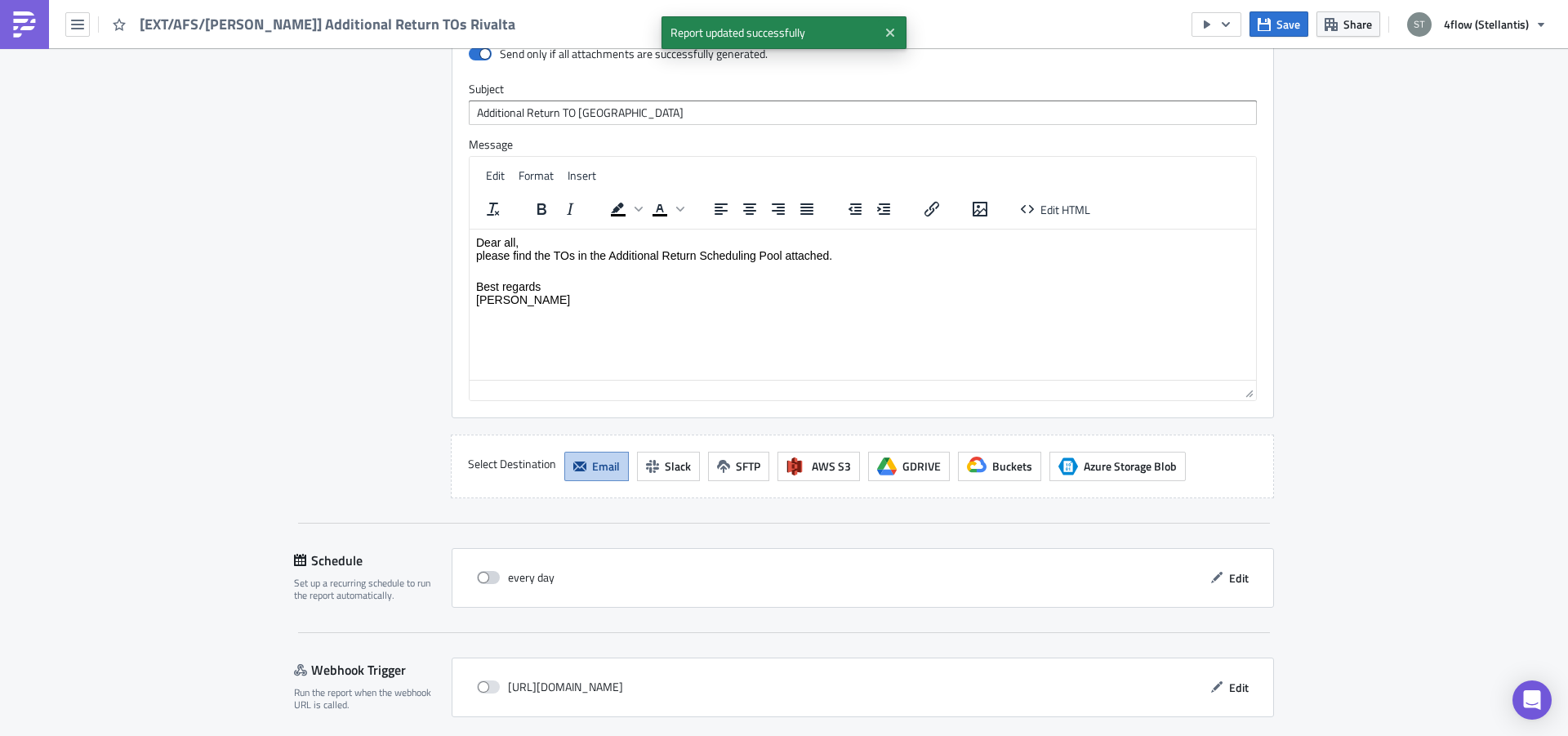
click at [485, 571] on span at bounding box center [488, 578] width 23 height 13
click at [485, 573] on input "checkbox" at bounding box center [485, 578] width 11 height 11
checkbox input "true"
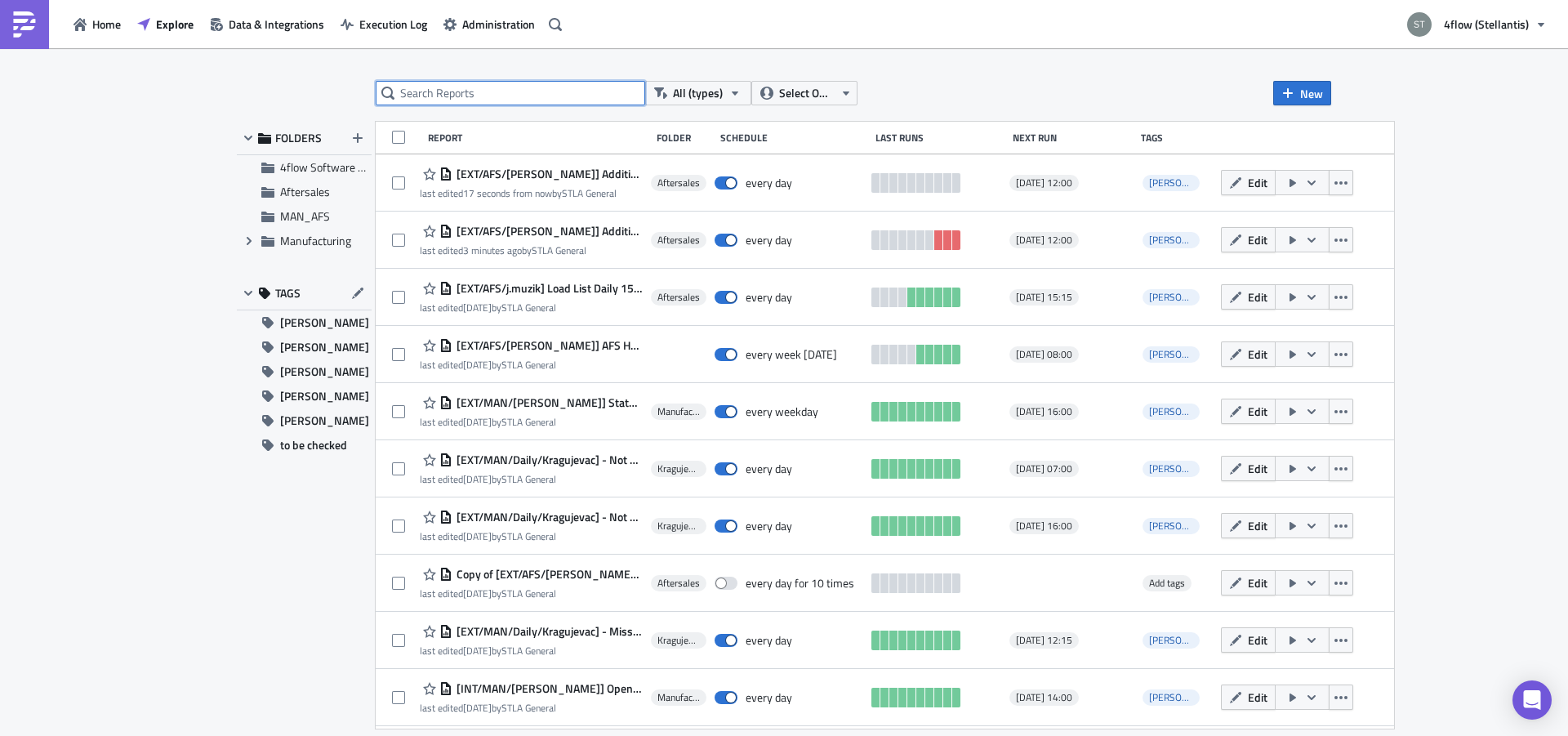
click at [510, 95] on input "text" at bounding box center [510, 93] width 269 height 24
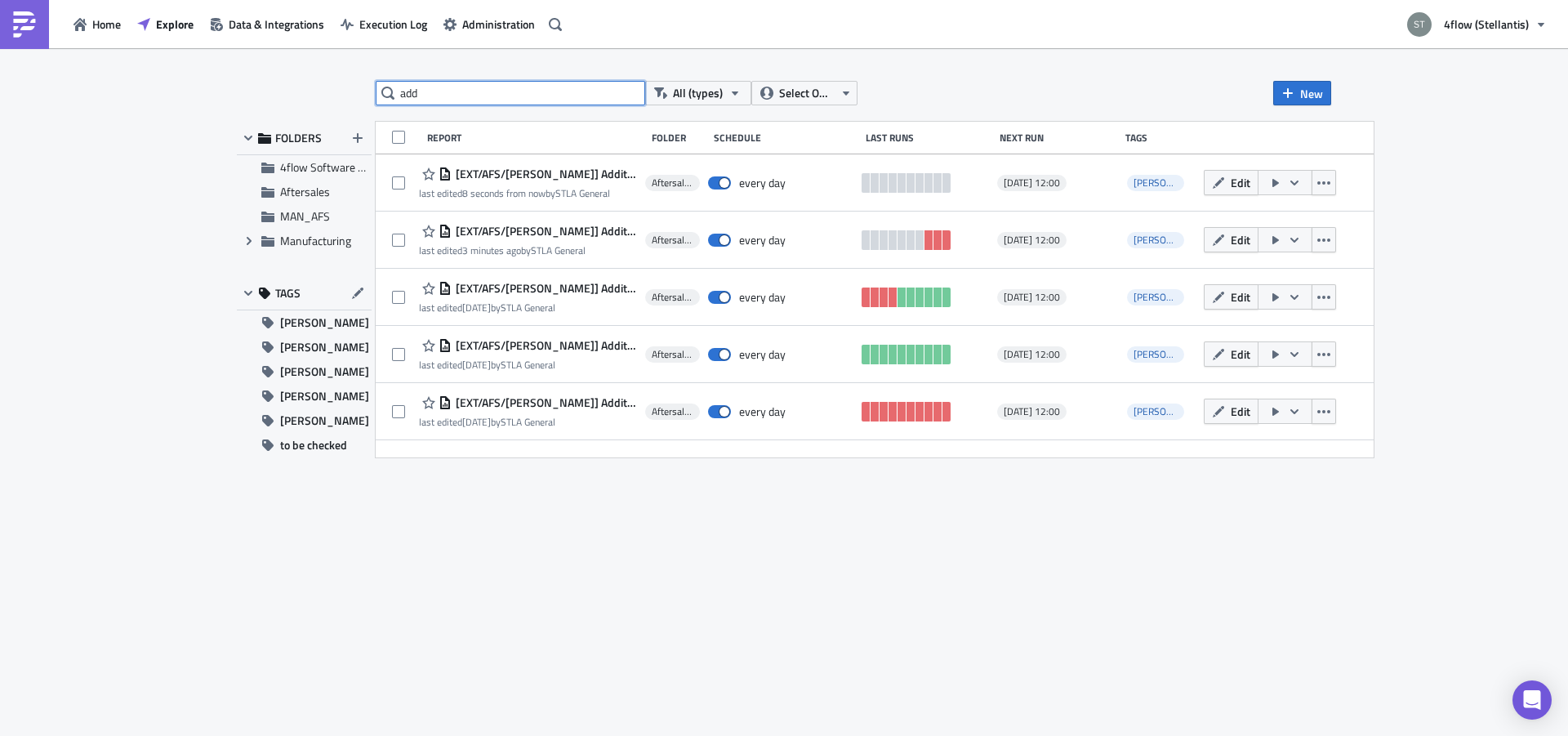
type input "add"
